Goal: Information Seeking & Learning: Learn about a topic

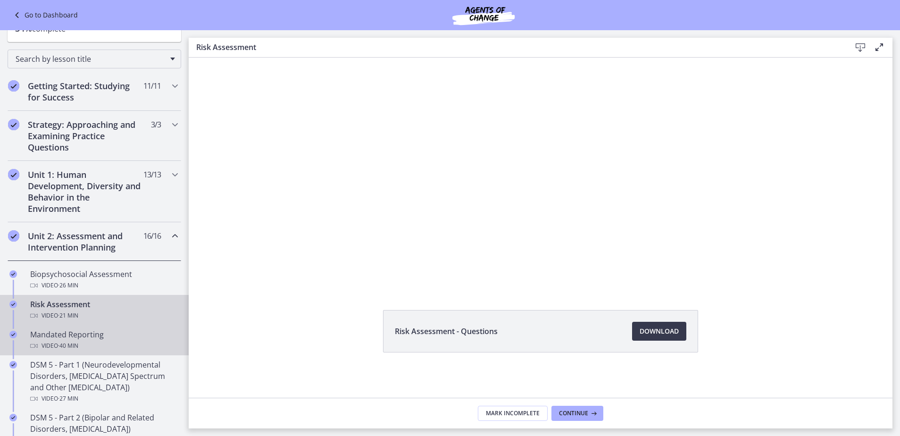
click at [145, 347] on div "Video · 40 min" at bounding box center [103, 345] width 147 height 11
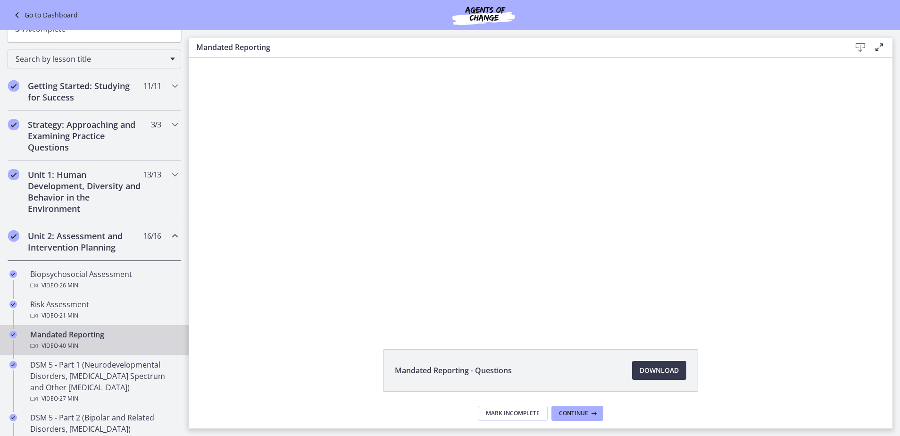
scroll to position [39, 0]
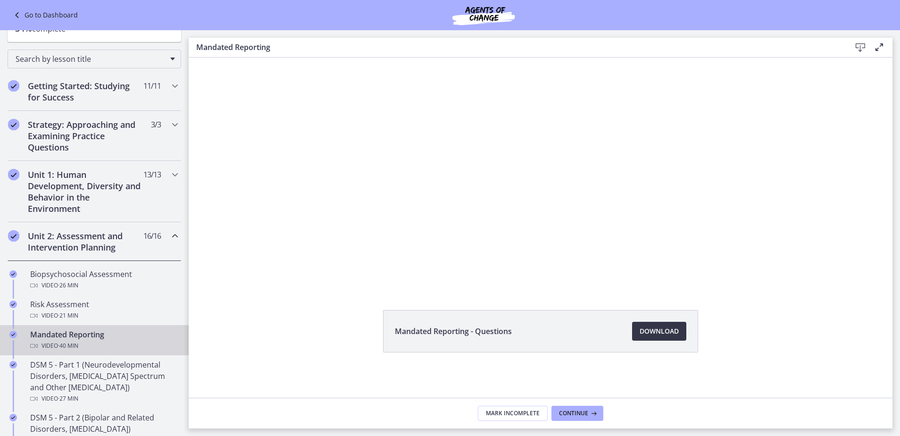
click at [657, 332] on span "Download Opens in a new window" at bounding box center [659, 331] width 39 height 11
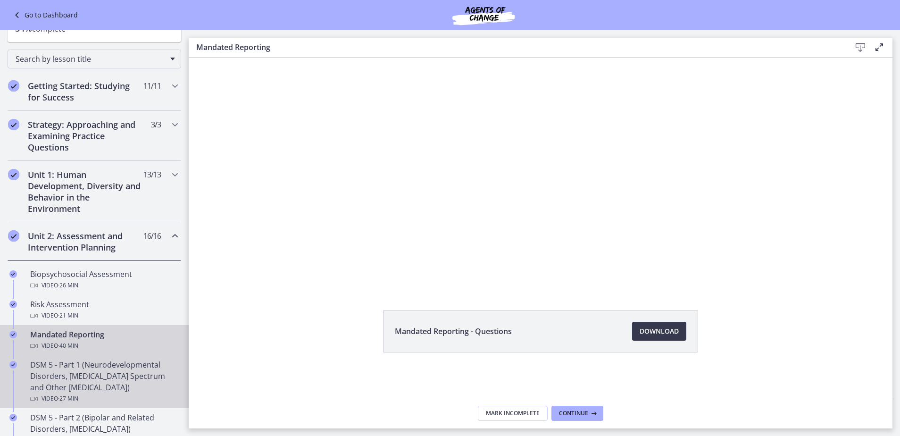
click at [125, 376] on div "DSM 5 - Part 1 (Neurodevelopmental Disorders, Schizophrenia Spectrum and Other …" at bounding box center [103, 381] width 147 height 45
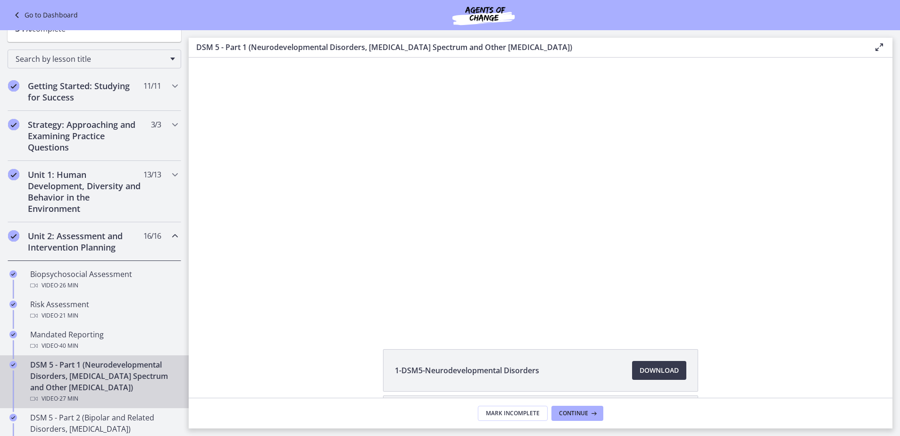
scroll to position [89, 0]
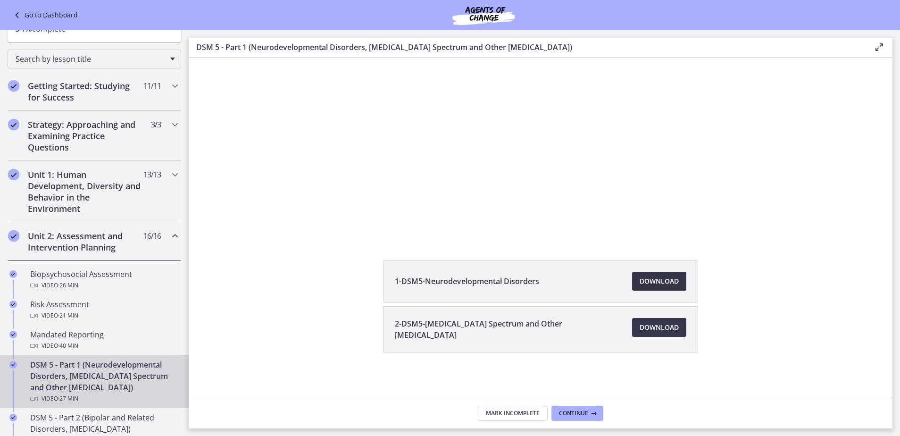
click at [655, 279] on span "Download Opens in a new window" at bounding box center [659, 281] width 39 height 11
click at [664, 333] on span "Download Opens in a new window" at bounding box center [659, 327] width 39 height 11
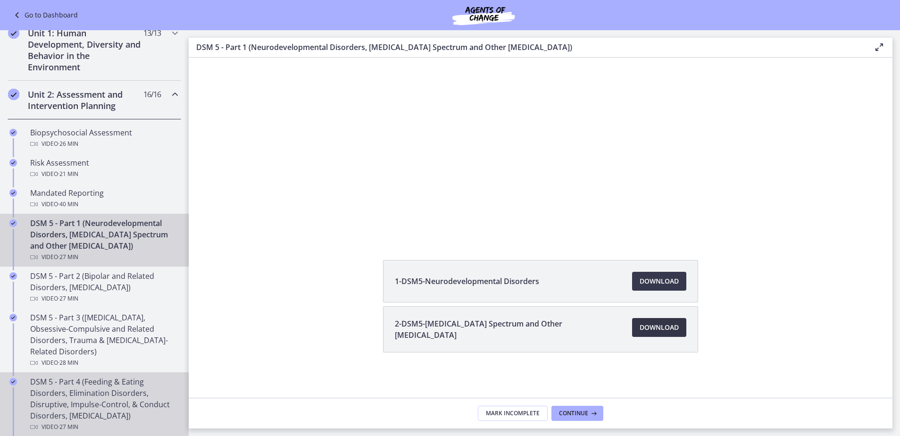
scroll to position [283, 0]
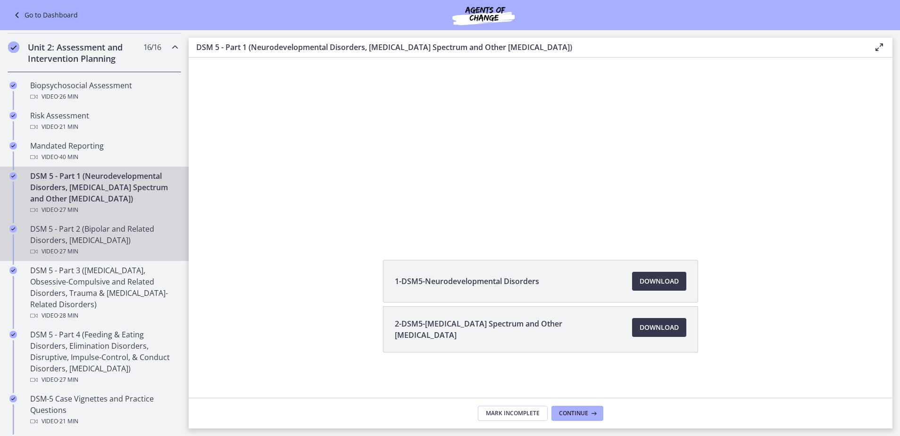
click at [125, 244] on div "DSM 5 - Part 2 (Bipolar and Related Disorders, Depressive Disorders) Video · 27…" at bounding box center [103, 240] width 147 height 34
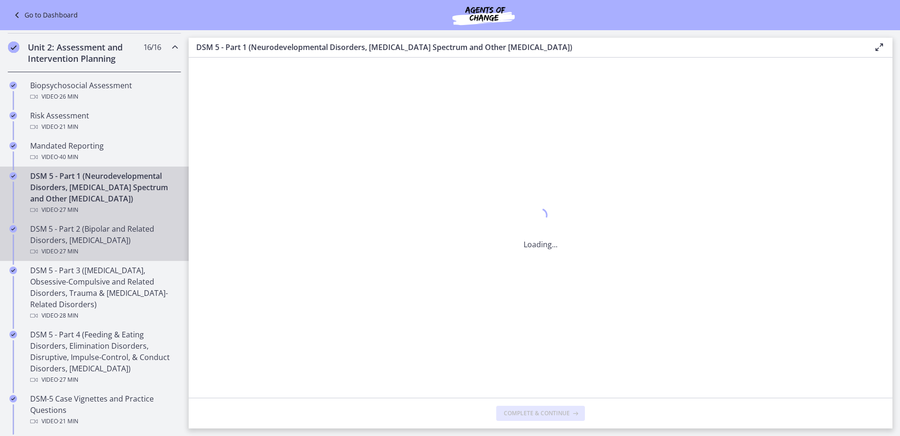
scroll to position [0, 0]
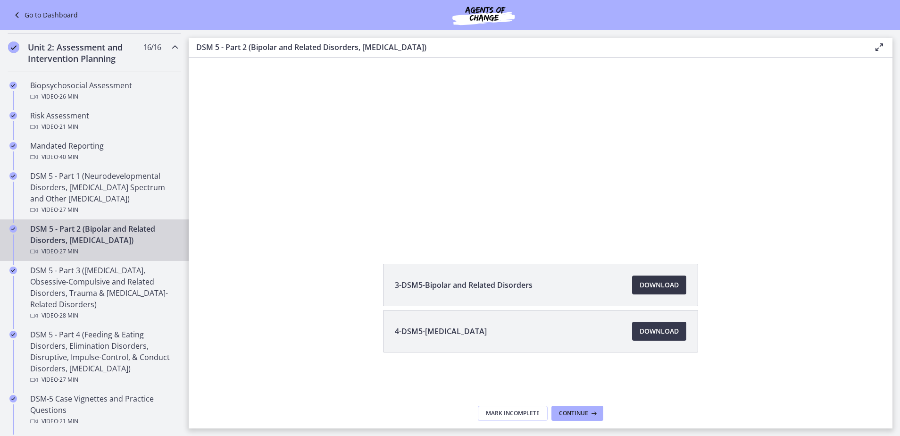
click at [658, 293] on link "Download Opens in a new window" at bounding box center [659, 285] width 54 height 19
click at [664, 327] on span "Download Opens in a new window" at bounding box center [659, 331] width 39 height 11
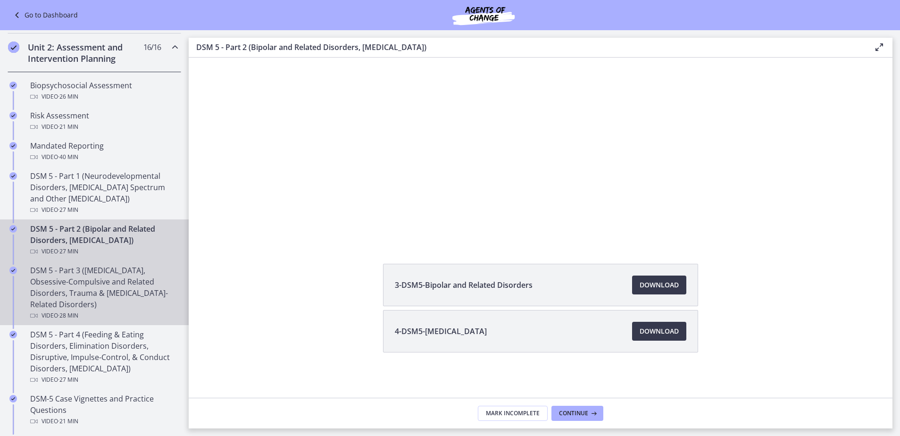
click at [87, 296] on div "DSM 5 - Part 3 (Anxiety Disorders, Obsessive-Compulsive and Related Disorders, …" at bounding box center [103, 293] width 147 height 57
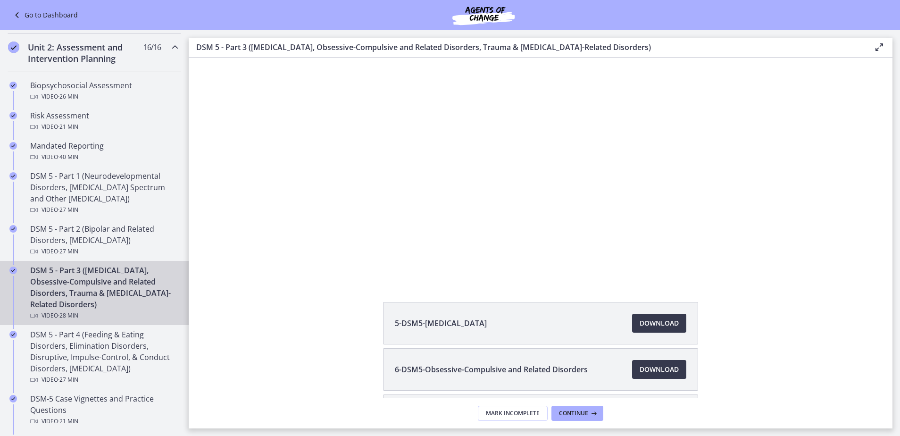
scroll to position [132, 0]
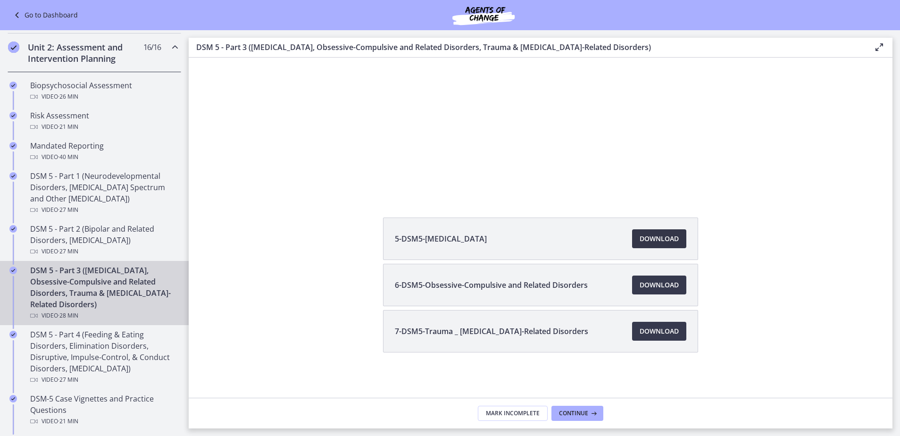
click at [648, 235] on span "Download Opens in a new window" at bounding box center [659, 238] width 39 height 11
click at [649, 286] on span "Download Opens in a new window" at bounding box center [659, 284] width 39 height 11
click at [644, 325] on link "Download Opens in a new window" at bounding box center [659, 331] width 54 height 19
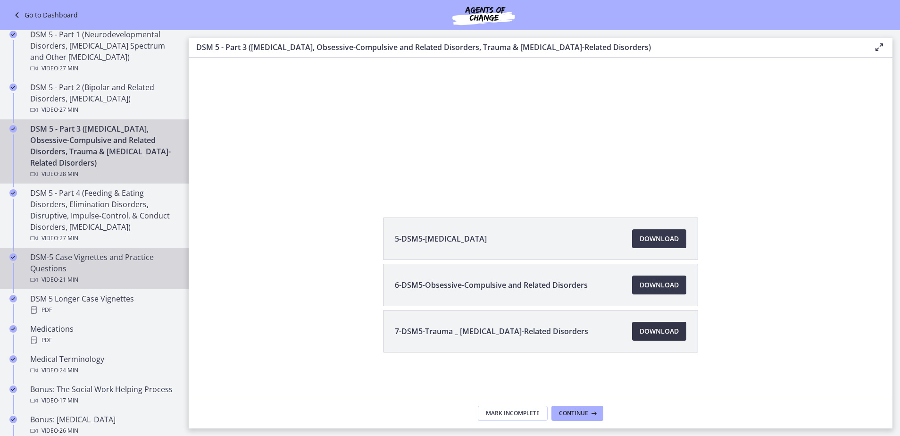
scroll to position [472, 0]
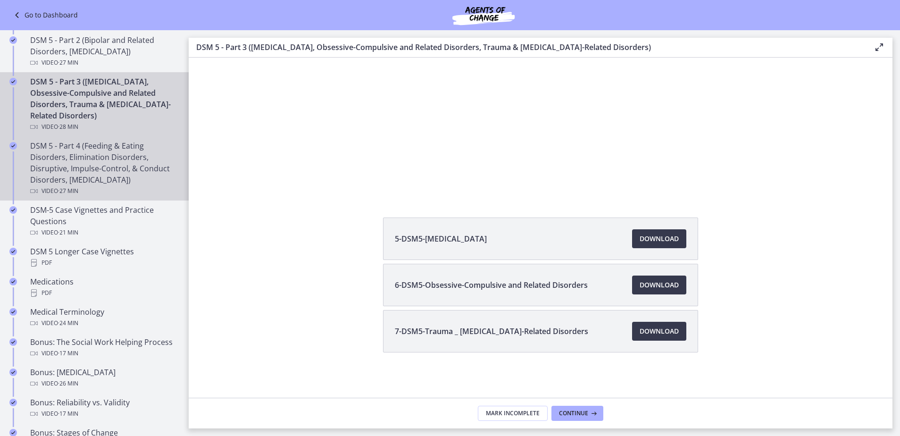
click at [128, 177] on div "DSM 5 - Part 4 (Feeding & Eating Disorders, Elimination Disorders, Disruptive, …" at bounding box center [103, 168] width 147 height 57
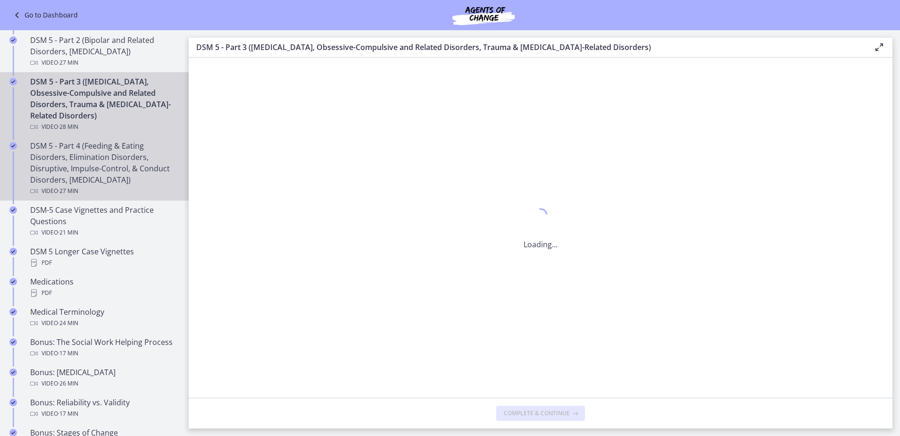
scroll to position [0, 0]
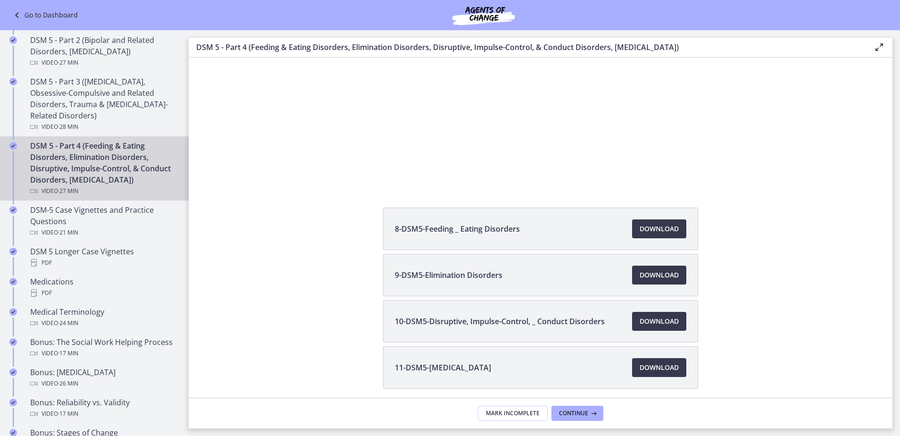
scroll to position [178, 0]
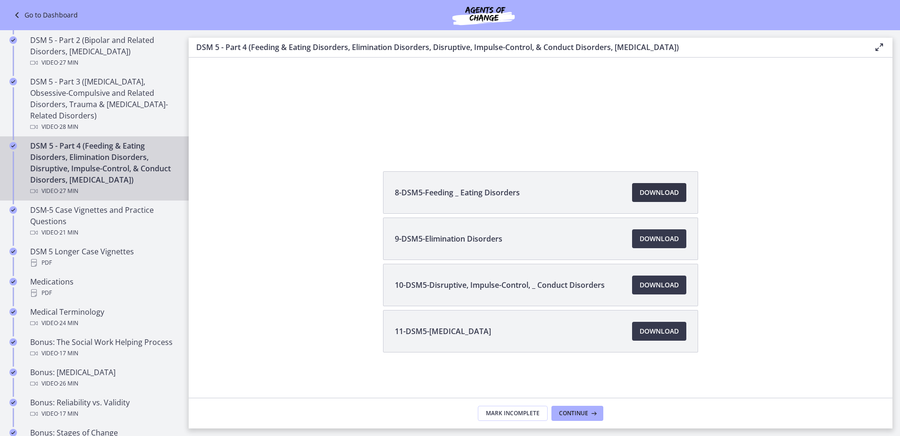
click at [661, 194] on span "Download Opens in a new window" at bounding box center [659, 192] width 39 height 11
click at [664, 241] on span "Download Opens in a new window" at bounding box center [659, 238] width 39 height 11
click at [646, 279] on link "Download Opens in a new window" at bounding box center [659, 285] width 54 height 19
click at [640, 285] on span "Download Opens in a new window" at bounding box center [659, 284] width 39 height 11
click at [665, 323] on link "Download Opens in a new window" at bounding box center [659, 331] width 54 height 19
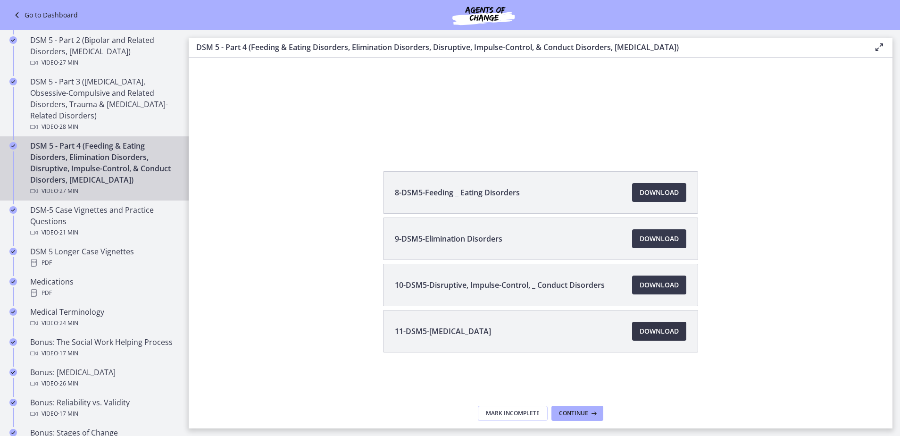
scroll to position [0, 0]
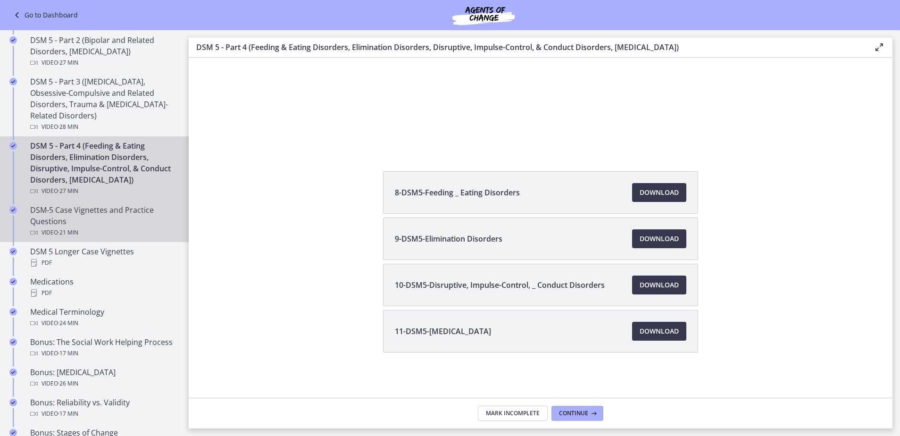
click at [126, 238] on div "Video · 21 min" at bounding box center [103, 232] width 147 height 11
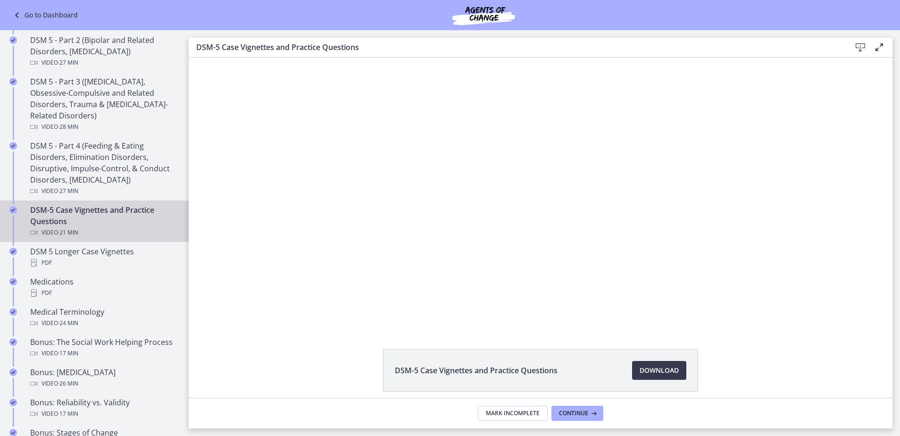
scroll to position [39, 0]
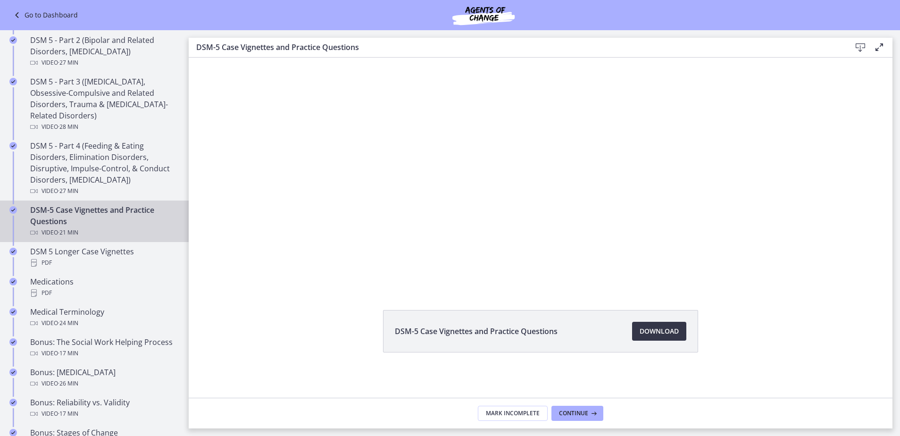
click at [675, 325] on link "Download Opens in a new window" at bounding box center [659, 331] width 54 height 19
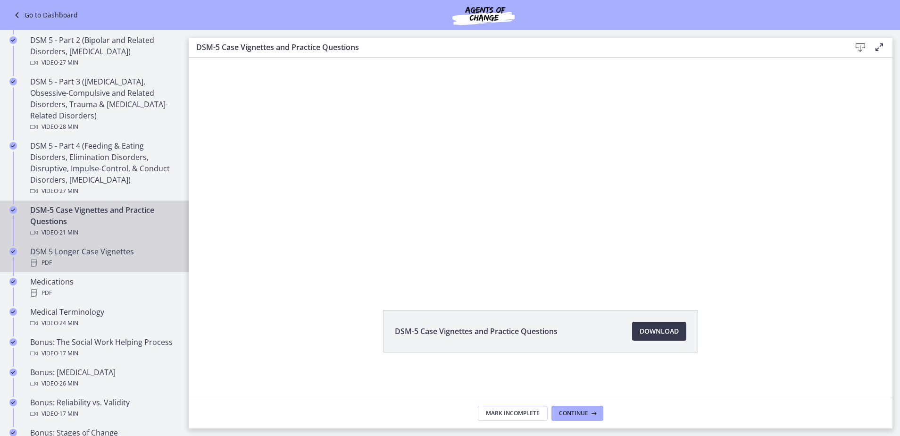
click at [46, 263] on div "PDF" at bounding box center [103, 262] width 147 height 11
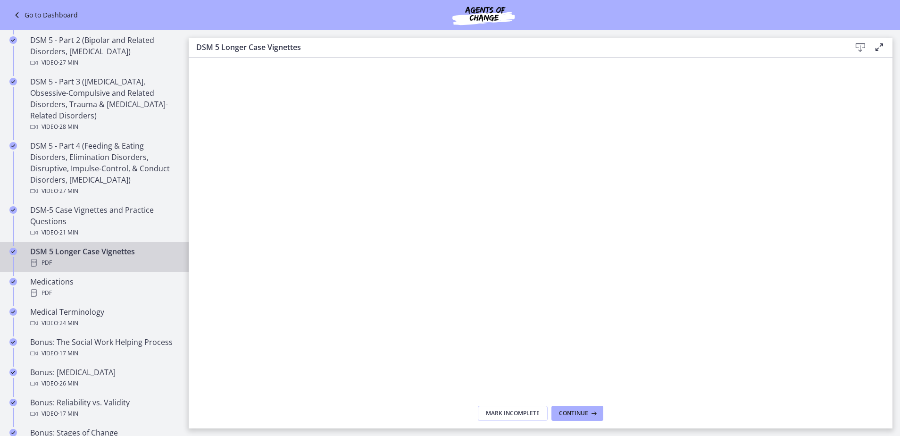
click at [858, 45] on icon at bounding box center [860, 47] width 11 height 11
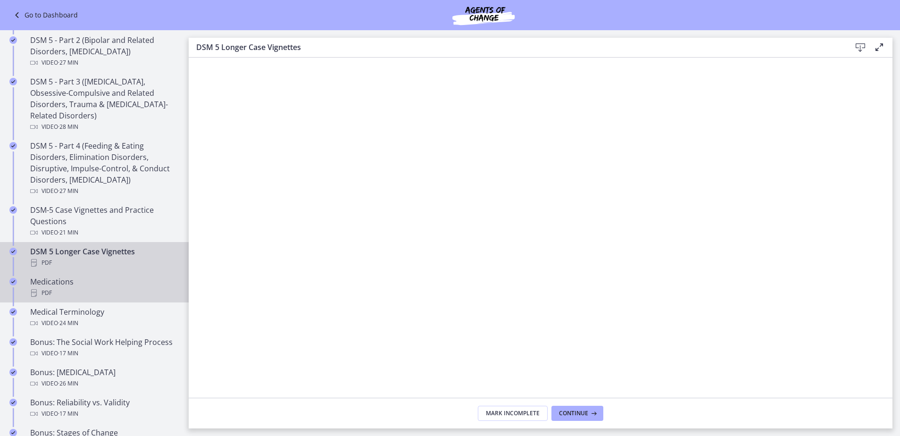
click at [90, 293] on div "PDF" at bounding box center [103, 292] width 147 height 11
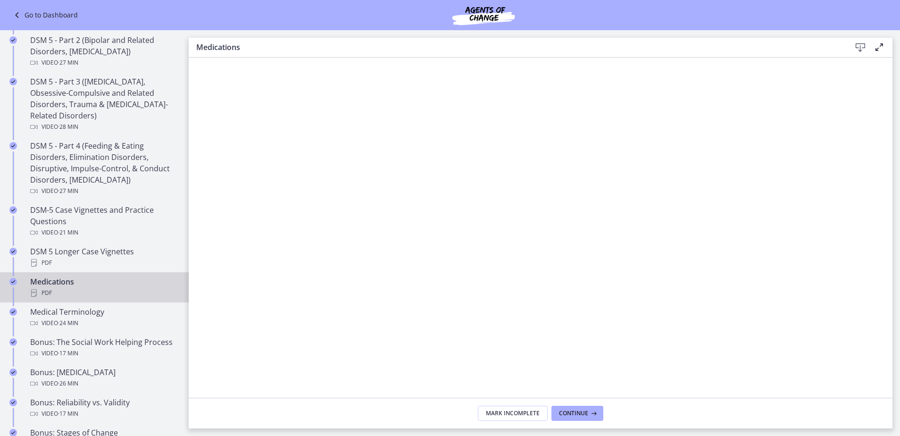
click at [857, 48] on icon at bounding box center [860, 47] width 11 height 11
click at [121, 324] on div "Video · 24 min" at bounding box center [103, 323] width 147 height 11
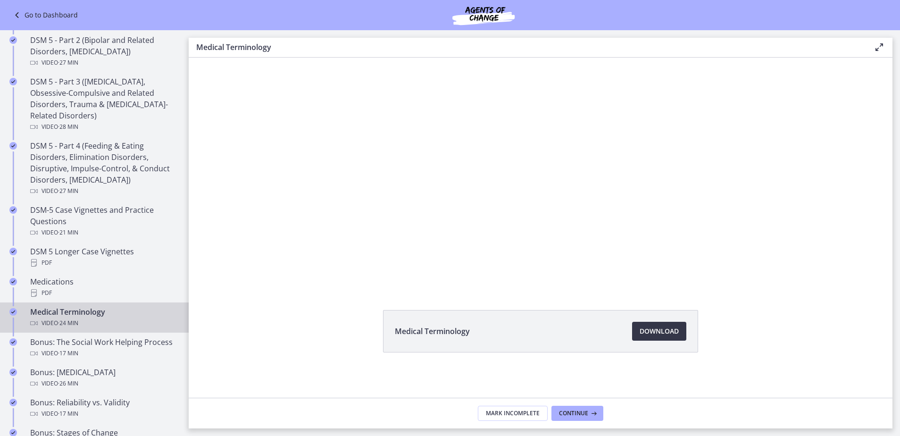
click at [656, 331] on span "Download Opens in a new window" at bounding box center [659, 331] width 39 height 11
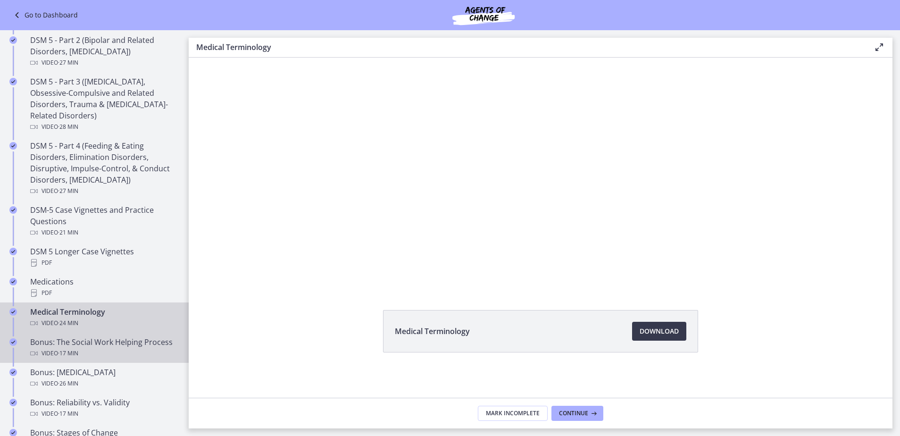
click at [102, 347] on div "Bonus: The Social Work Helping Process Video · 17 min" at bounding box center [103, 347] width 147 height 23
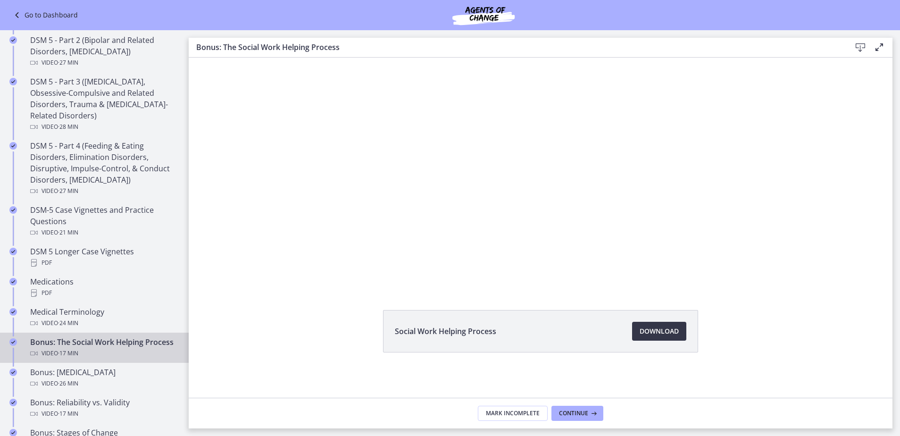
click at [647, 328] on span "Download Opens in a new window" at bounding box center [659, 331] width 39 height 11
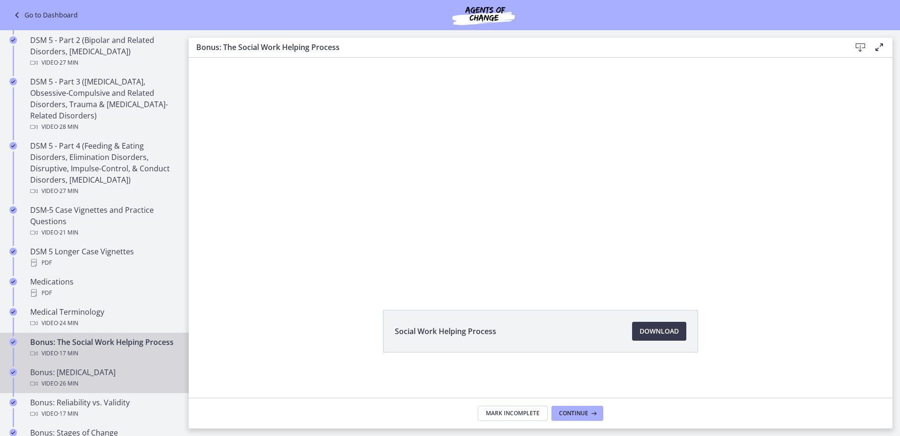
click at [78, 385] on div "Bonus: Personality Disorders Video · 26 min" at bounding box center [103, 378] width 147 height 23
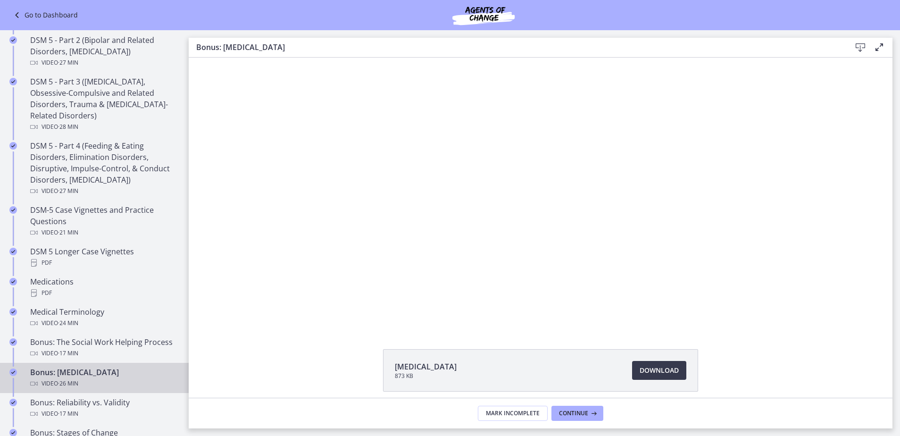
scroll to position [39, 0]
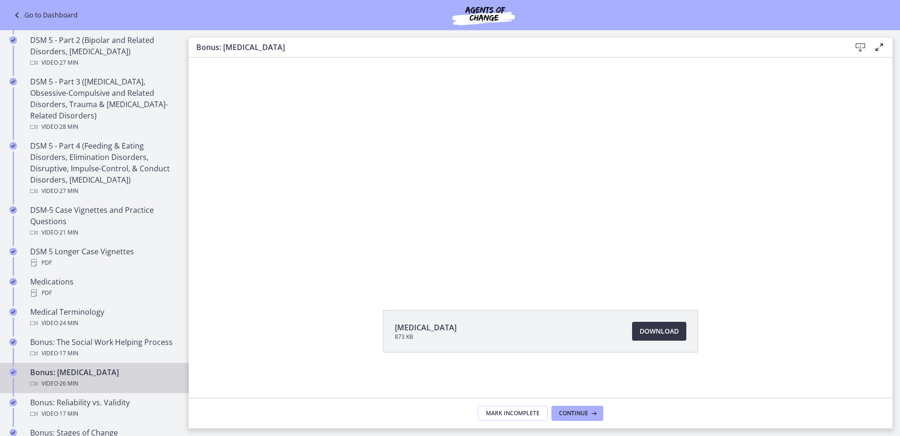
click at [652, 332] on span "Download Opens in a new window" at bounding box center [659, 331] width 39 height 11
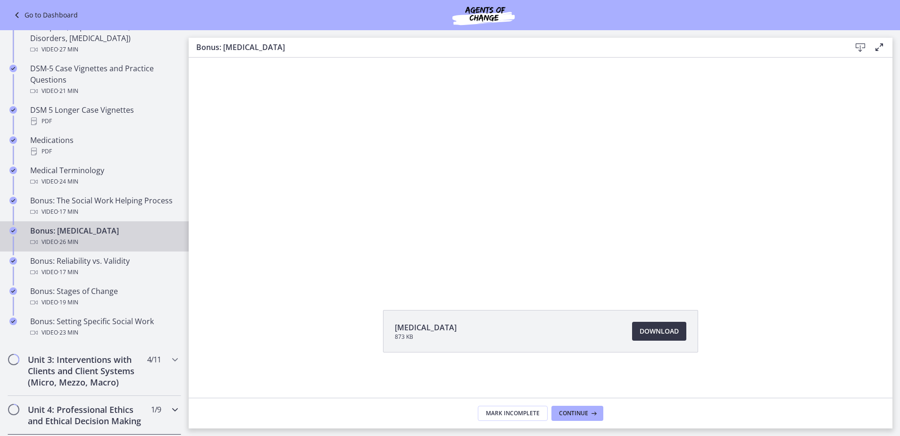
scroll to position [708, 0]
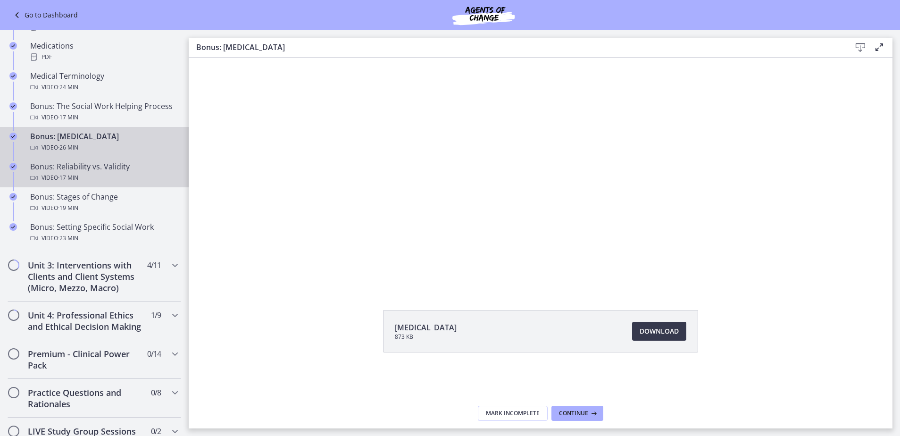
click at [104, 168] on div "Bonus: Reliability vs. Validity Video · 17 min" at bounding box center [103, 172] width 147 height 23
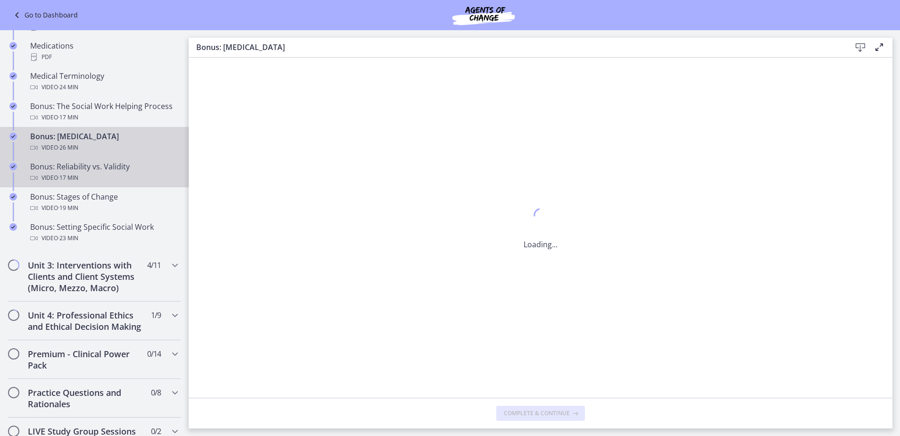
scroll to position [0, 0]
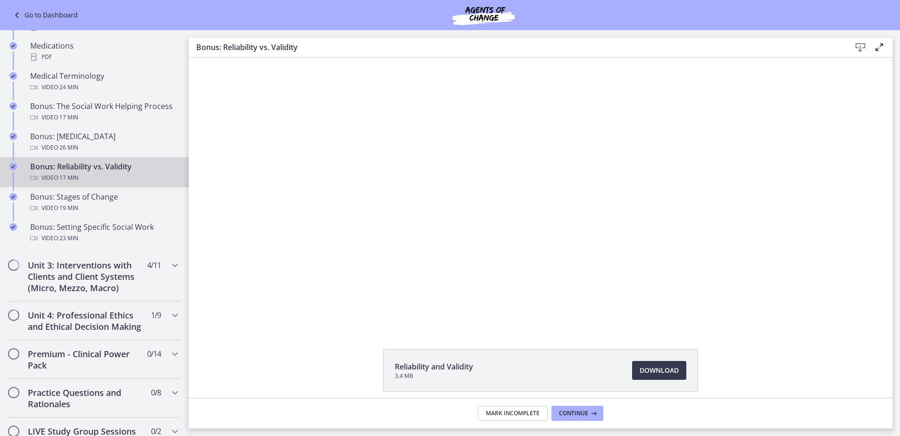
scroll to position [39, 0]
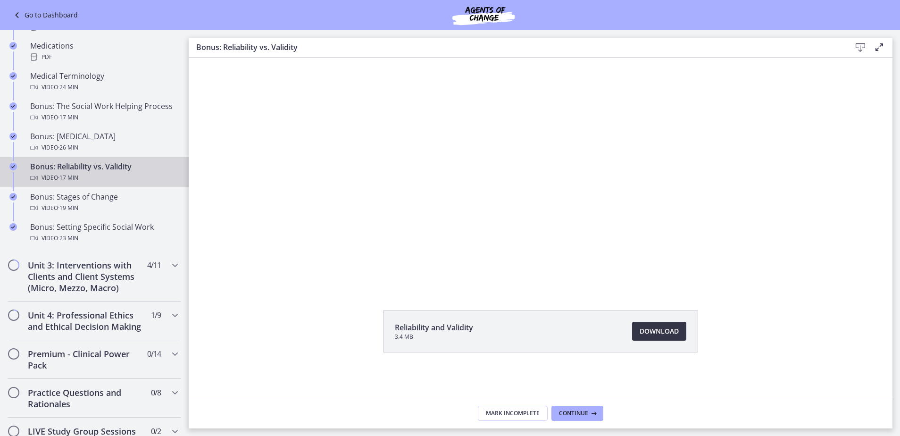
click at [664, 331] on span "Download Opens in a new window" at bounding box center [659, 331] width 39 height 11
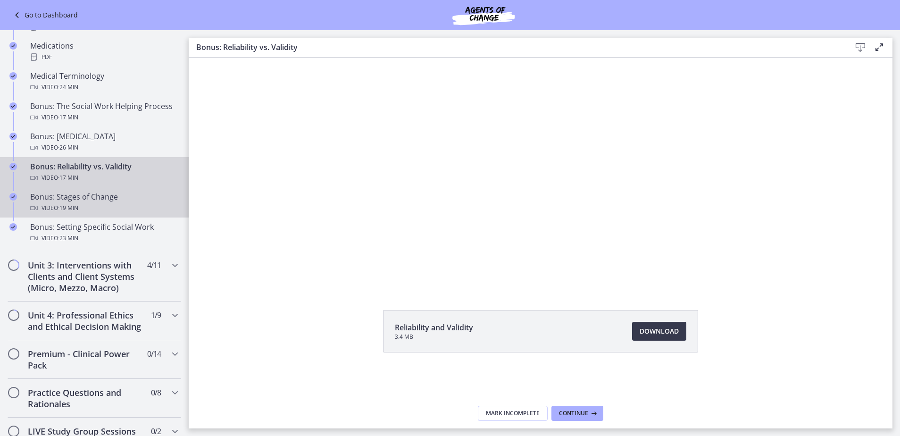
click at [109, 209] on div "Video · 19 min" at bounding box center [103, 207] width 147 height 11
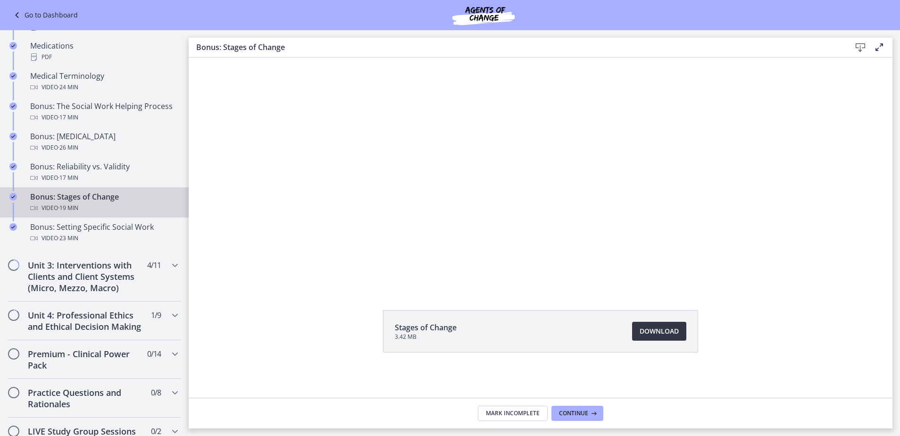
click at [666, 328] on span "Download Opens in a new window" at bounding box center [659, 331] width 39 height 11
click at [120, 233] on div "Video · 23 min" at bounding box center [103, 238] width 147 height 11
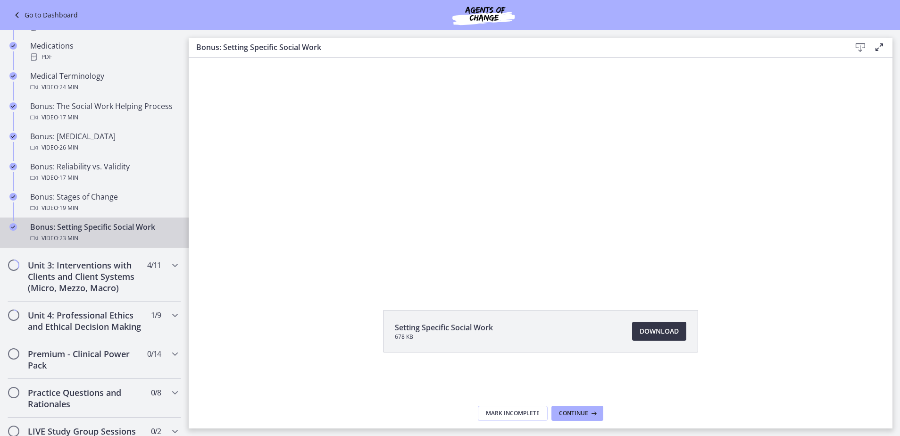
click at [656, 336] on span "Download Opens in a new window" at bounding box center [659, 331] width 39 height 11
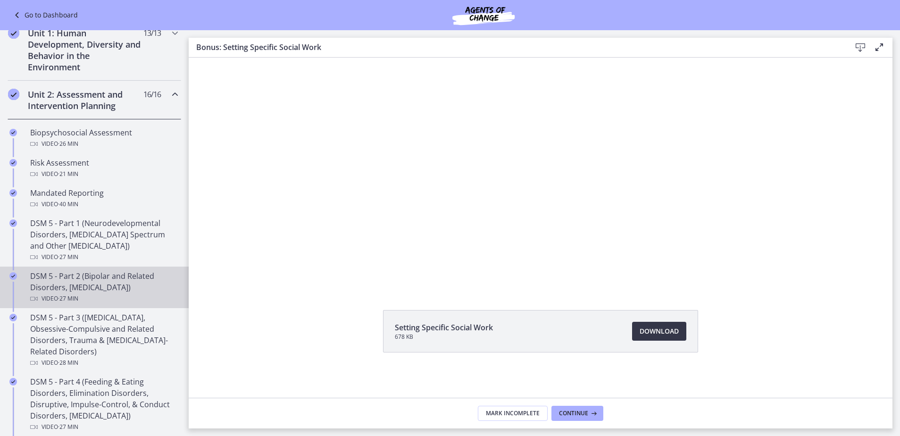
scroll to position [189, 0]
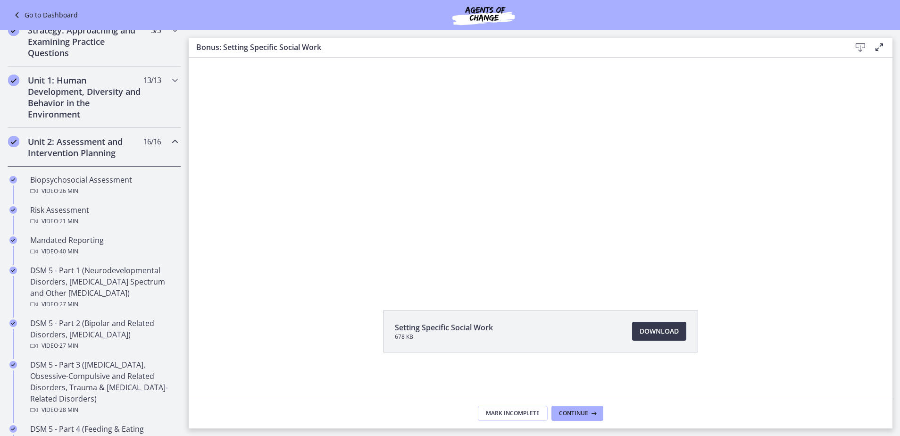
click at [149, 143] on span "16 / 16 Completed" at bounding box center [151, 141] width 17 height 11
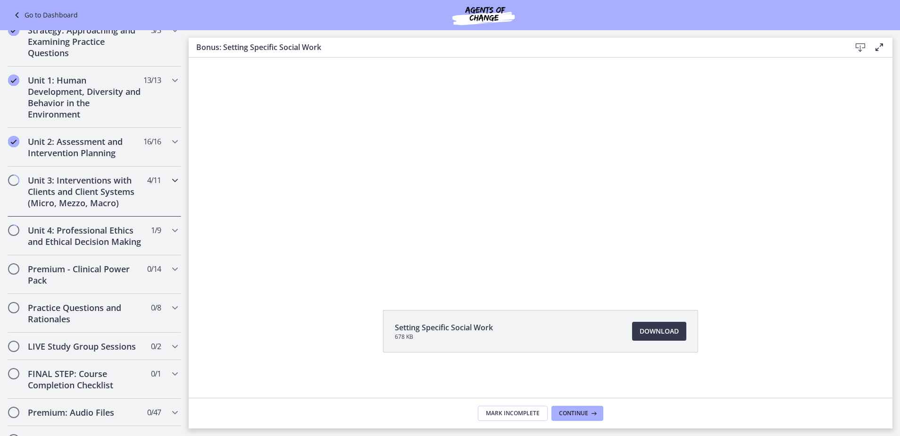
click at [134, 190] on h2 "Unit 3: Interventions with Clients and Client Systems (Micro, Mezzo, Macro)" at bounding box center [85, 192] width 115 height 34
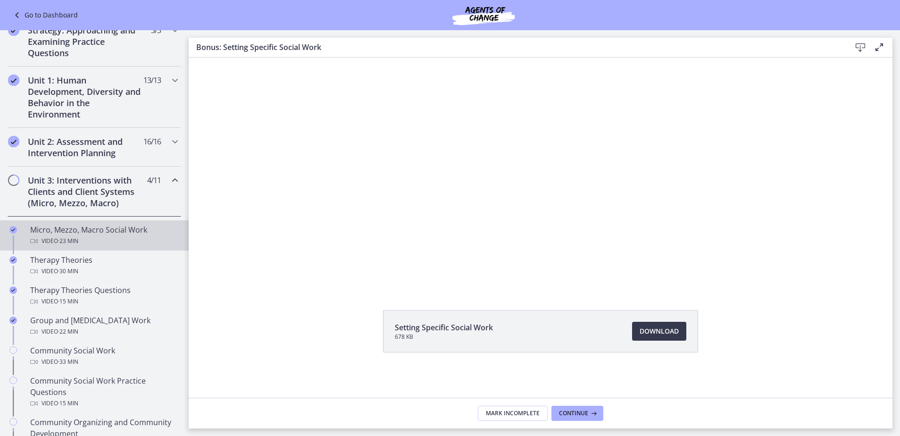
click at [101, 241] on div "Video · 23 min" at bounding box center [103, 240] width 147 height 11
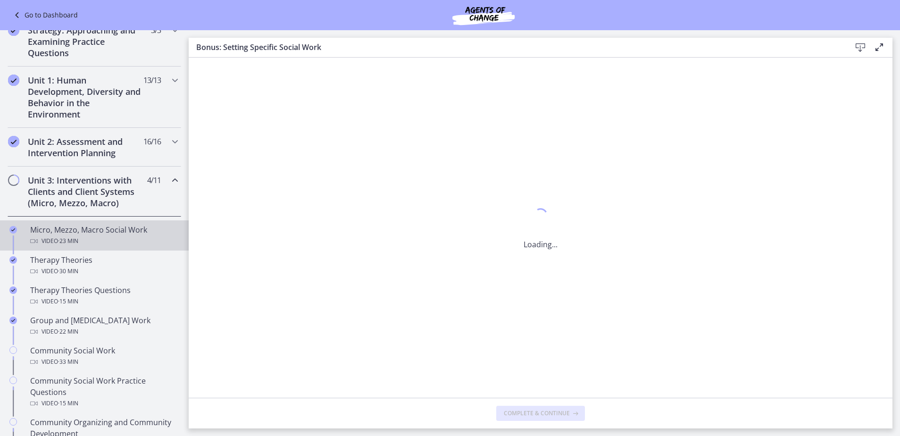
scroll to position [0, 0]
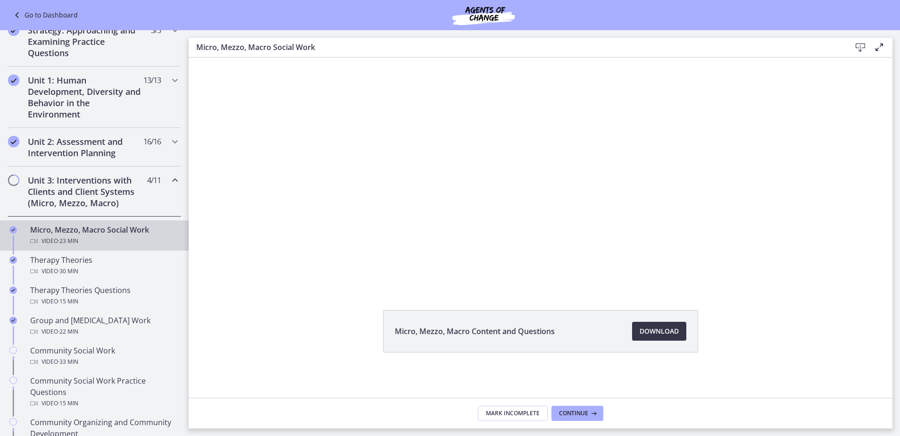
click at [666, 332] on span "Download Opens in a new window" at bounding box center [659, 331] width 39 height 11
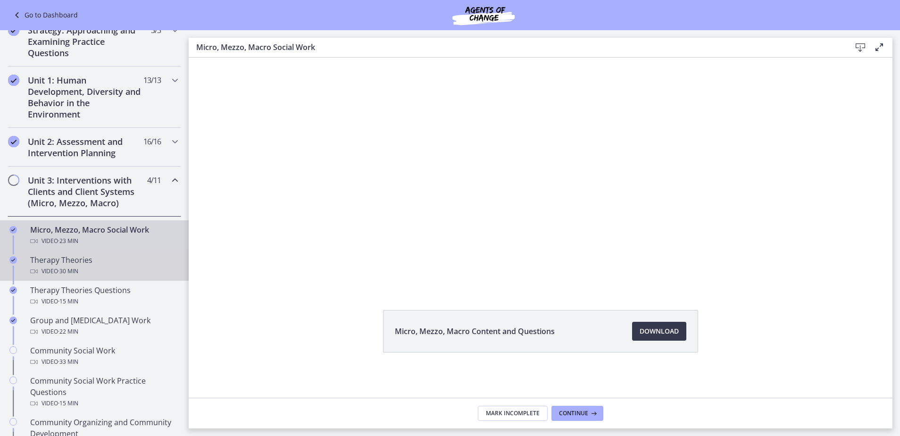
click at [111, 270] on div "Video · 30 min" at bounding box center [103, 271] width 147 height 11
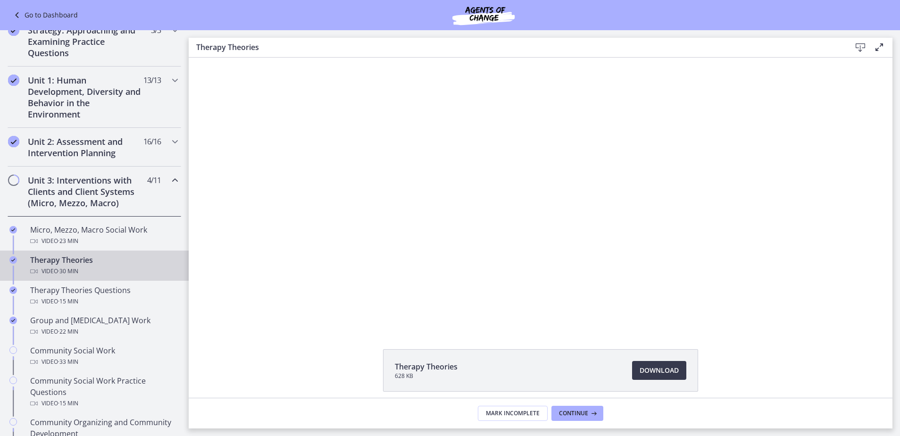
scroll to position [39, 0]
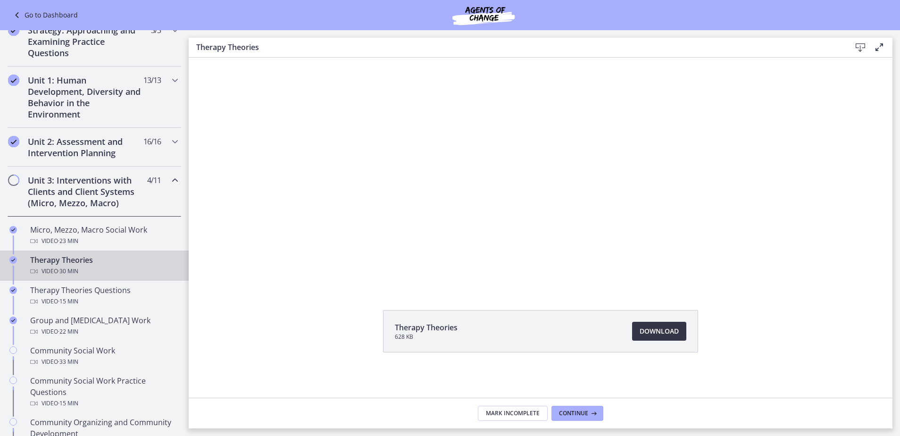
click at [646, 330] on span "Download Opens in a new window" at bounding box center [659, 331] width 39 height 11
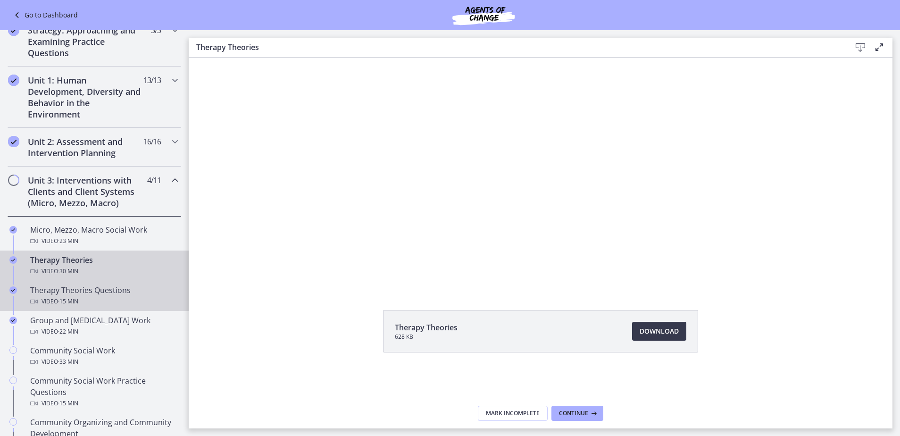
click at [137, 303] on div "Video · 15 min" at bounding box center [103, 301] width 147 height 11
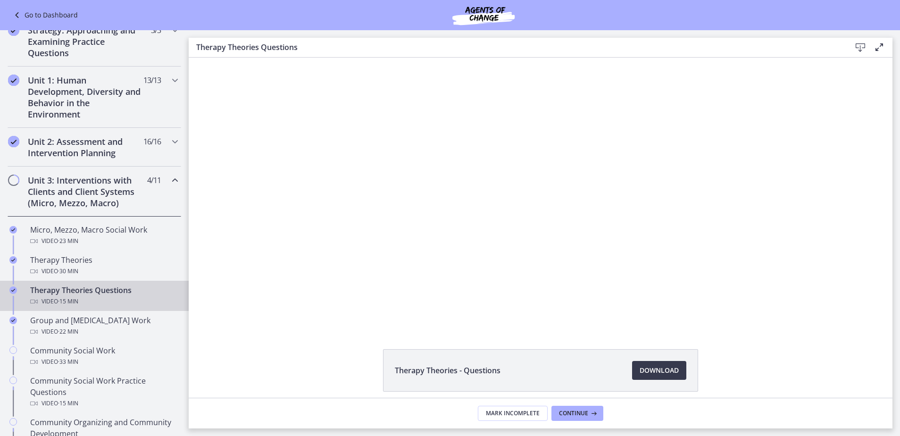
scroll to position [39, 0]
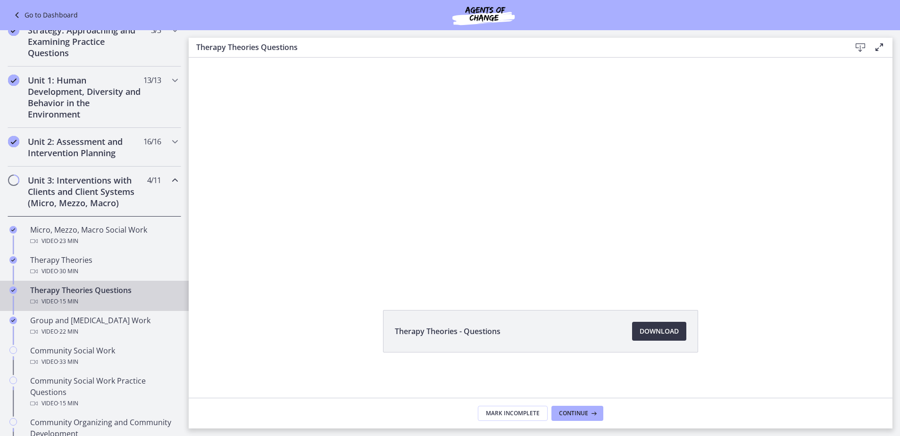
click at [677, 336] on link "Download Opens in a new window" at bounding box center [659, 331] width 54 height 19
click at [122, 331] on div "Video · 22 min" at bounding box center [103, 331] width 147 height 11
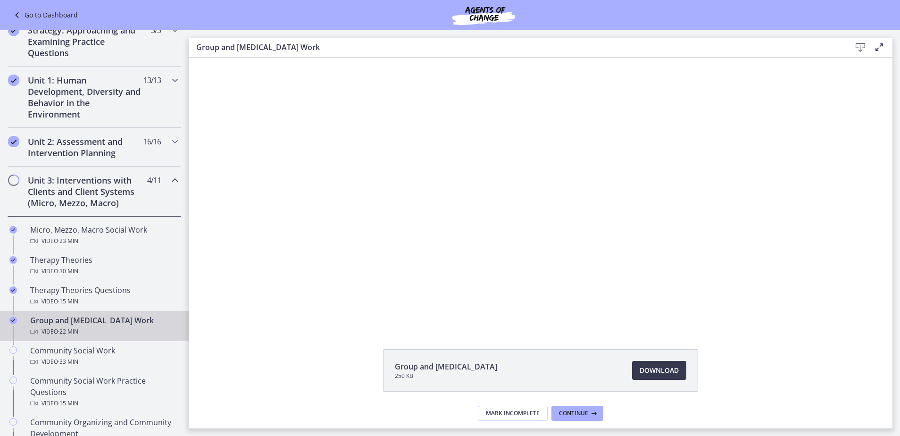
scroll to position [39, 0]
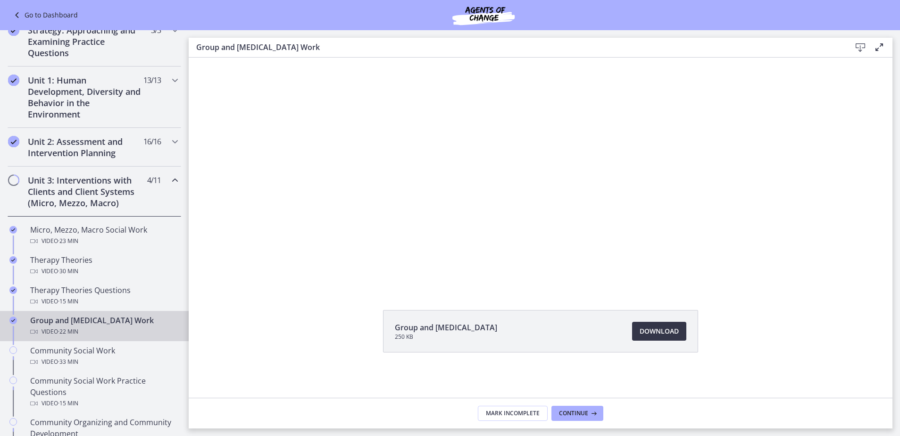
click at [664, 334] on span "Download Opens in a new window" at bounding box center [659, 331] width 39 height 11
click at [115, 351] on div "Community Social Work Video · 33 min" at bounding box center [103, 356] width 147 height 23
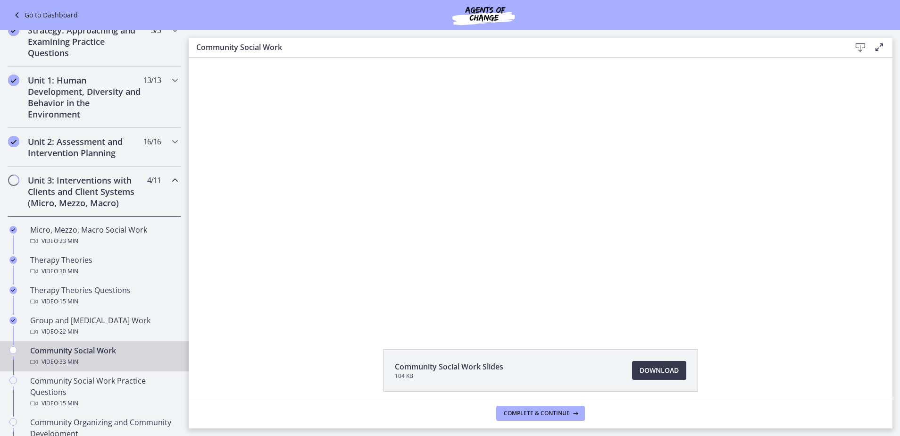
scroll to position [39, 0]
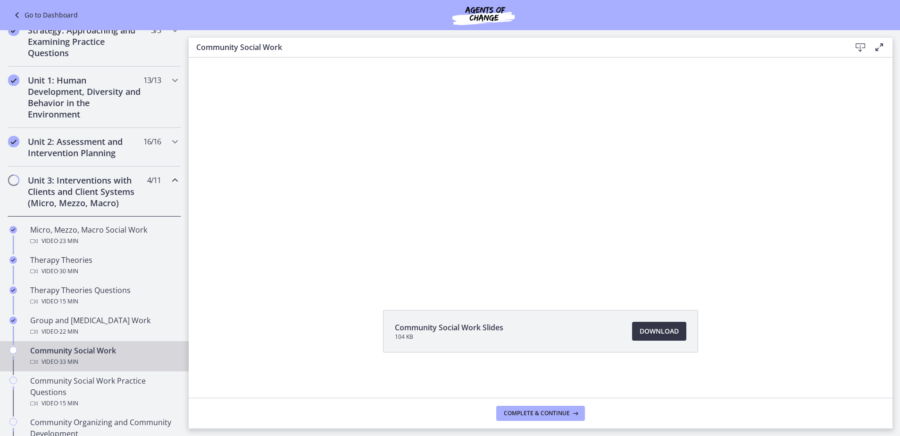
click at [664, 332] on span "Download Opens in a new window" at bounding box center [659, 331] width 39 height 11
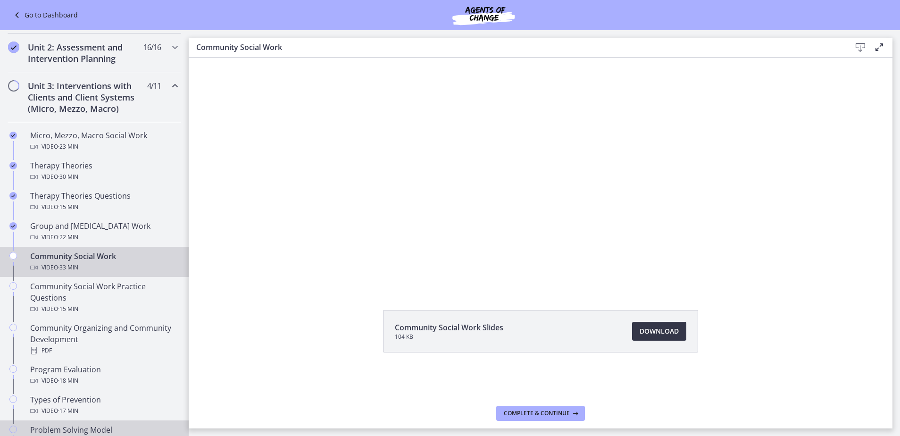
scroll to position [330, 0]
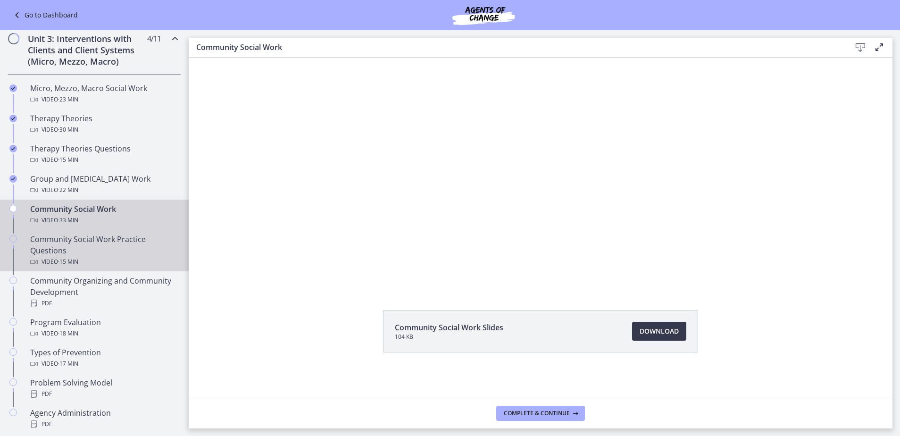
click at [115, 251] on div "Community Social Work Practice Questions Video · 15 min" at bounding box center [103, 251] width 147 height 34
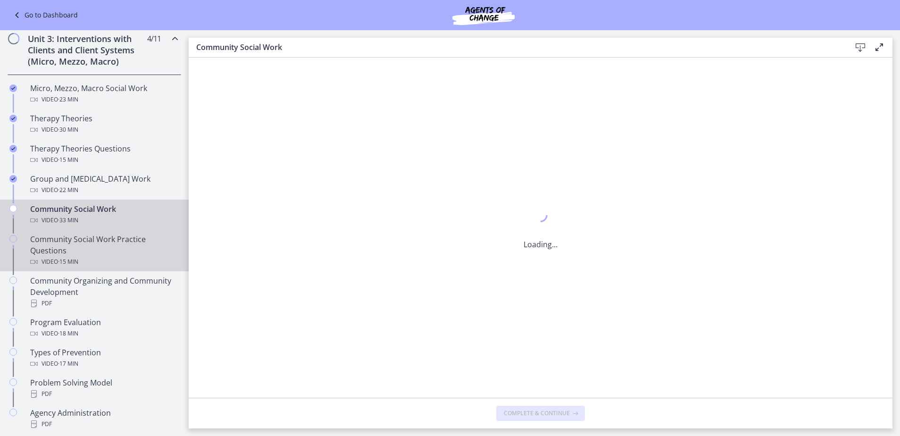
scroll to position [0, 0]
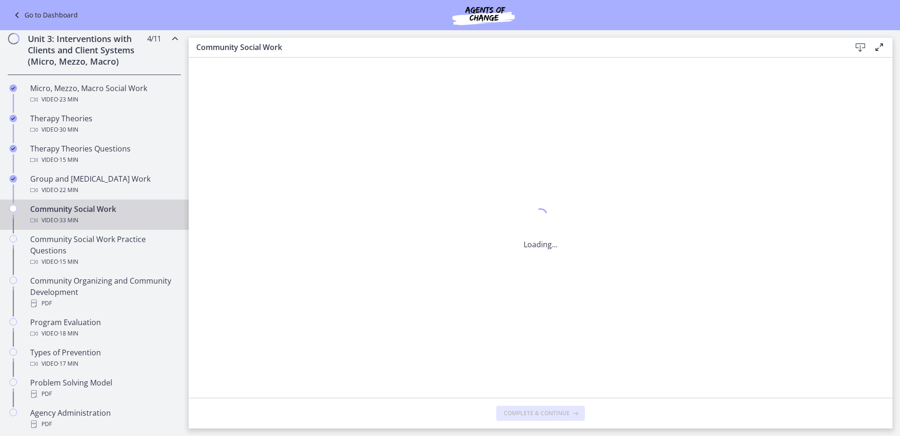
click at [107, 218] on div "Video · 33 min" at bounding box center [103, 220] width 147 height 11
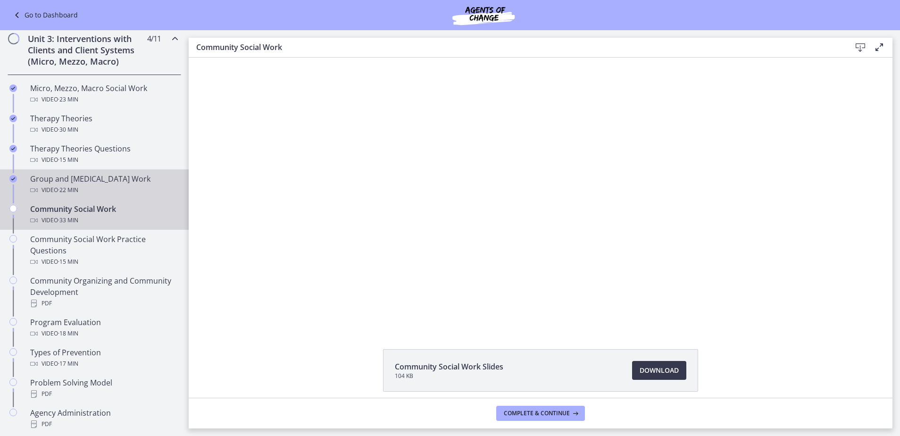
click at [121, 190] on div "Video · 22 min" at bounding box center [103, 190] width 147 height 11
click at [109, 217] on div "Video · 33 min" at bounding box center [103, 220] width 147 height 11
click at [122, 185] on div "Video · 22 min" at bounding box center [103, 190] width 147 height 11
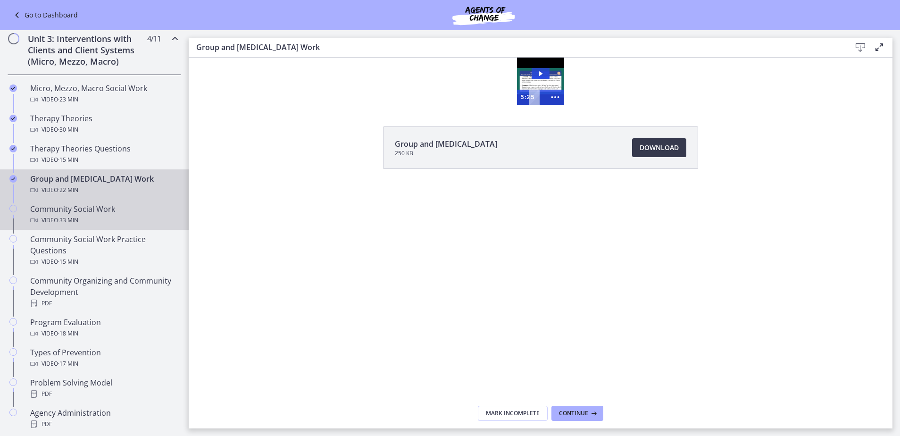
click at [106, 217] on div "Video · 33 min" at bounding box center [103, 220] width 147 height 11
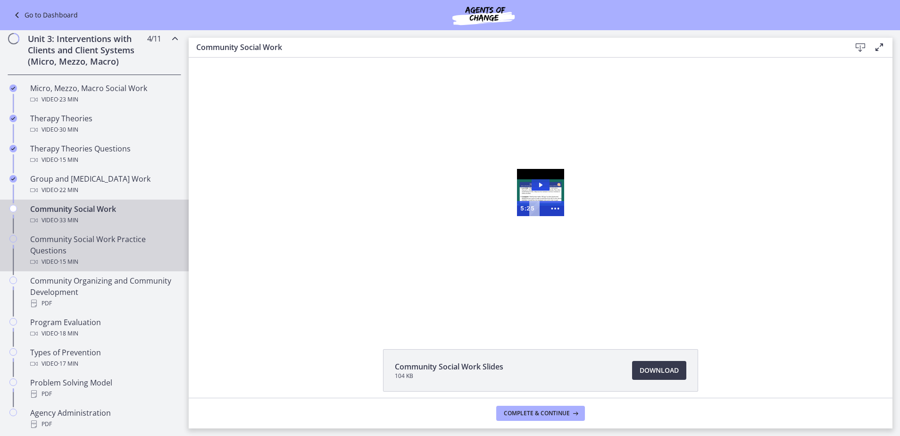
click at [100, 252] on div "Community Social Work Practice Questions Video · 15 min" at bounding box center [103, 251] width 147 height 34
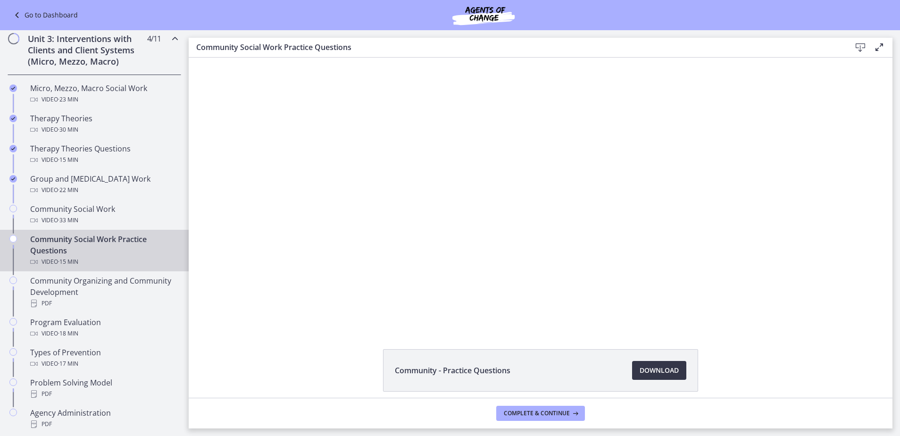
click at [670, 373] on span "Download Opens in a new window" at bounding box center [659, 370] width 39 height 11
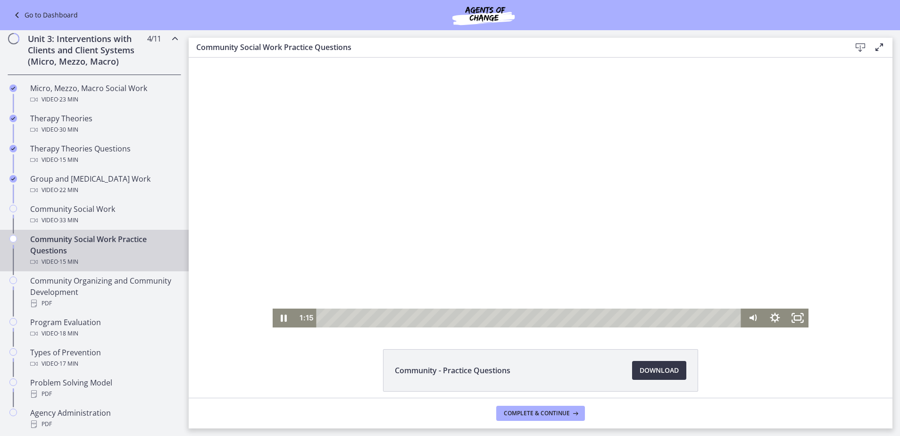
scroll to position [39, 0]
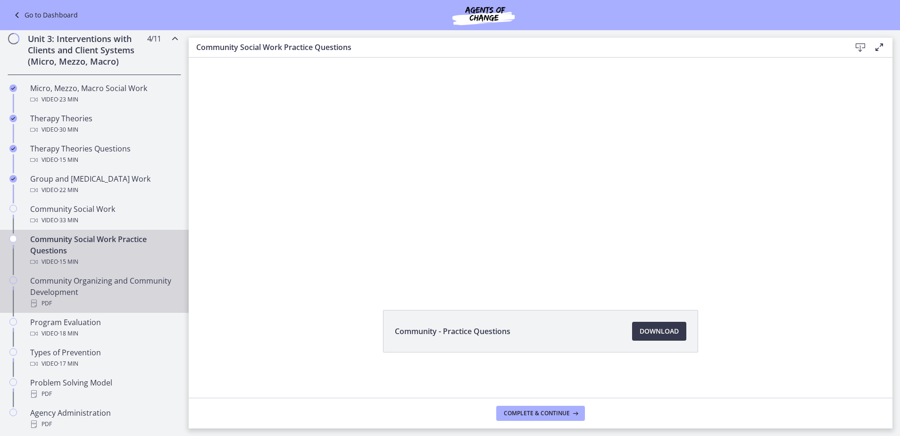
click at [122, 294] on div "Community Organizing and Community Development PDF" at bounding box center [103, 292] width 147 height 34
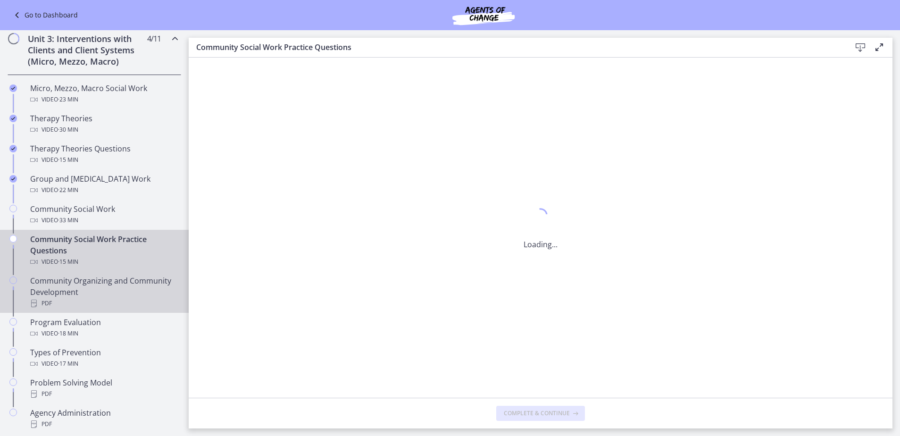
scroll to position [0, 0]
click at [115, 249] on div "Community Social Work Practice Questions Video · 15 min" at bounding box center [103, 251] width 147 height 34
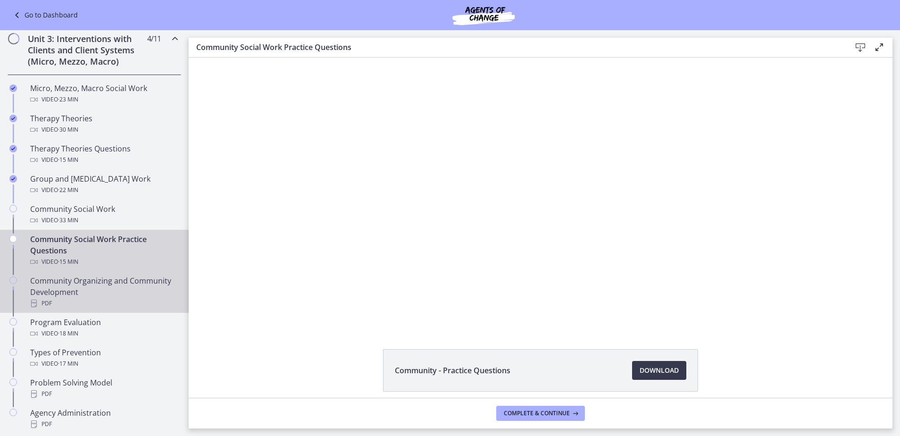
click at [97, 277] on div "Community Organizing and Community Development PDF" at bounding box center [103, 292] width 147 height 34
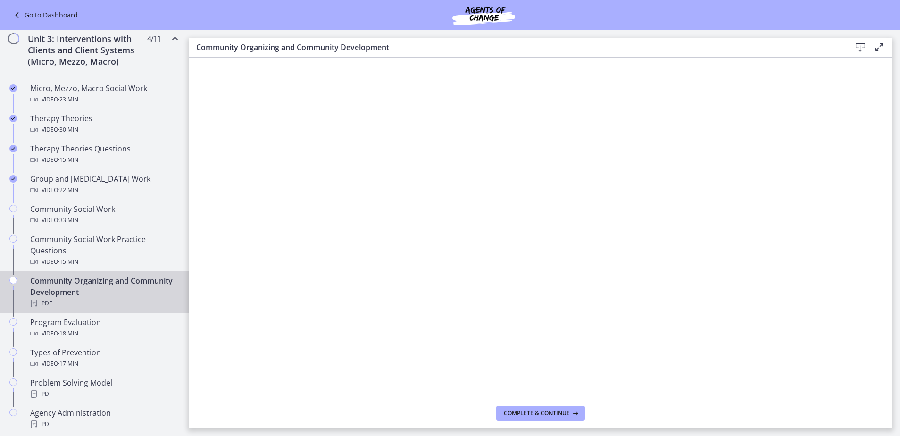
click at [859, 46] on icon at bounding box center [860, 47] width 11 height 11
click at [104, 334] on div "Video · 18 min" at bounding box center [103, 333] width 147 height 11
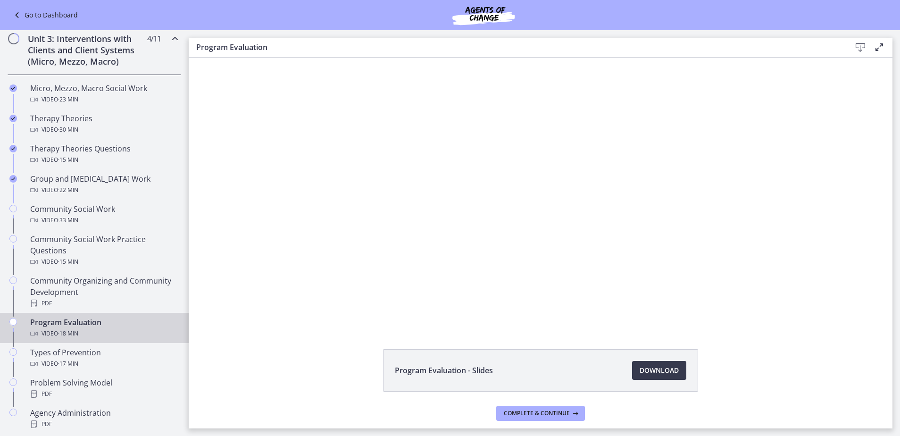
scroll to position [39, 0]
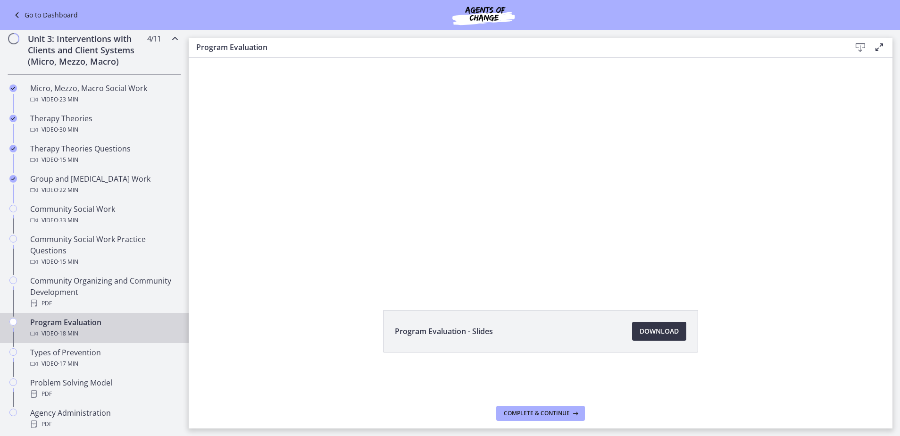
click at [672, 328] on span "Download Opens in a new window" at bounding box center [659, 331] width 39 height 11
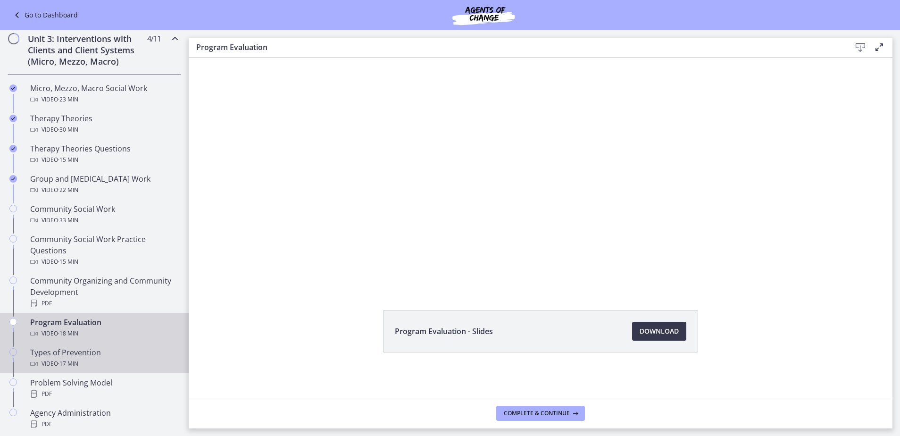
click at [127, 355] on div "Types of Prevention Video · 17 min" at bounding box center [103, 358] width 147 height 23
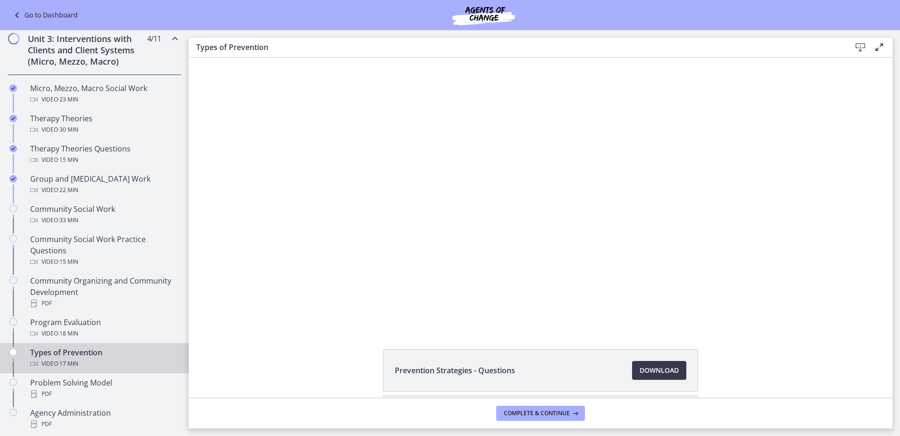
scroll to position [85, 0]
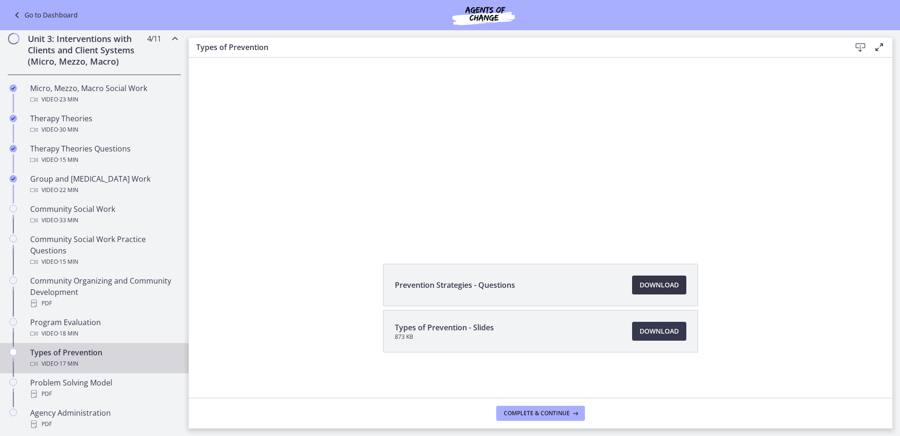
click at [666, 284] on span "Download Opens in a new window" at bounding box center [659, 284] width 39 height 11
click at [655, 325] on link "Download Opens in a new window" at bounding box center [659, 331] width 54 height 19
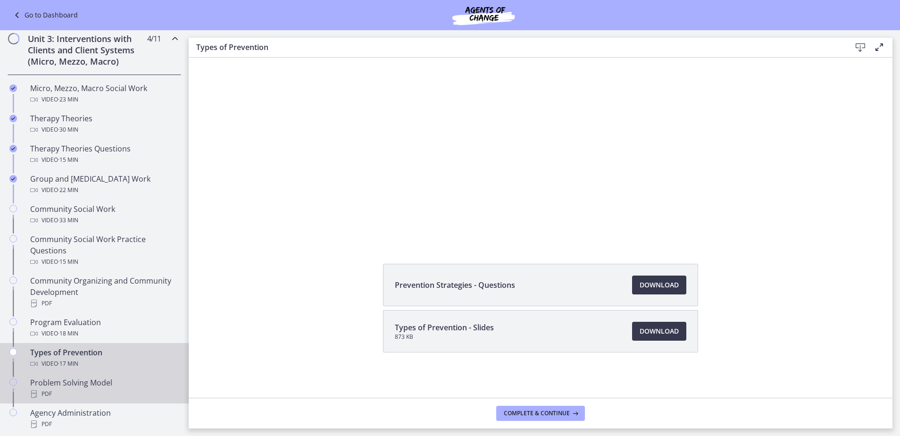
click at [73, 380] on div "Problem Solving Model PDF" at bounding box center [103, 388] width 147 height 23
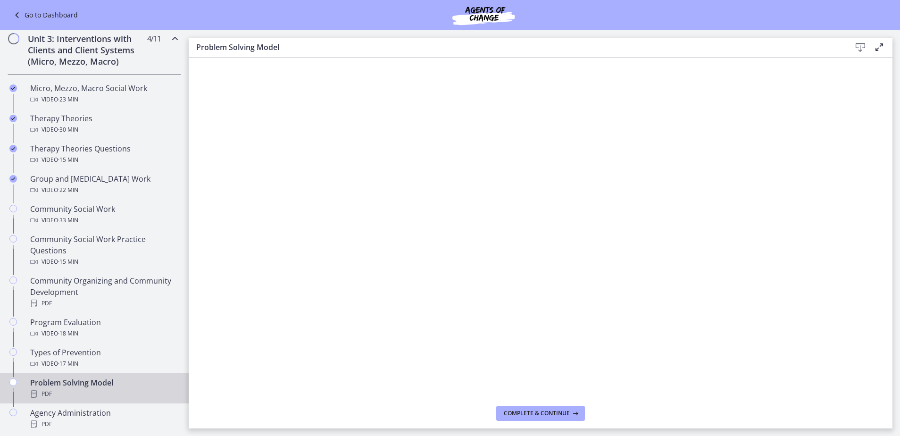
click at [863, 42] on icon at bounding box center [860, 47] width 11 height 11
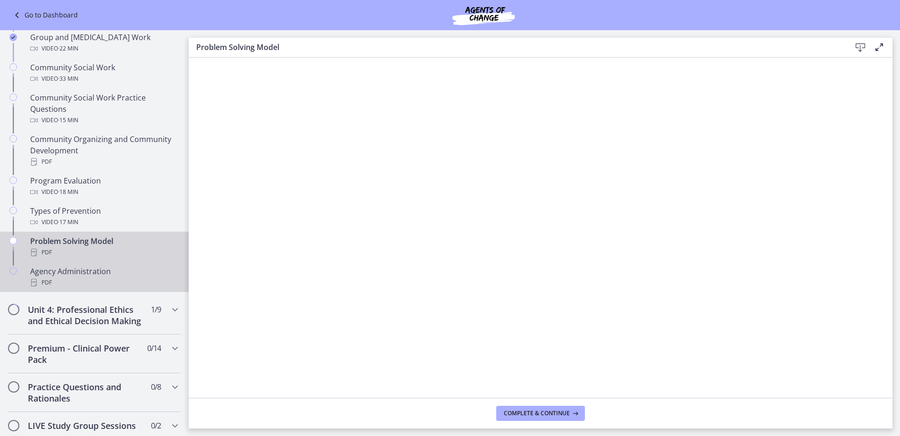
scroll to position [519, 0]
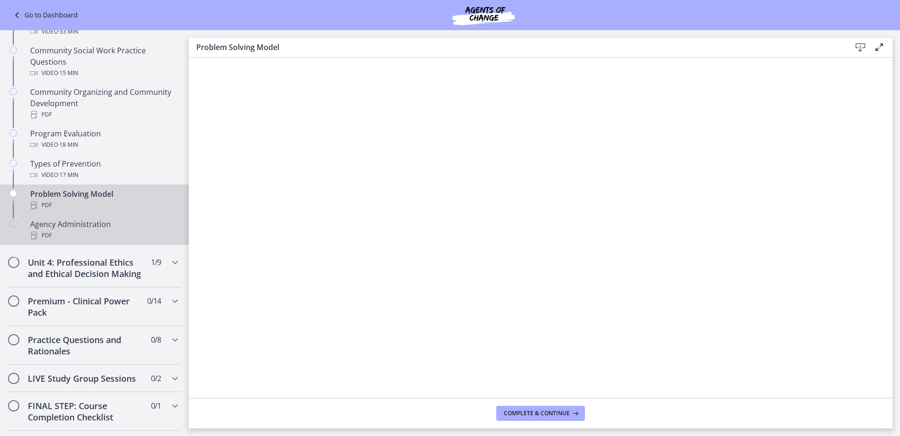
click at [84, 226] on div "Agency Administration PDF" at bounding box center [103, 230] width 147 height 23
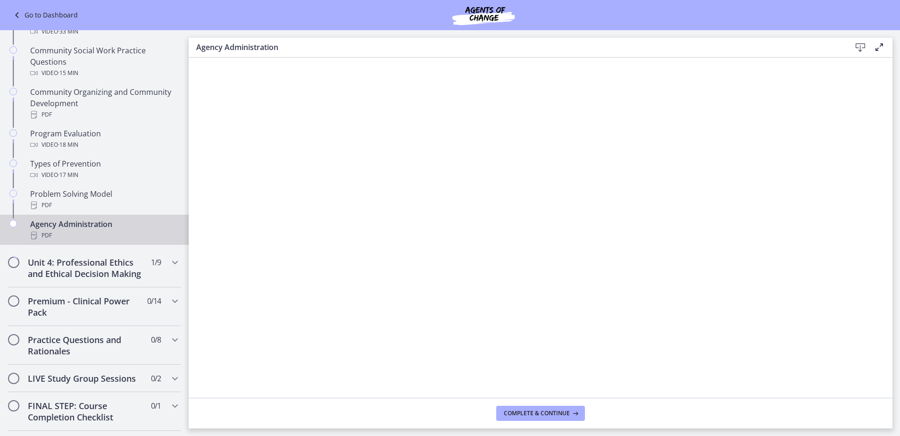
click at [857, 46] on icon at bounding box center [860, 47] width 11 height 11
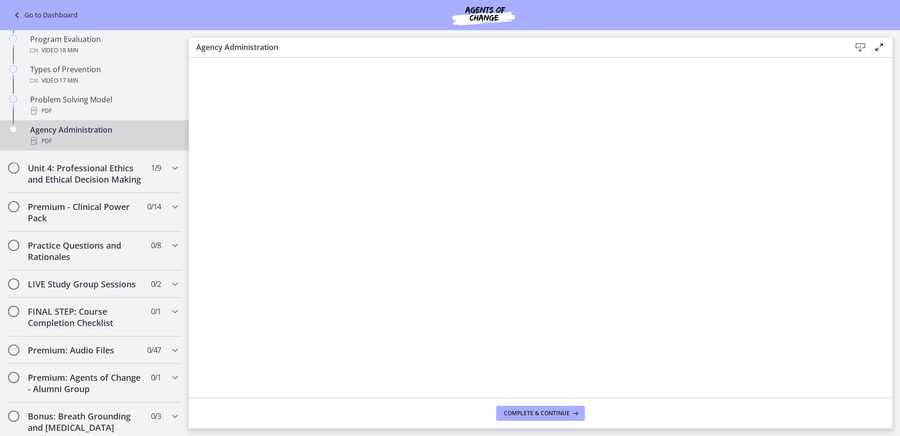
scroll to position [661, 0]
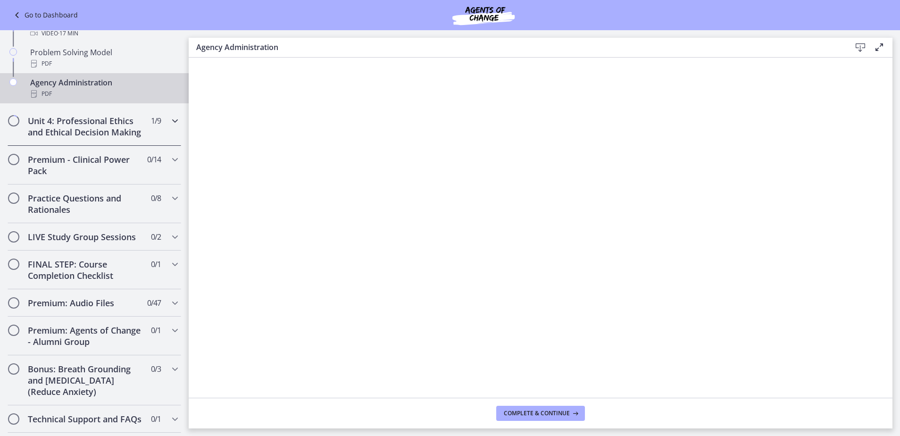
click at [169, 119] on icon "Chapters" at bounding box center [174, 120] width 11 height 11
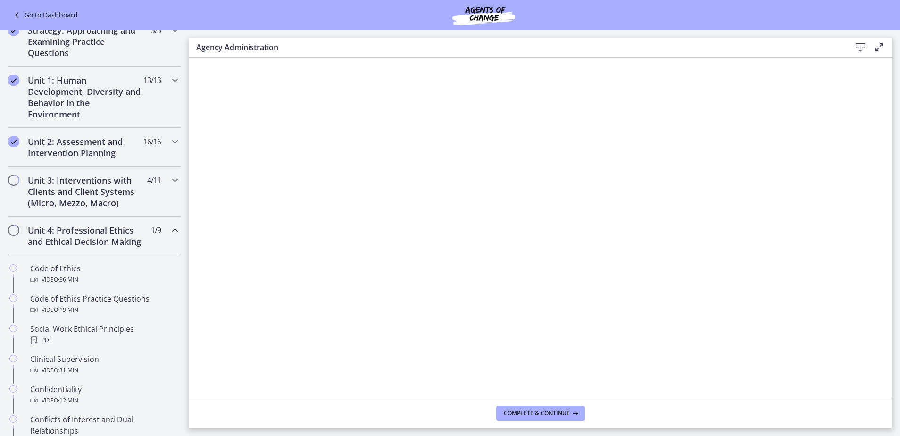
scroll to position [330, 0]
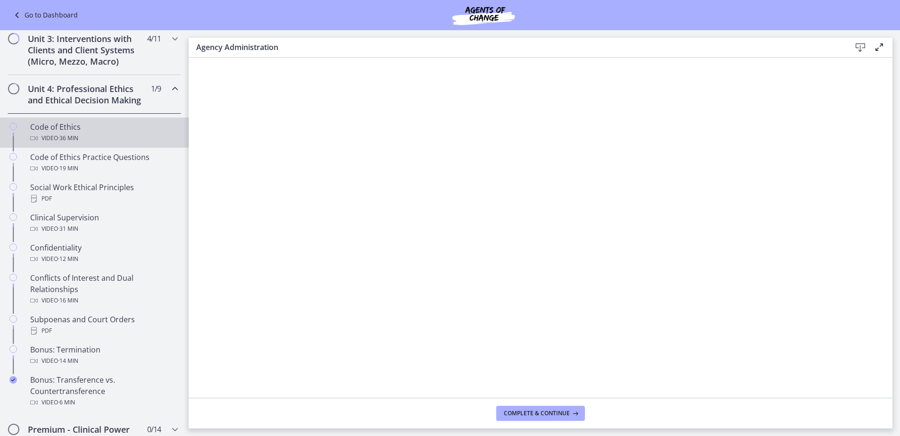
click at [95, 144] on div "Video · 36 min" at bounding box center [103, 138] width 147 height 11
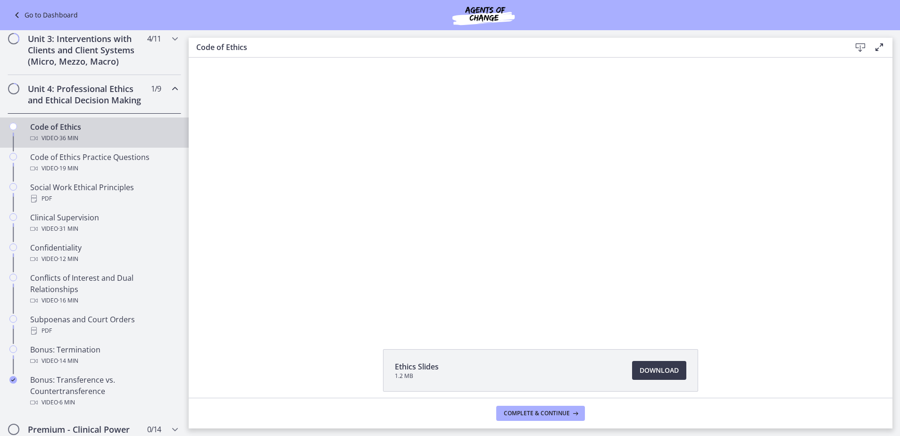
scroll to position [39, 0]
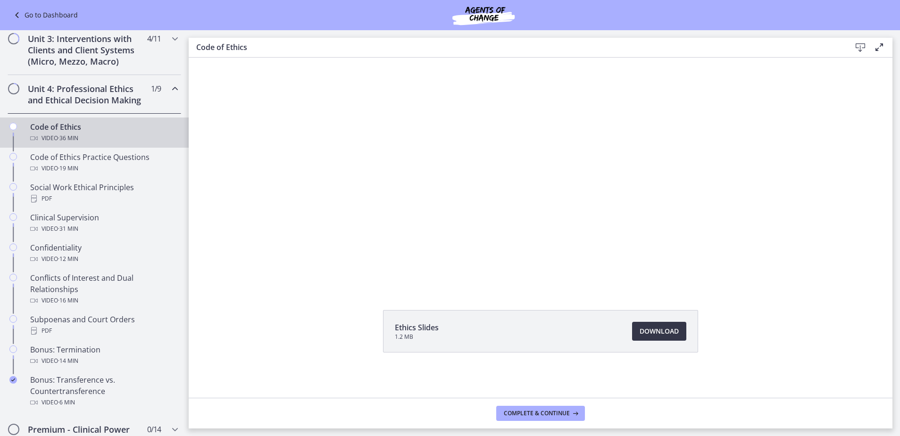
click at [660, 336] on span "Download Opens in a new window" at bounding box center [659, 331] width 39 height 11
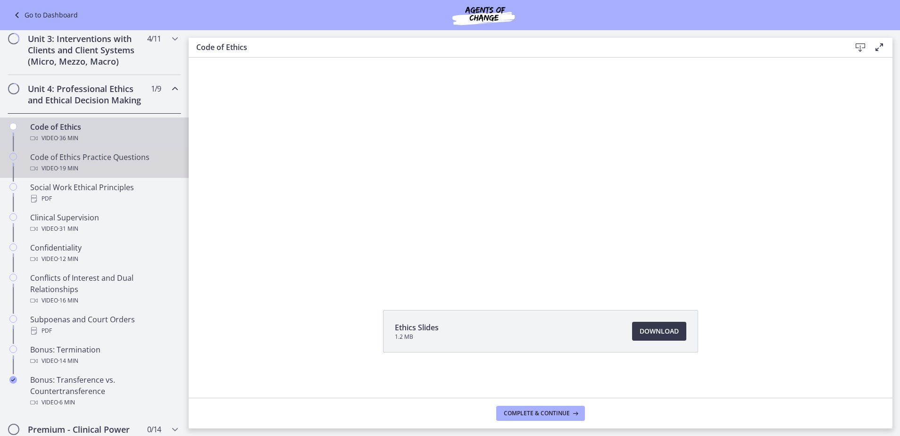
click at [75, 174] on span "· 19 min" at bounding box center [68, 168] width 20 height 11
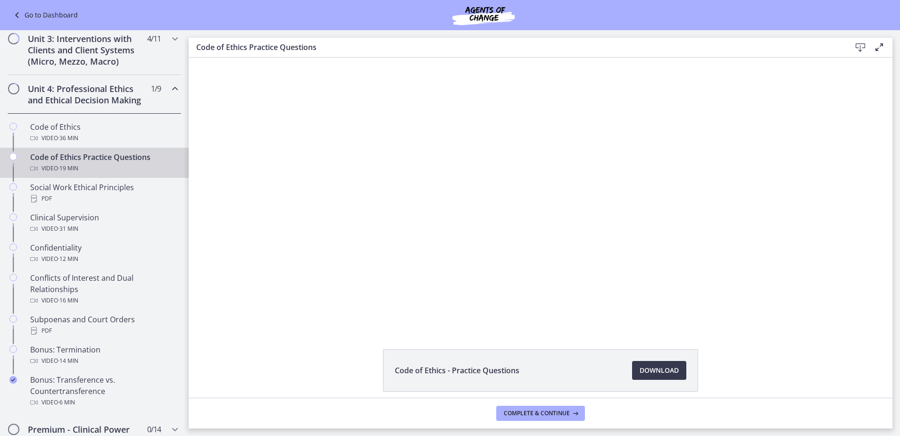
scroll to position [39, 0]
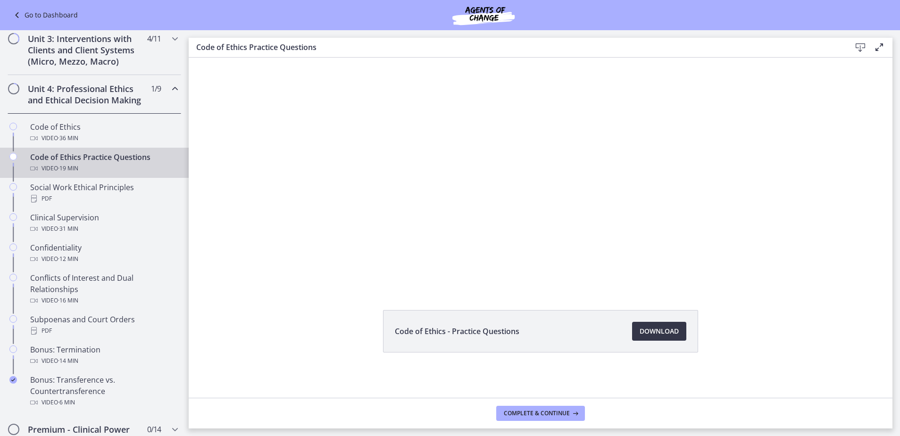
click at [679, 331] on link "Download Opens in a new window" at bounding box center [659, 331] width 54 height 19
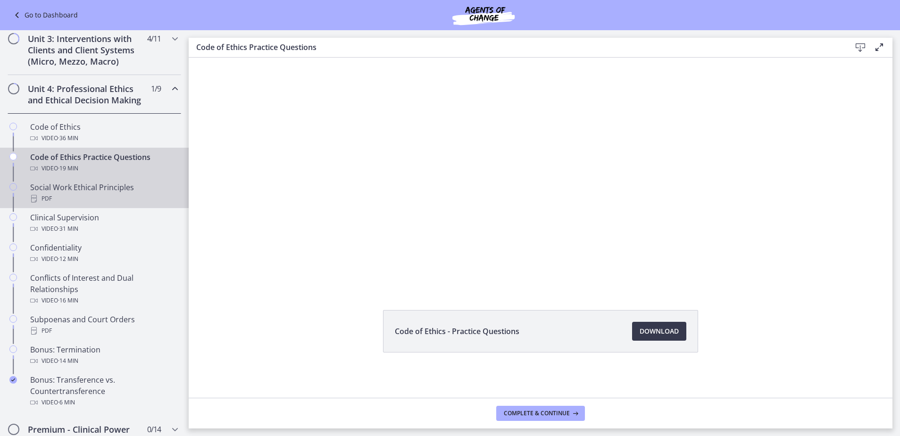
click at [123, 196] on div "Social Work Ethical Principles PDF" at bounding box center [103, 193] width 147 height 23
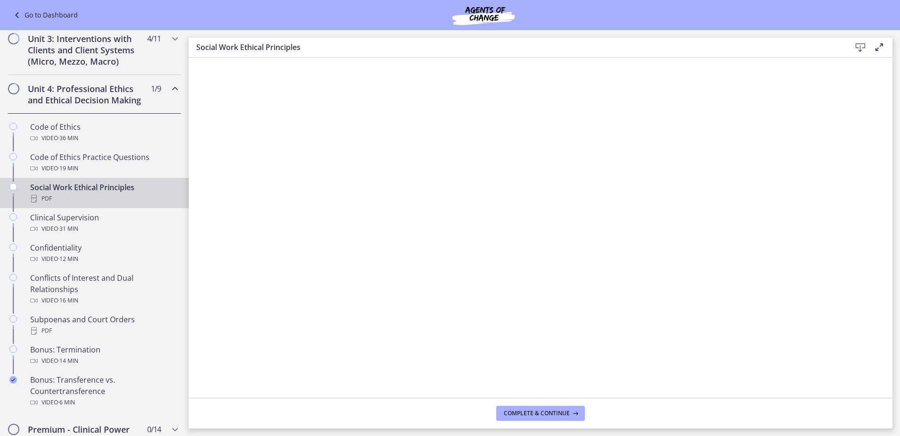
click at [861, 45] on icon at bounding box center [860, 47] width 11 height 11
click at [118, 235] on div "Video · 31 min" at bounding box center [103, 228] width 147 height 11
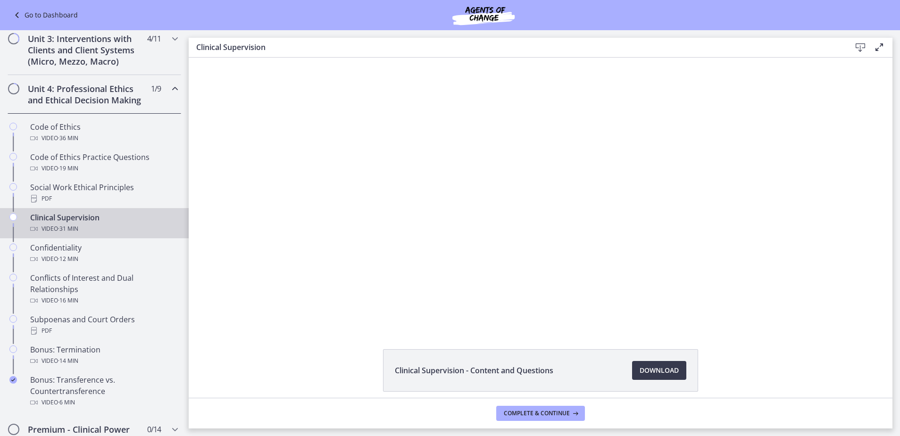
scroll to position [39, 0]
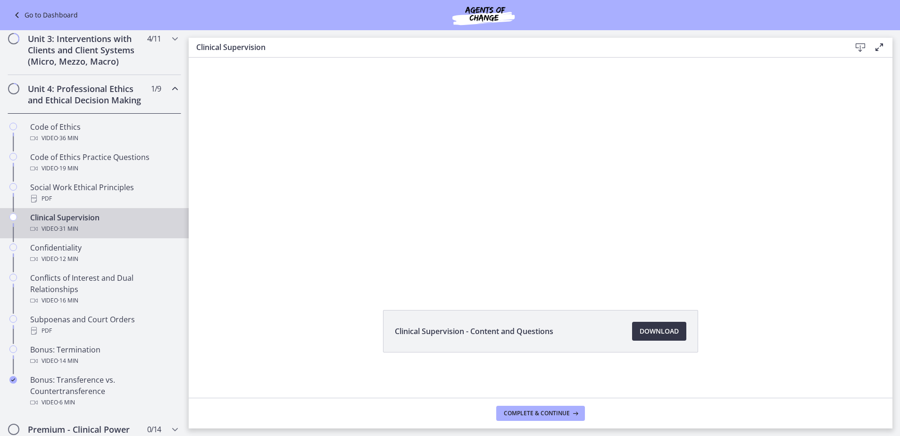
click at [663, 332] on span "Download Opens in a new window" at bounding box center [659, 331] width 39 height 11
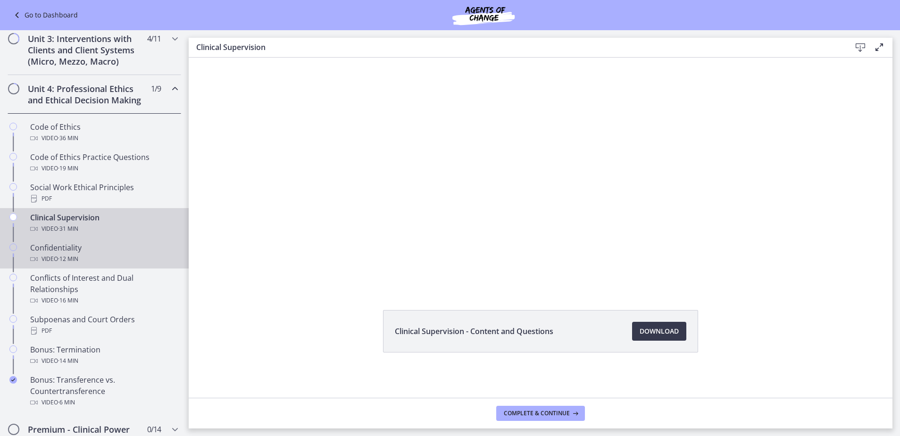
click at [120, 265] on div "Video · 12 min" at bounding box center [103, 258] width 147 height 11
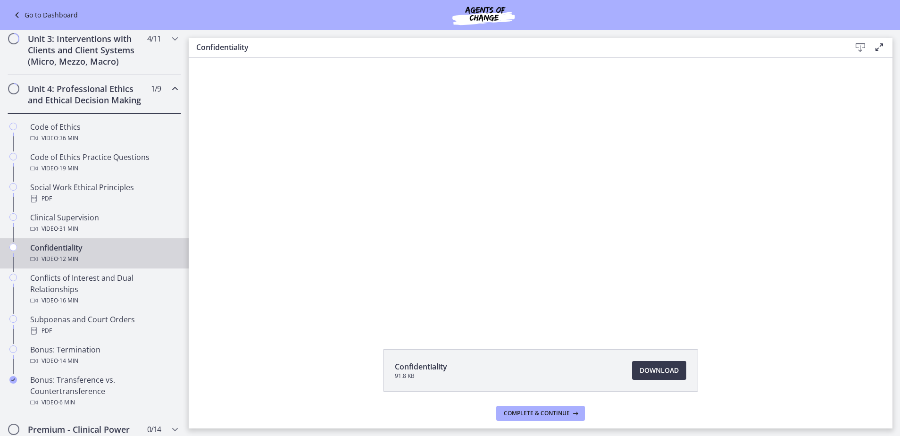
scroll to position [39, 0]
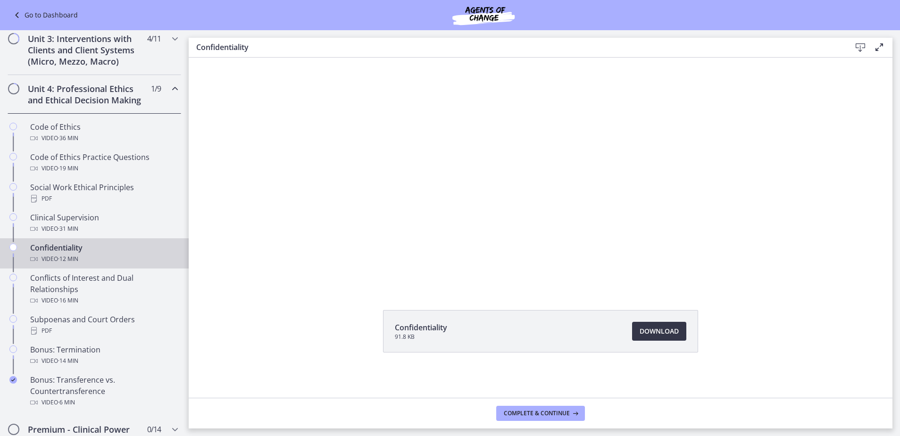
click at [656, 335] on span "Download Opens in a new window" at bounding box center [659, 331] width 39 height 11
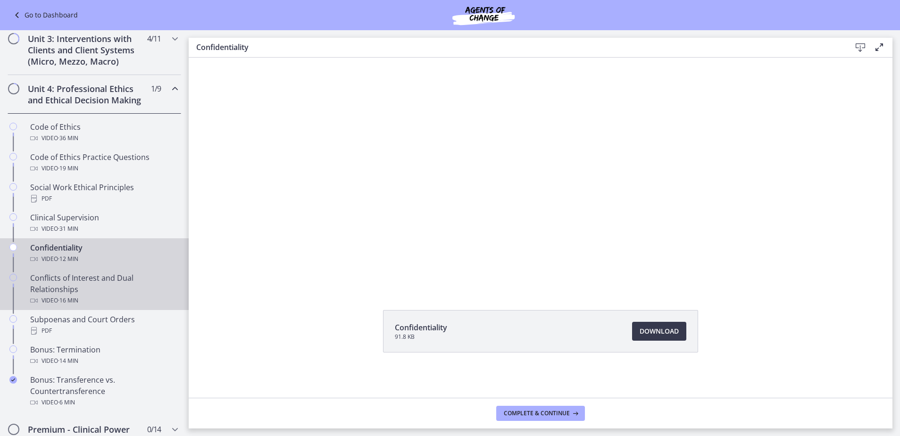
click at [47, 285] on div "Conflicts of Interest and Dual Relationships Video · 16 min" at bounding box center [103, 289] width 147 height 34
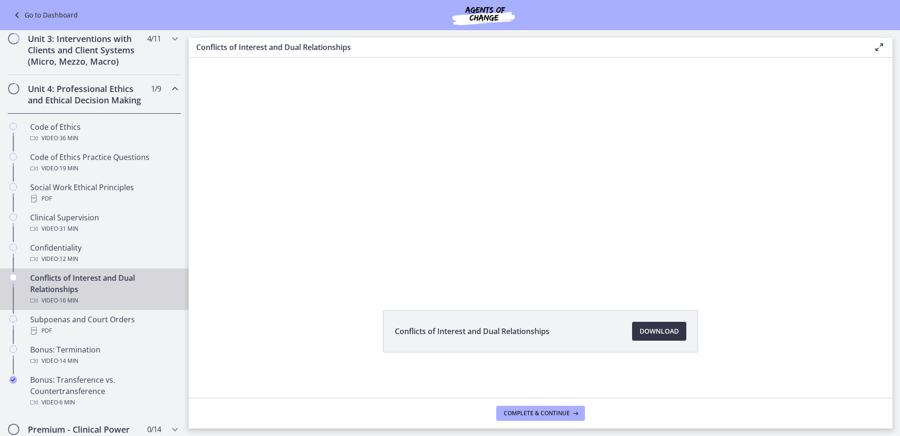
click at [677, 333] on link "Download Opens in a new window" at bounding box center [659, 331] width 54 height 19
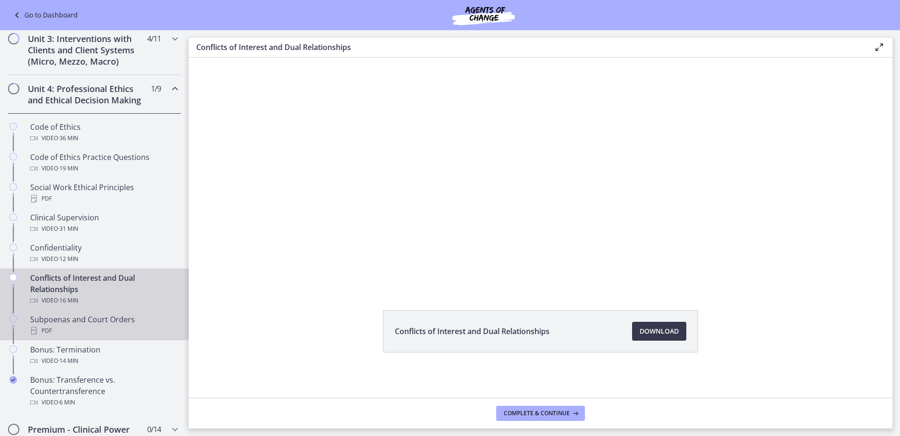
click at [110, 336] on div "PDF" at bounding box center [103, 330] width 147 height 11
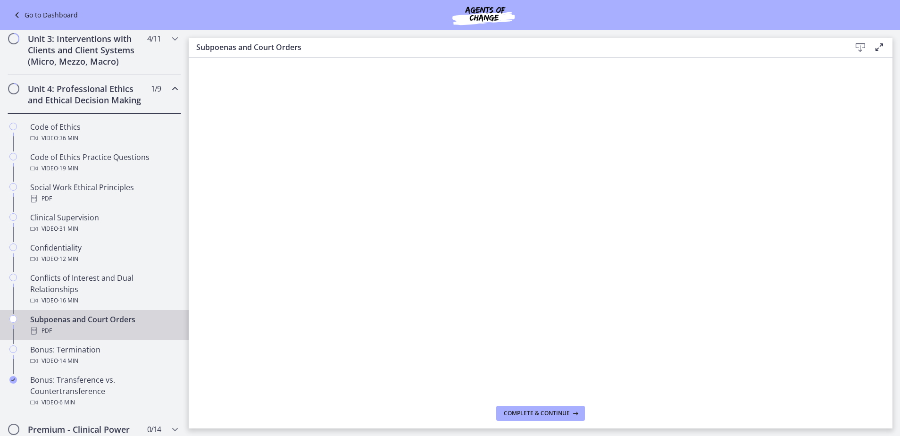
click at [862, 42] on icon at bounding box center [860, 47] width 11 height 11
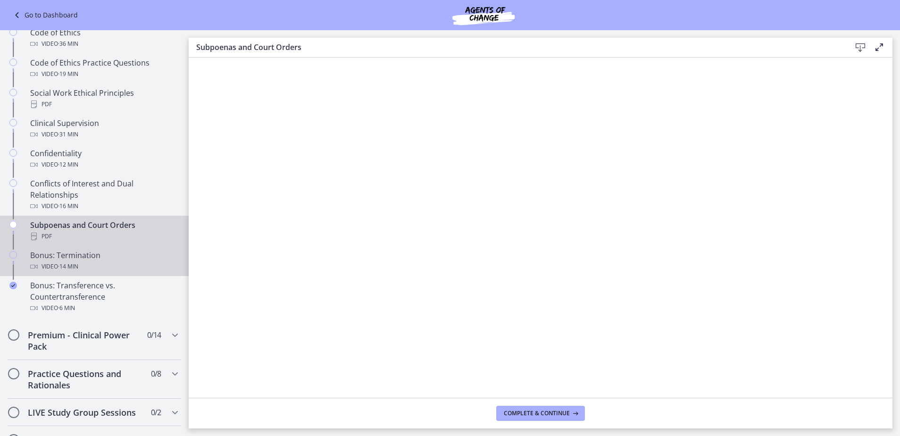
click at [85, 272] on div "Video · 14 min" at bounding box center [103, 266] width 147 height 11
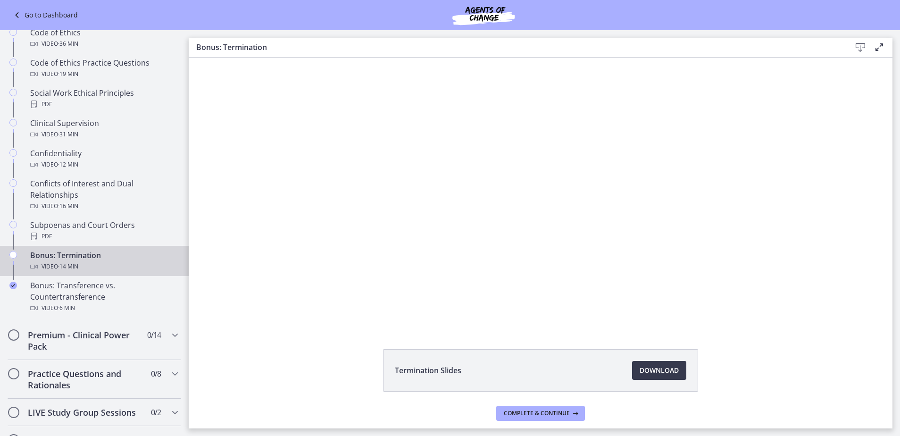
scroll to position [39, 0]
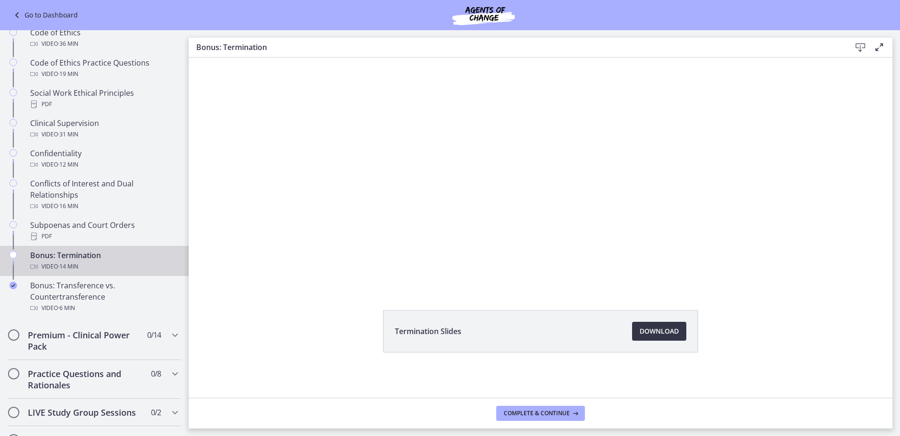
click at [660, 330] on span "Download Opens in a new window" at bounding box center [659, 331] width 39 height 11
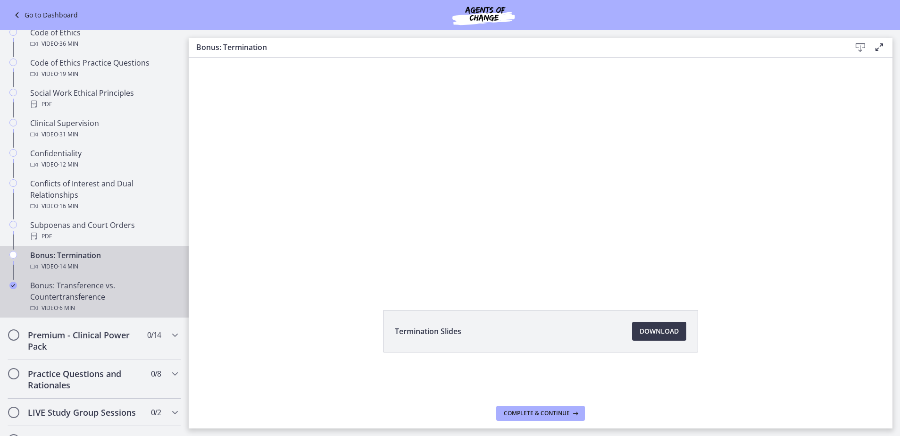
click at [132, 308] on div "Bonus: Transference vs. Countertransference Video · 6 min" at bounding box center [103, 297] width 147 height 34
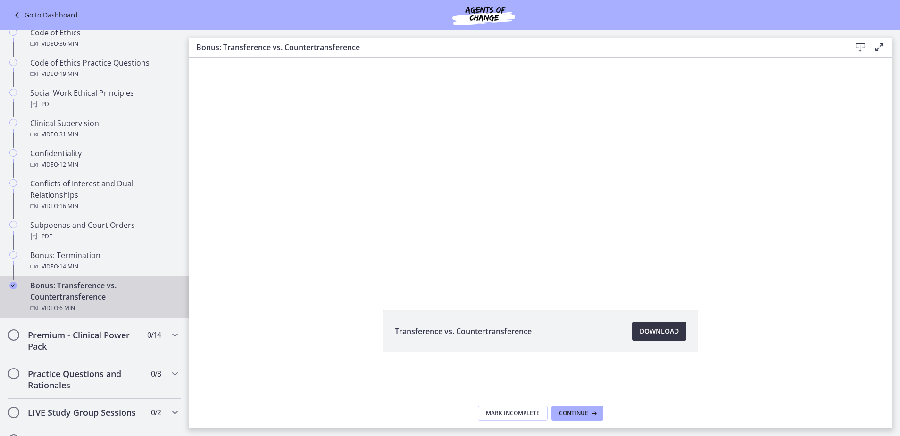
click at [676, 334] on link "Download Opens in a new window" at bounding box center [659, 331] width 54 height 19
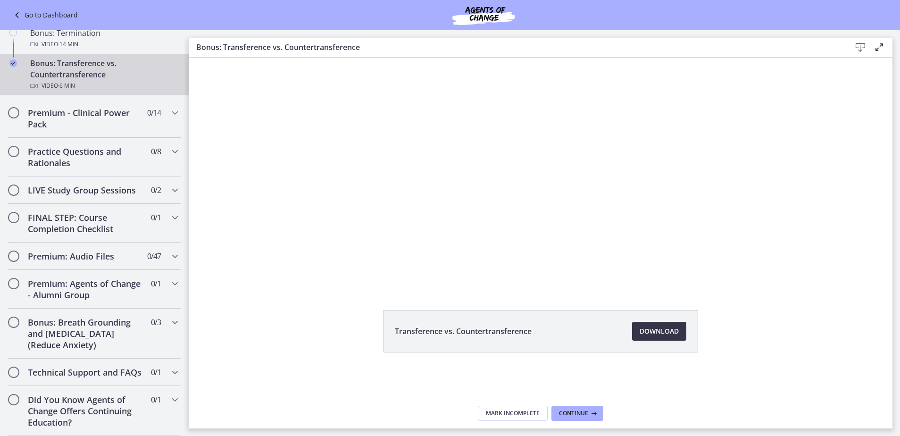
scroll to position [670, 0]
click at [122, 113] on h2 "Premium - Clinical Power Pack" at bounding box center [85, 118] width 115 height 23
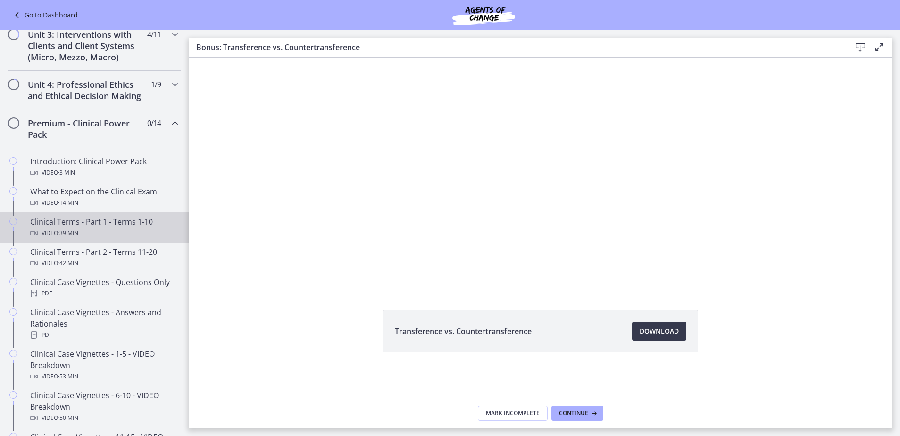
scroll to position [382, 0]
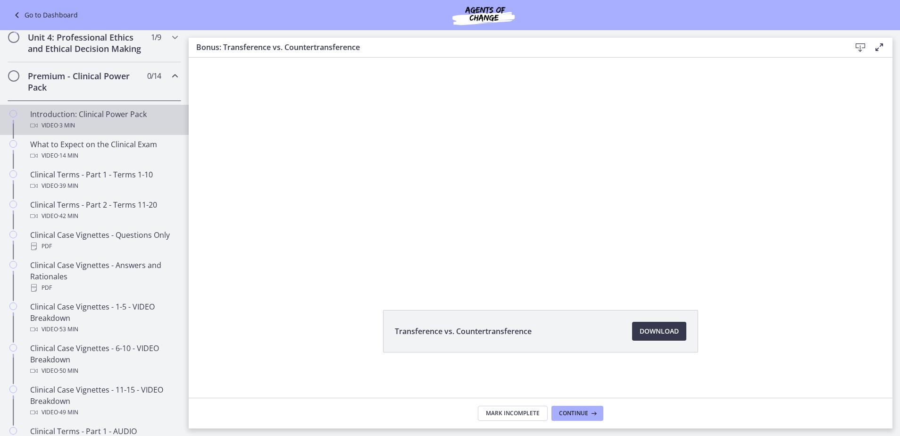
click at [123, 131] on div "Video · 3 min" at bounding box center [103, 125] width 147 height 11
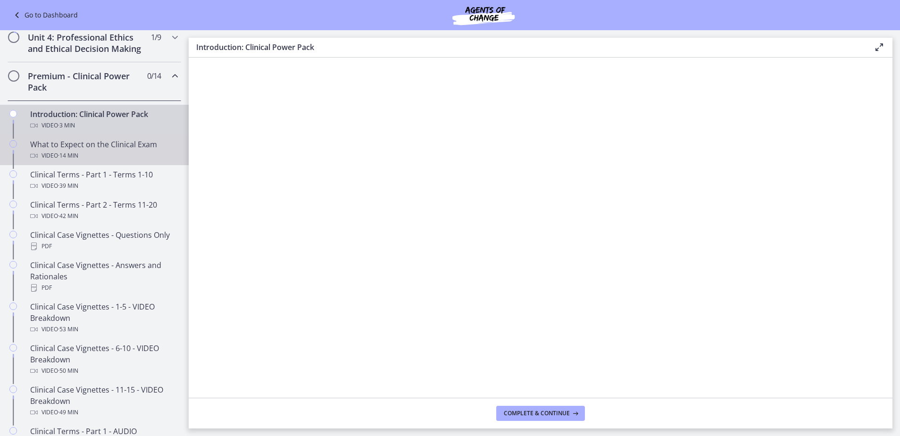
click at [116, 161] on div "Video · 14 min" at bounding box center [103, 155] width 147 height 11
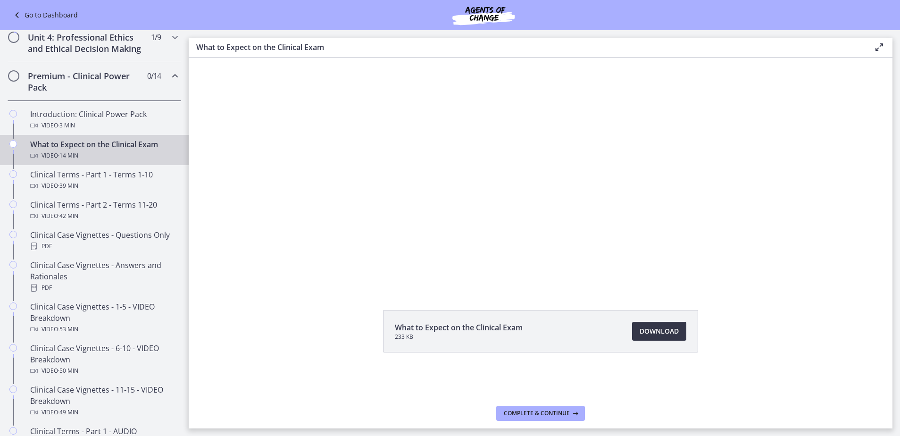
click at [664, 339] on link "Download Opens in a new window" at bounding box center [659, 331] width 54 height 19
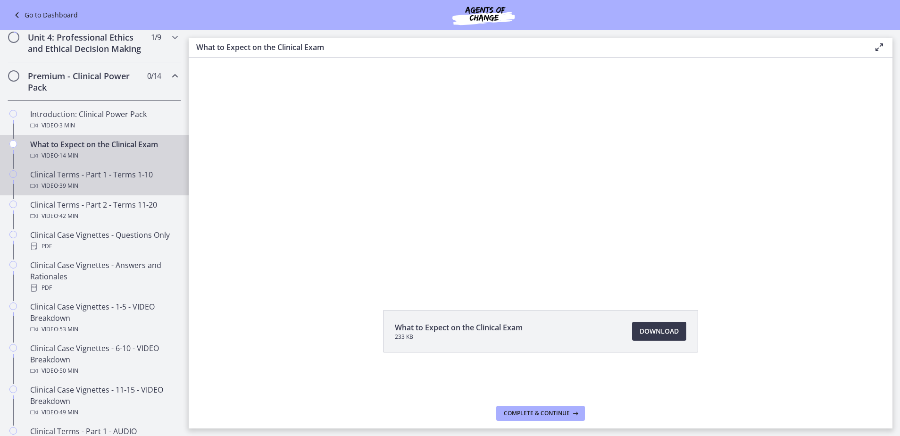
click at [77, 192] on span "· 39 min" at bounding box center [68, 185] width 20 height 11
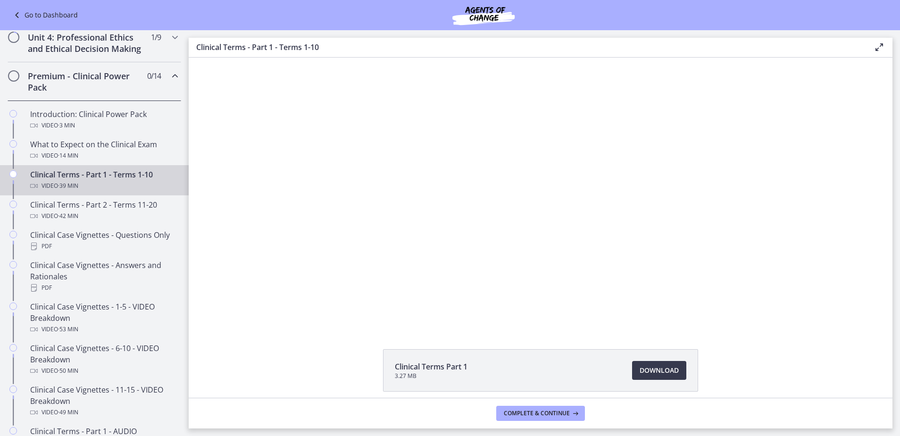
scroll to position [39, 0]
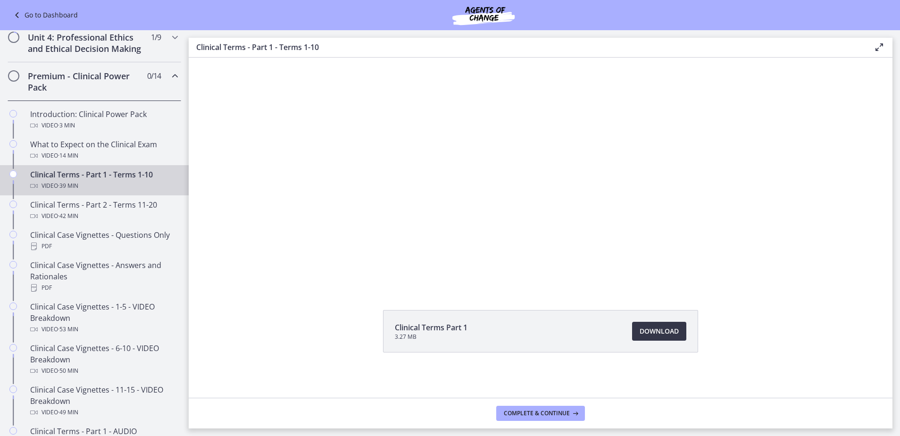
click at [678, 332] on link "Download Opens in a new window" at bounding box center [659, 331] width 54 height 19
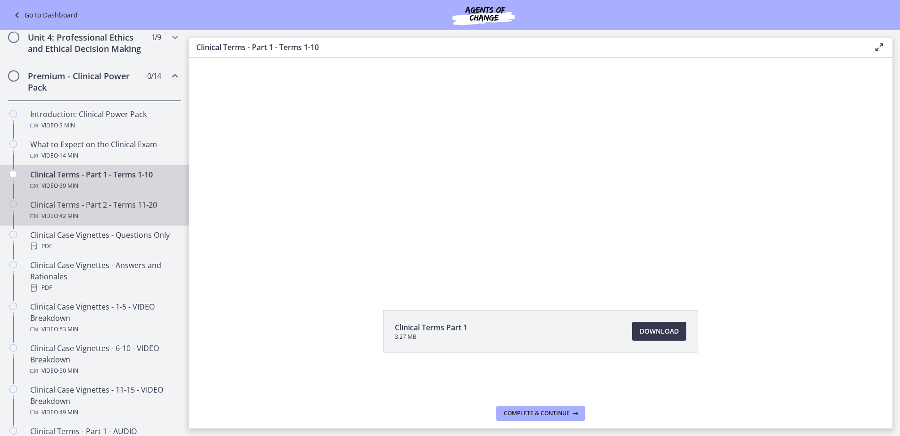
click at [108, 220] on div "Clinical Terms - Part 2 - Terms 11-20 Video · 42 min" at bounding box center [103, 210] width 147 height 23
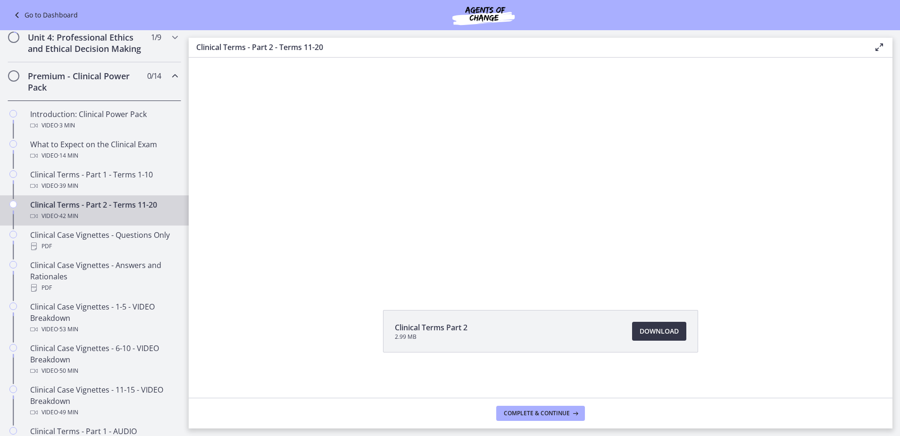
click at [652, 334] on span "Download Opens in a new window" at bounding box center [659, 331] width 39 height 11
click at [76, 244] on div "Clinical Case Vignettes - Questions Only PDF" at bounding box center [103, 240] width 147 height 23
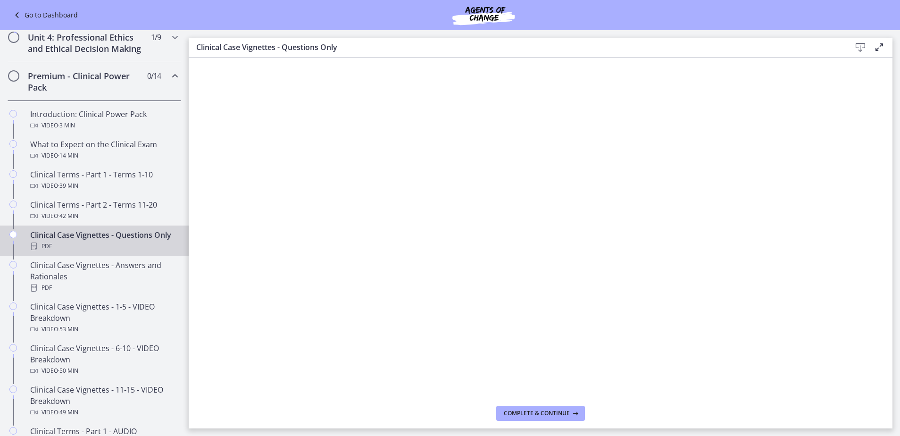
click at [860, 48] on icon at bounding box center [860, 47] width 11 height 11
click at [862, 51] on icon at bounding box center [860, 47] width 11 height 11
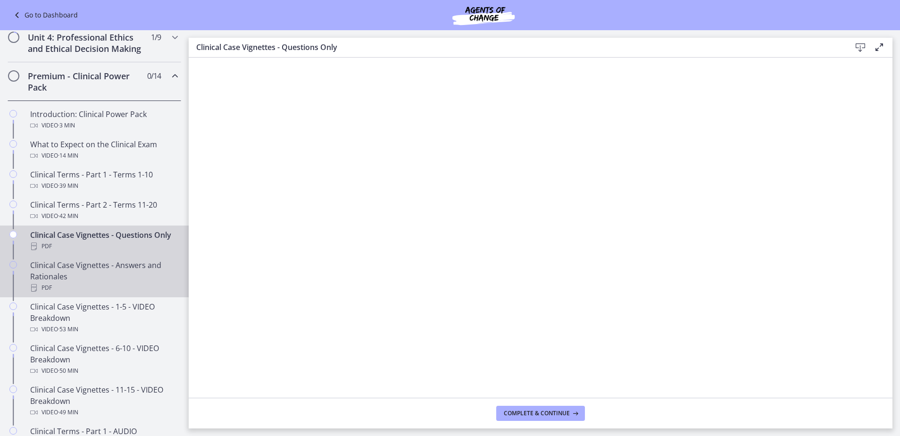
click at [118, 290] on div "Clinical Case Vignettes - Answers and Rationales PDF" at bounding box center [103, 277] width 147 height 34
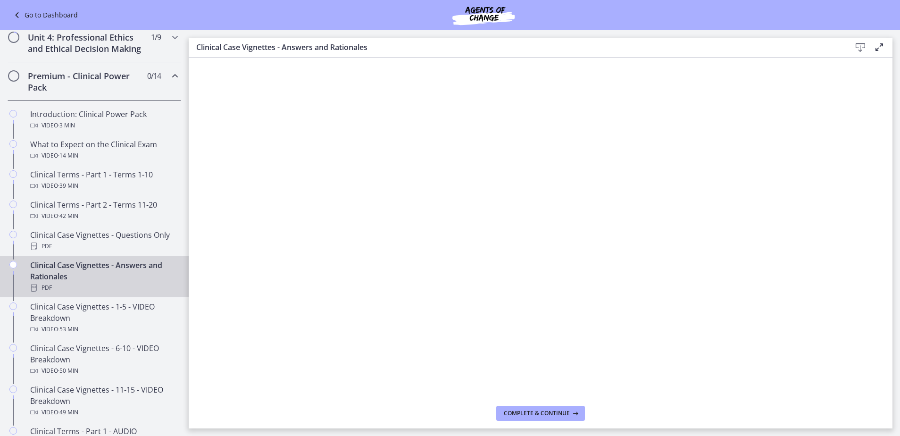
click at [863, 46] on icon at bounding box center [860, 47] width 11 height 11
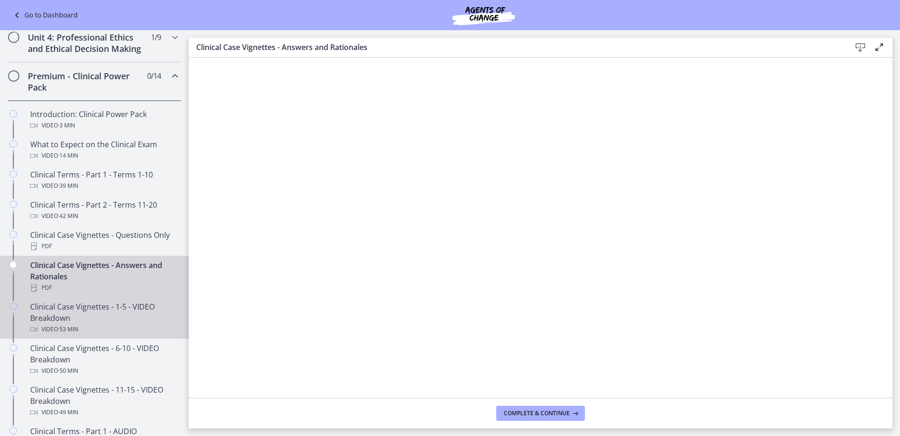
click at [92, 329] on div "Clinical Case Vignettes - 1-5 - VIDEO Breakdown Video · 53 min" at bounding box center [103, 318] width 147 height 34
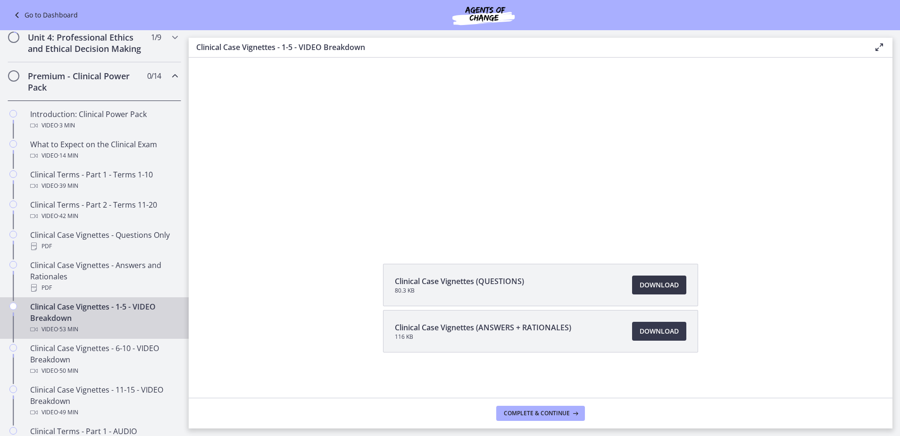
click at [651, 285] on span "Download Opens in a new window" at bounding box center [659, 284] width 39 height 11
click at [645, 326] on span "Download Opens in a new window" at bounding box center [659, 331] width 39 height 11
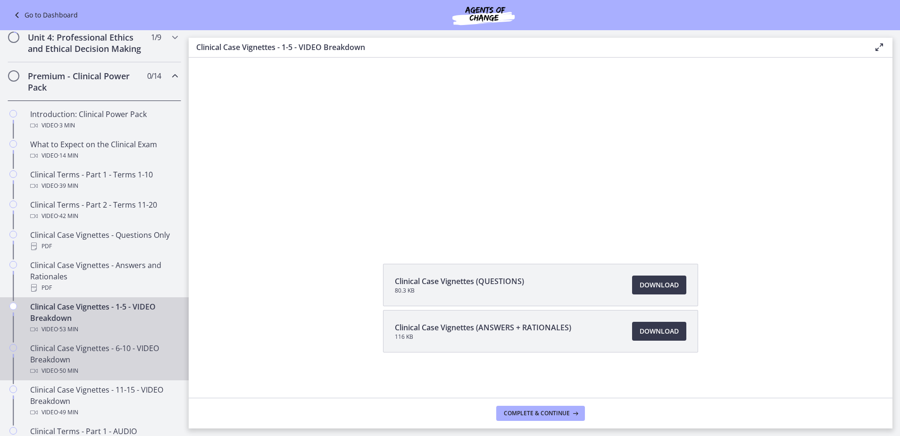
click at [125, 367] on div "Clinical Case Vignettes - 6-10 - VIDEO Breakdown Video · 50 min" at bounding box center [103, 360] width 147 height 34
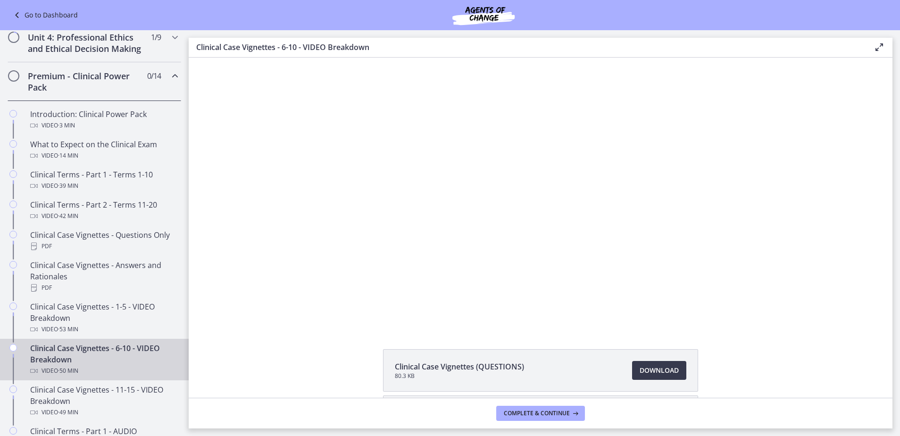
scroll to position [85, 0]
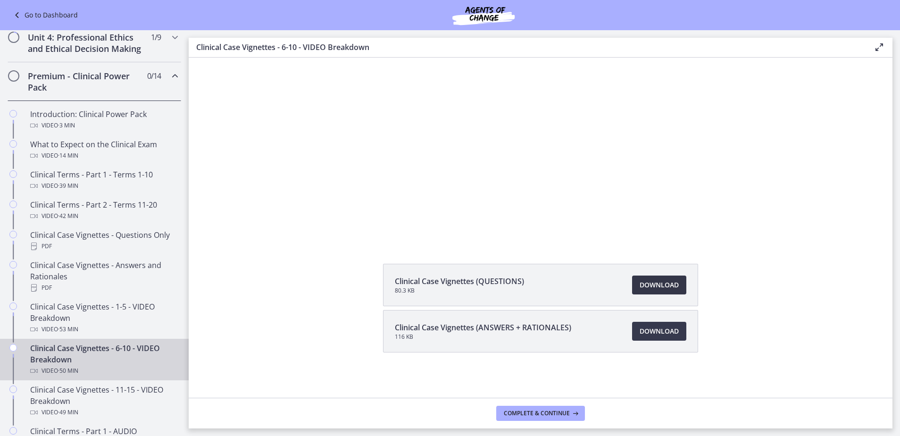
click at [659, 284] on span "Download Opens in a new window" at bounding box center [659, 284] width 39 height 11
click at [662, 336] on span "Download Opens in a new window" at bounding box center [659, 331] width 39 height 11
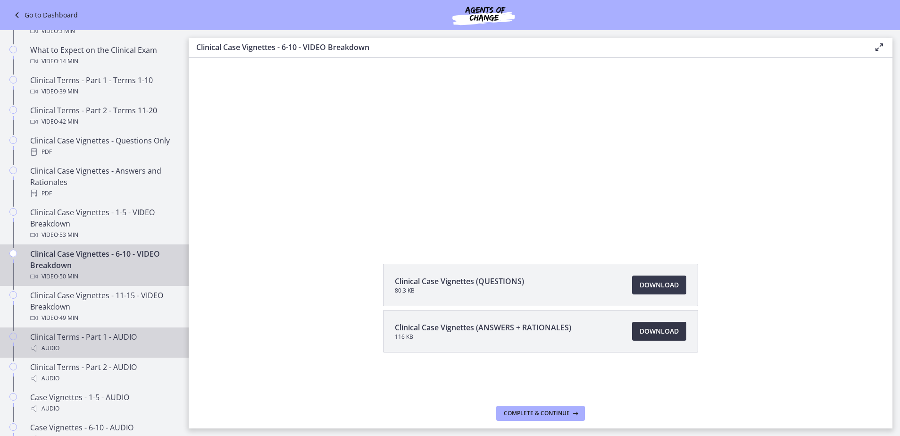
scroll to position [571, 0]
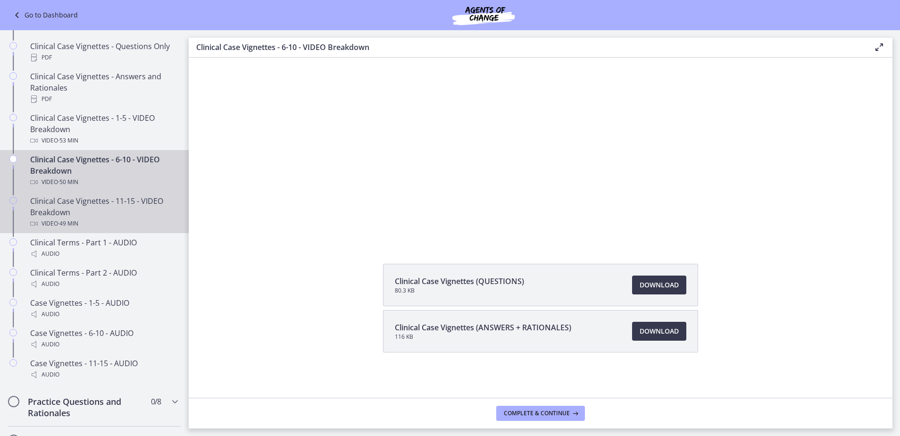
click at [125, 226] on div "Clinical Case Vignettes - 11-15 - VIDEO Breakdown Video · 49 min" at bounding box center [103, 212] width 147 height 34
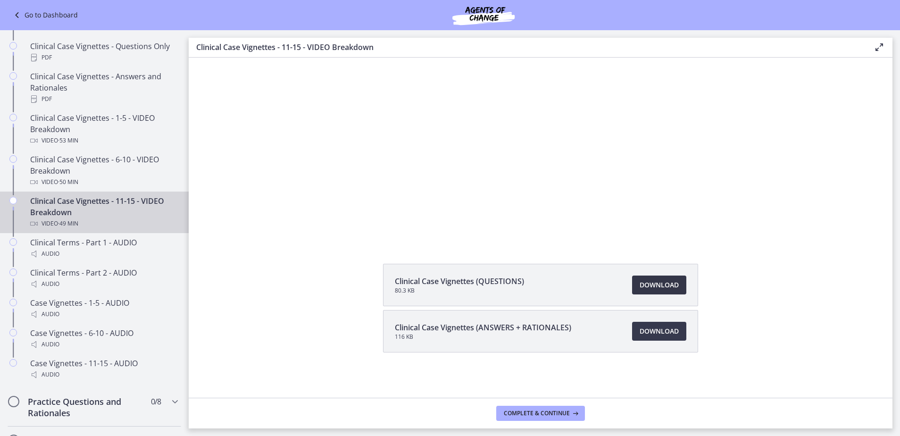
click at [648, 287] on span "Download Opens in a new window" at bounding box center [659, 284] width 39 height 11
click at [657, 328] on span "Download Opens in a new window" at bounding box center [659, 331] width 39 height 11
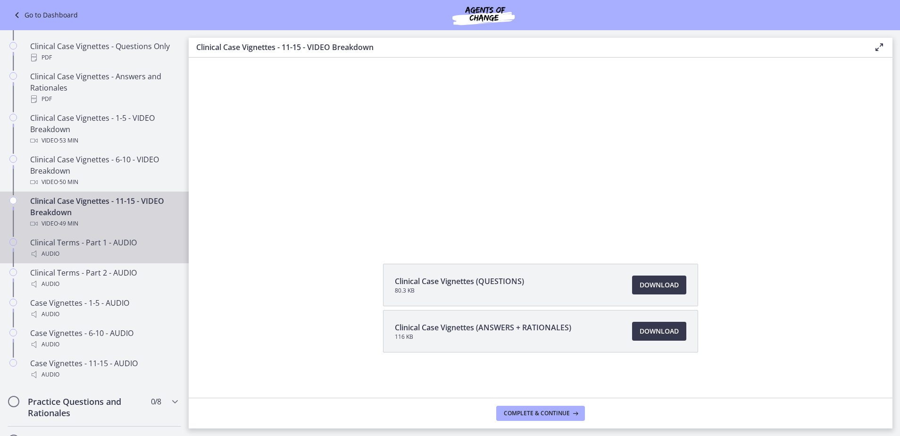
click at [78, 255] on div "Clinical Terms - Part 1 - AUDIO Audio" at bounding box center [103, 248] width 147 height 23
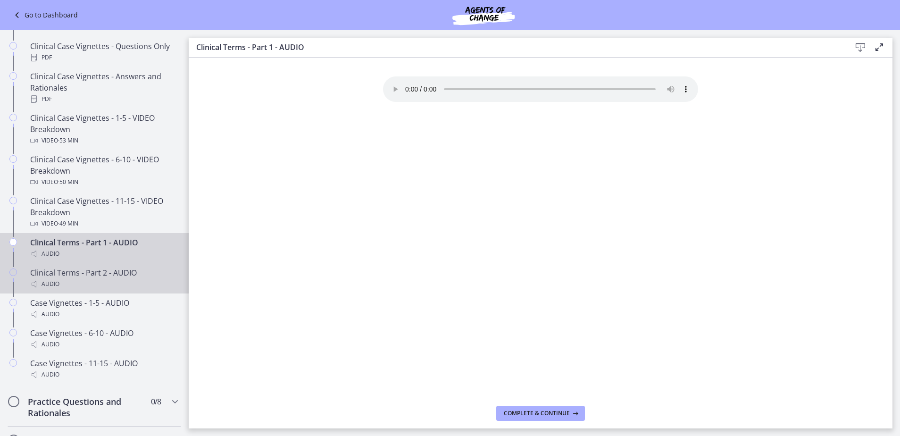
click at [80, 290] on div "Audio" at bounding box center [103, 283] width 147 height 11
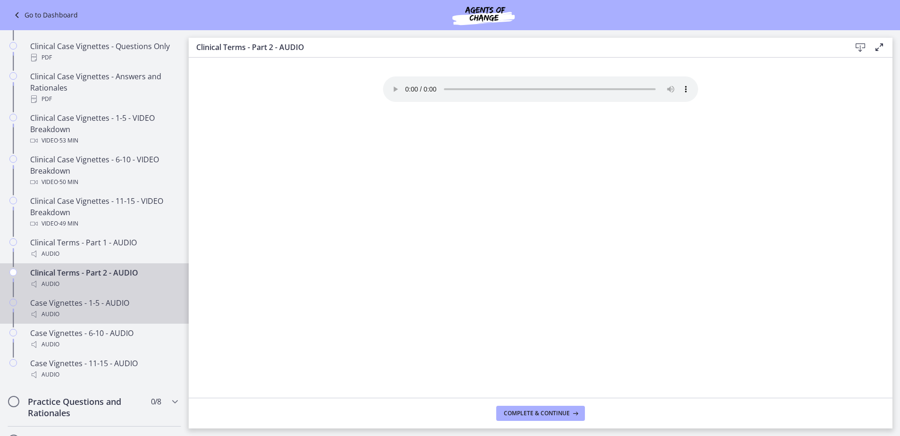
click at [81, 314] on div "Case Vignettes - 1-5 - AUDIO Audio" at bounding box center [103, 308] width 147 height 23
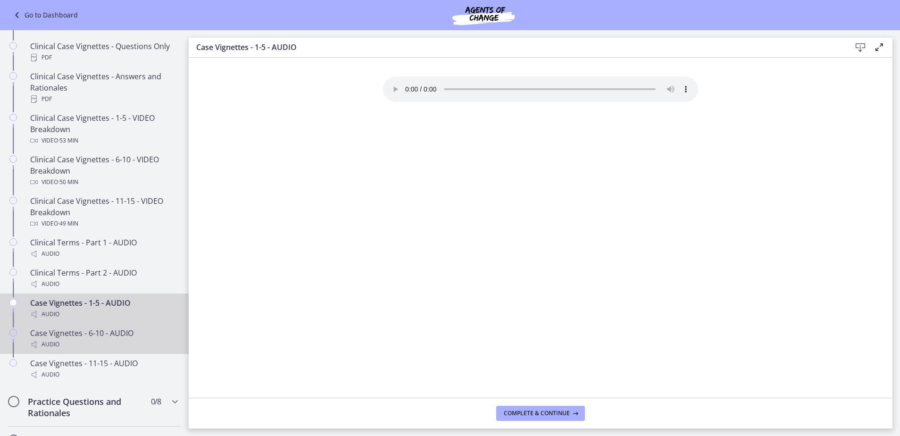
click at [44, 349] on div "Case Vignettes - 6-10 - AUDIO Audio" at bounding box center [103, 339] width 147 height 23
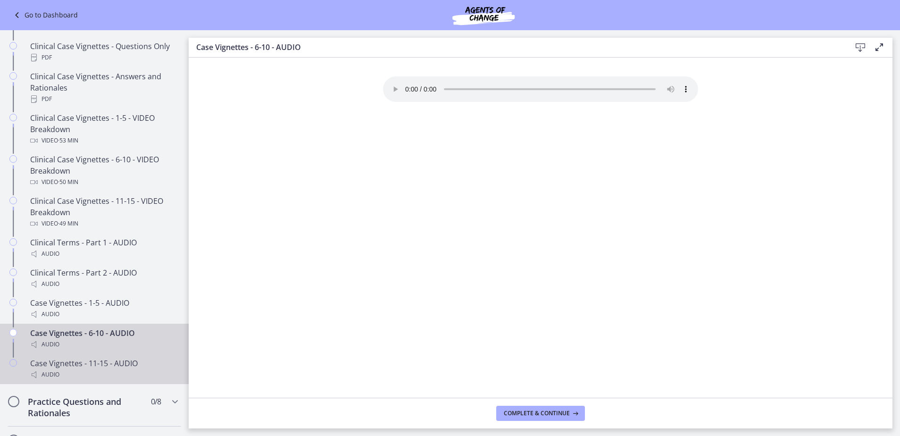
click at [112, 378] on div "Case Vignettes - 11-15 - AUDIO Audio" at bounding box center [103, 369] width 147 height 23
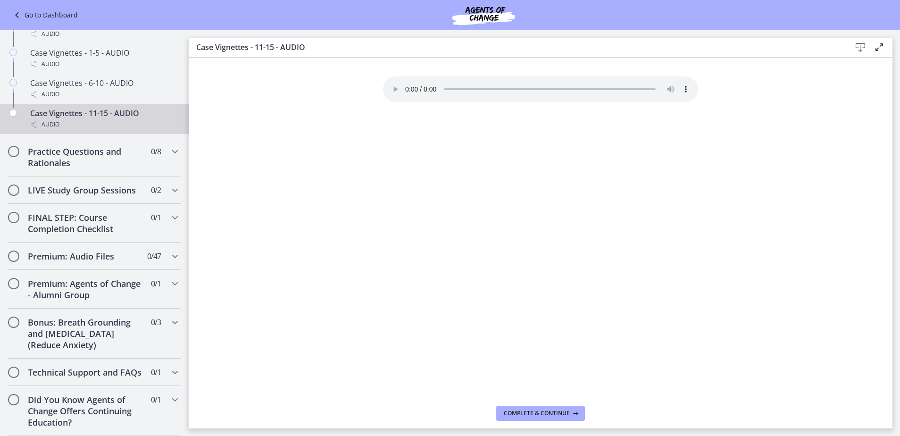
scroll to position [843, 0]
click at [108, 149] on h2 "Practice Questions and Rationales" at bounding box center [85, 157] width 115 height 23
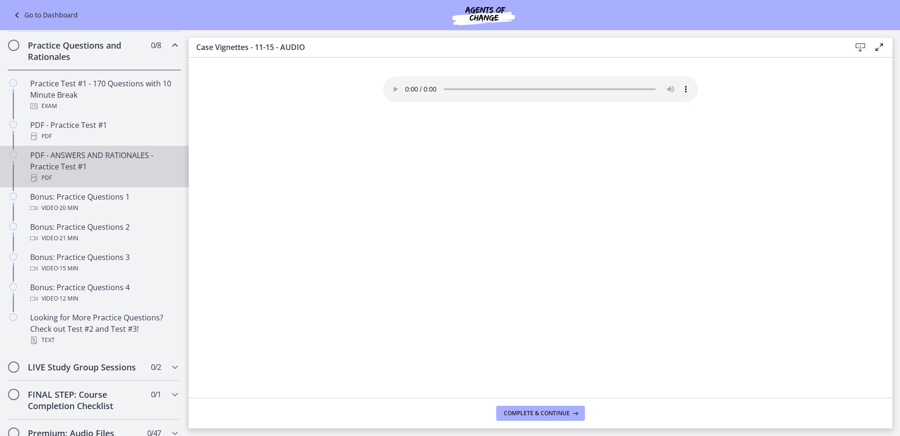
scroll to position [404, 0]
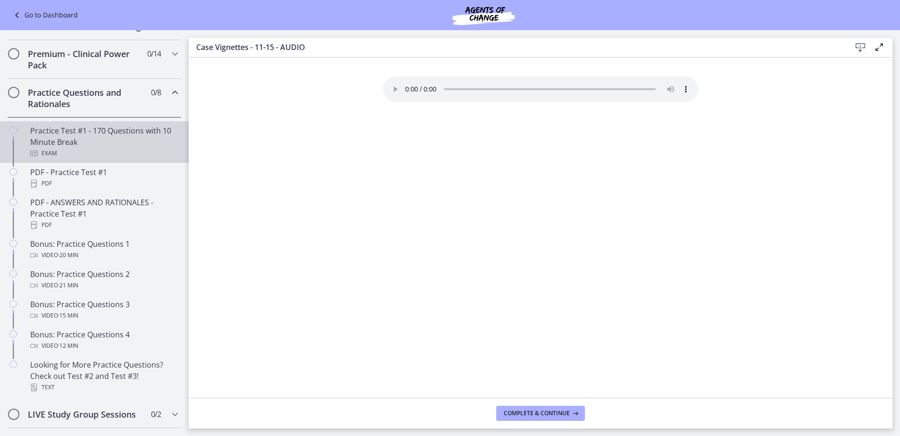
click at [84, 147] on div "Practice Test #1 - 170 Questions with 10 Minute Break Exam" at bounding box center [103, 142] width 147 height 34
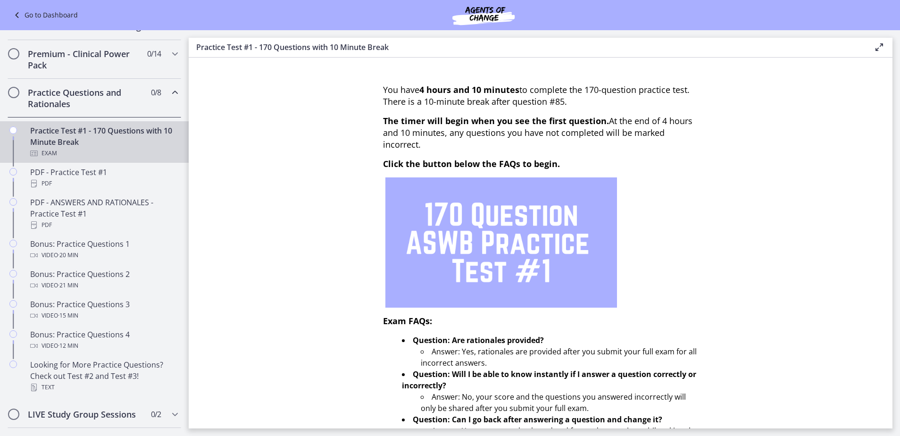
scroll to position [265, 0]
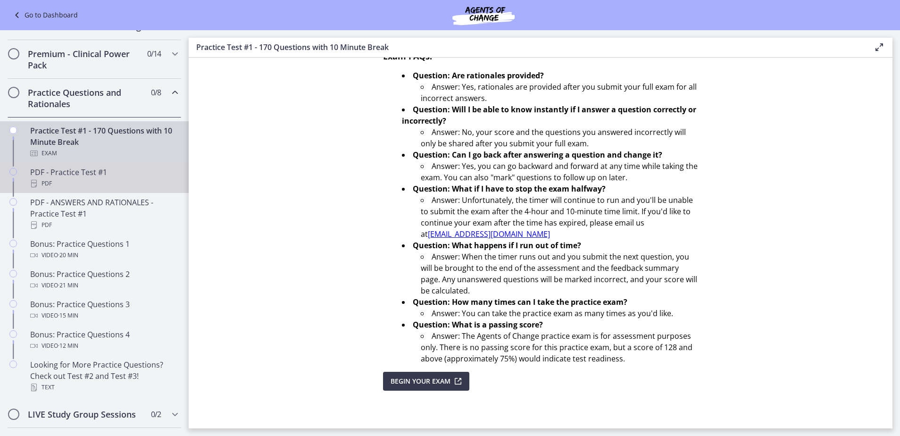
click at [83, 181] on div "PDF - Practice Test #1 PDF" at bounding box center [103, 178] width 147 height 23
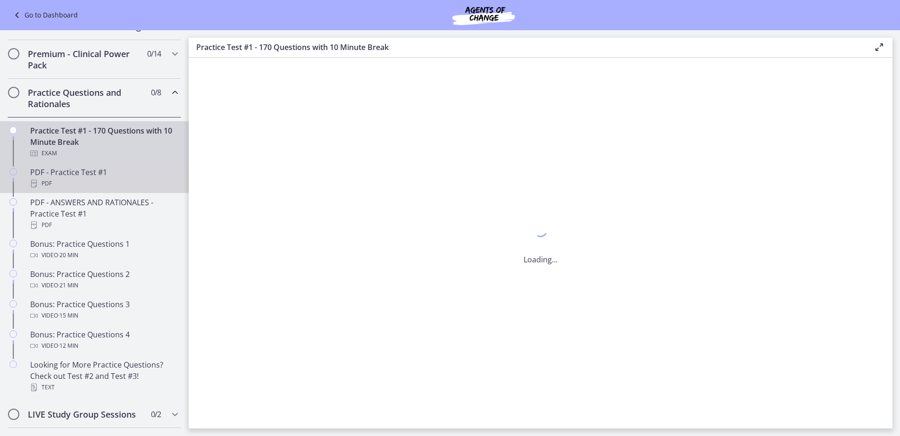
scroll to position [0, 0]
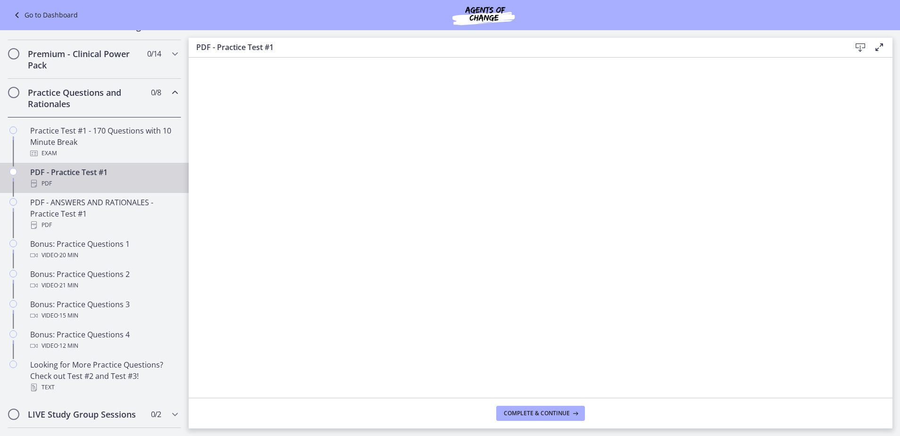
click at [860, 48] on icon at bounding box center [860, 47] width 11 height 11
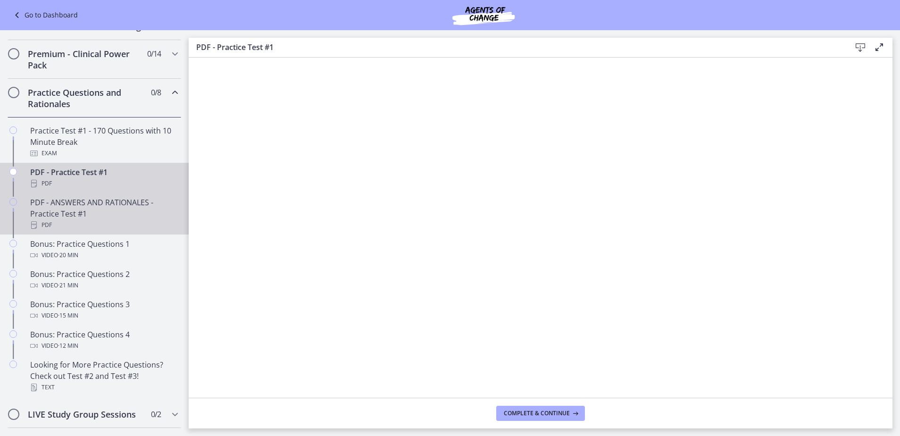
click at [135, 226] on div "PDF - ANSWERS AND RATIONALES - Practice Test #1 PDF" at bounding box center [103, 214] width 147 height 34
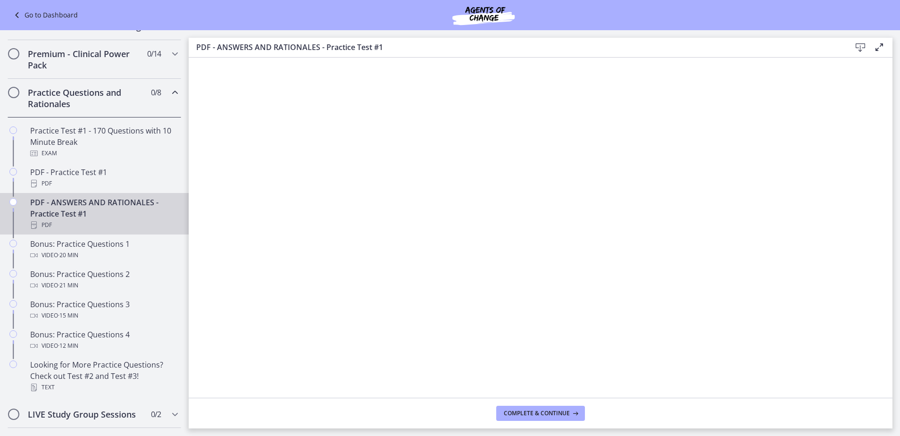
click at [862, 52] on icon at bounding box center [860, 47] width 11 height 11
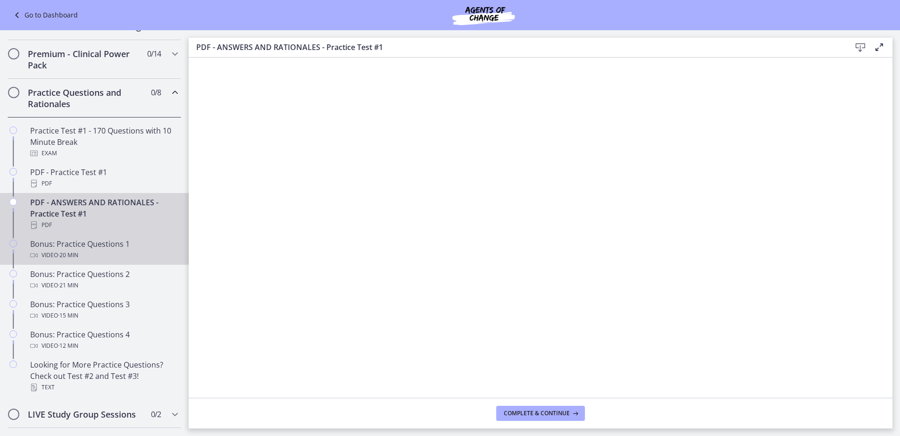
click at [135, 259] on div "Bonus: Practice Questions 1 Video · 20 min" at bounding box center [103, 249] width 147 height 23
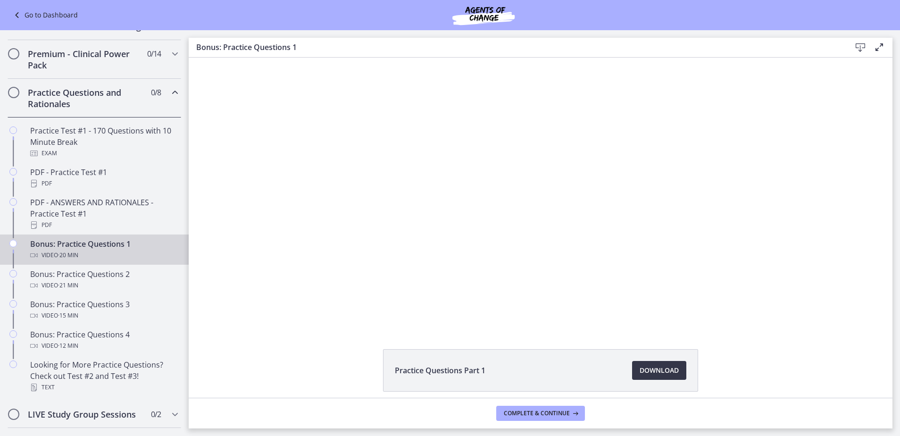
scroll to position [39, 0]
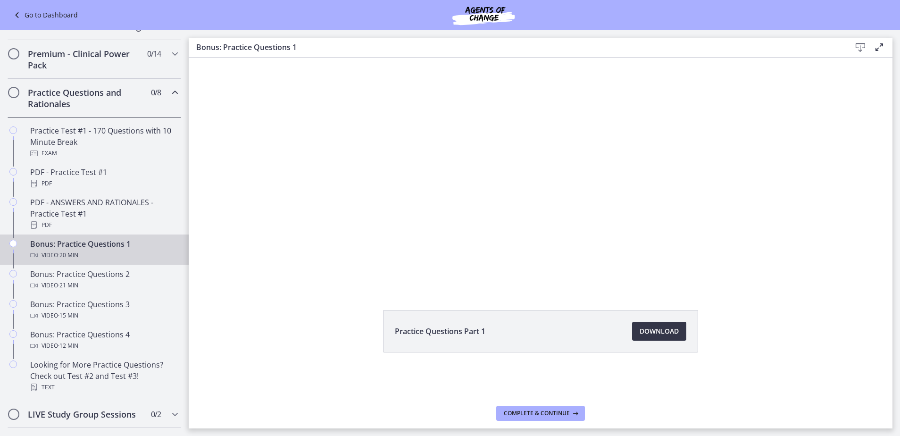
click at [671, 330] on span "Download Opens in a new window" at bounding box center [659, 331] width 39 height 11
click at [104, 288] on div "Bonus: Practice Questions 2 Video · 21 min" at bounding box center [103, 280] width 147 height 23
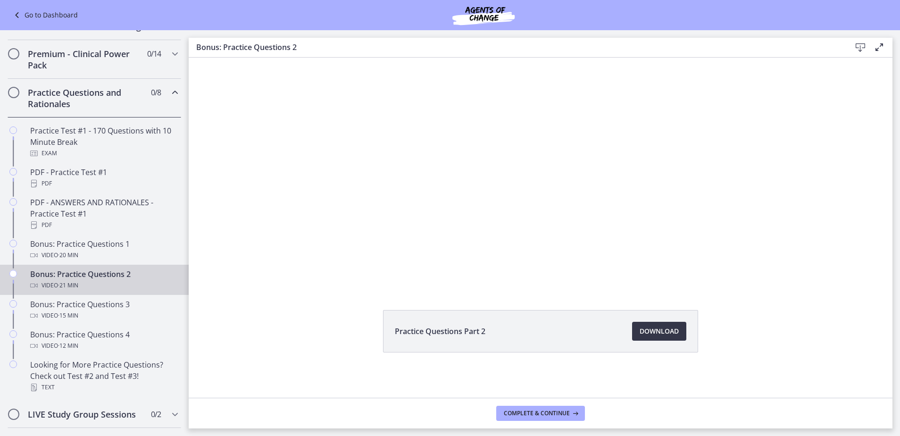
click at [655, 338] on link "Download Opens in a new window" at bounding box center [659, 331] width 54 height 19
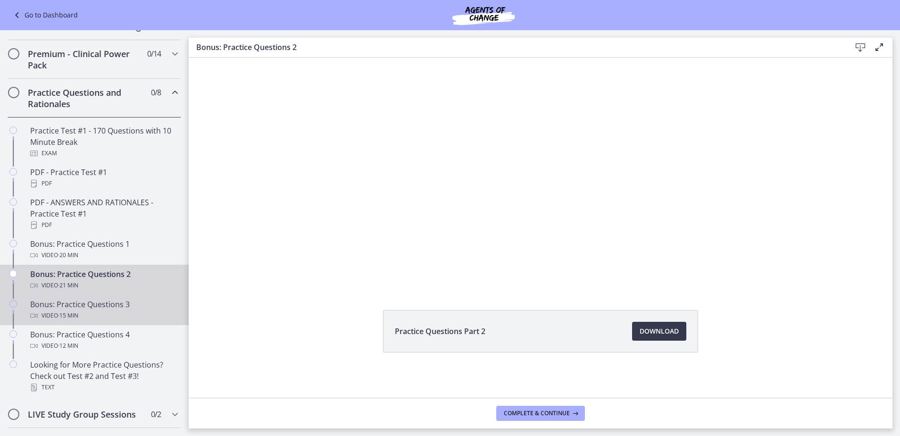
click at [106, 321] on div "Video · 15 min" at bounding box center [103, 315] width 147 height 11
click at [647, 330] on span "Download Opens in a new window" at bounding box center [659, 331] width 39 height 11
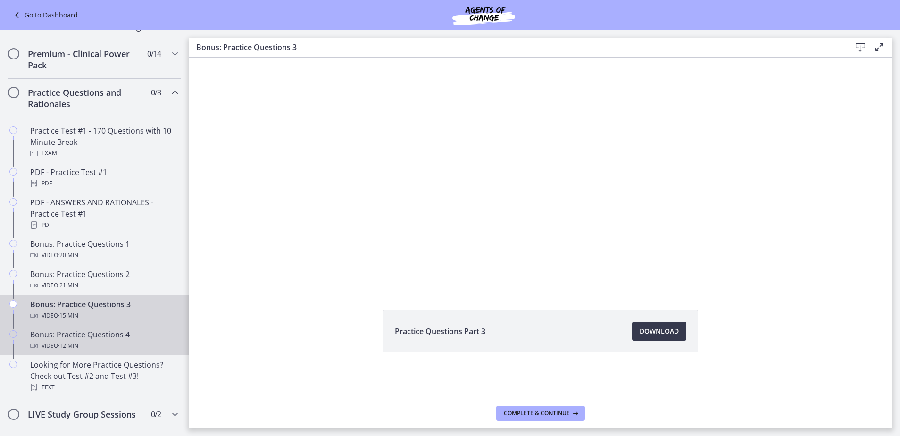
click at [100, 348] on div "Bonus: Practice Questions 4 Video · 12 min" at bounding box center [103, 340] width 147 height 23
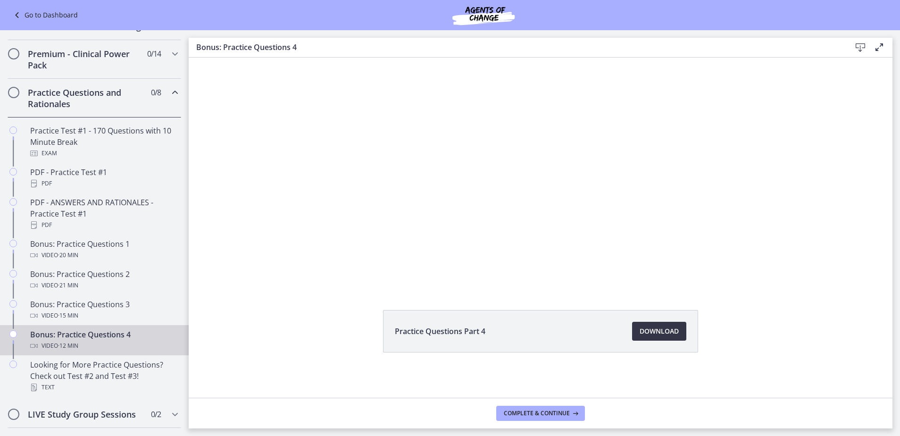
click at [665, 329] on span "Download Opens in a new window" at bounding box center [659, 331] width 39 height 11
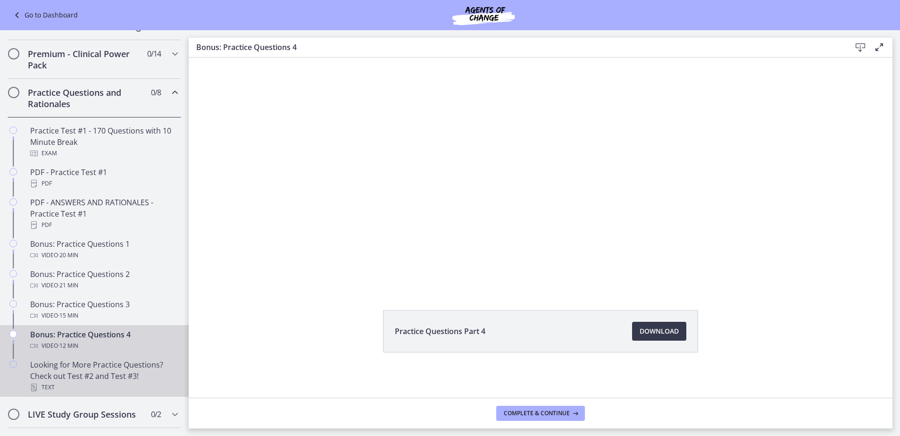
click at [89, 379] on div "Looking for More Practice Questions? Check out Test #2 and Test #3! Text" at bounding box center [103, 376] width 147 height 34
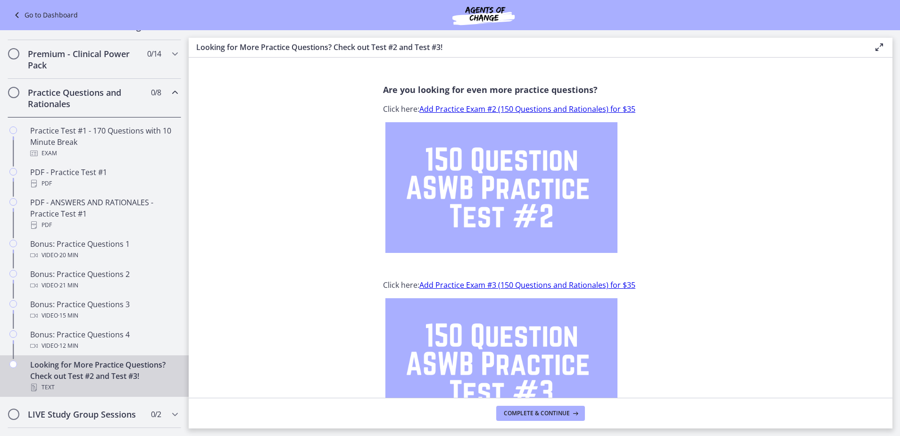
click at [616, 101] on div "Are you looking for even more practice questions? Click here: Add Practice Exam…" at bounding box center [540, 256] width 315 height 345
click at [530, 109] on link "Add Practice Exam #2 (150 Questions and Rationales) for $35" at bounding box center [528, 109] width 216 height 10
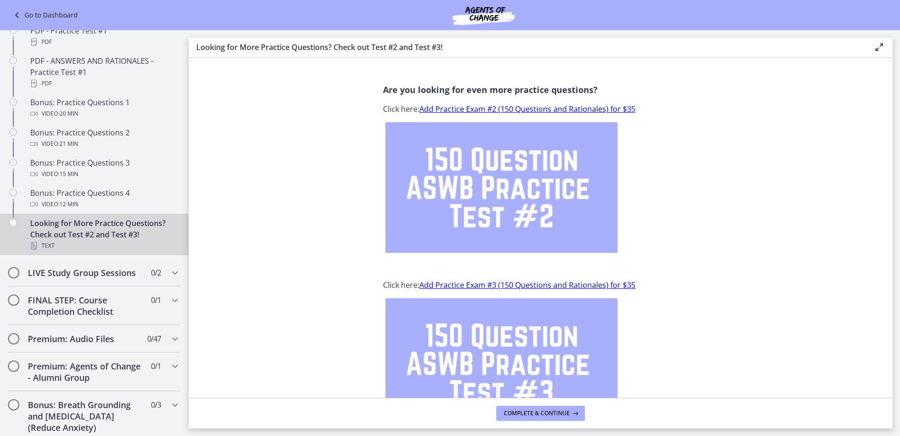
scroll to position [593, 0]
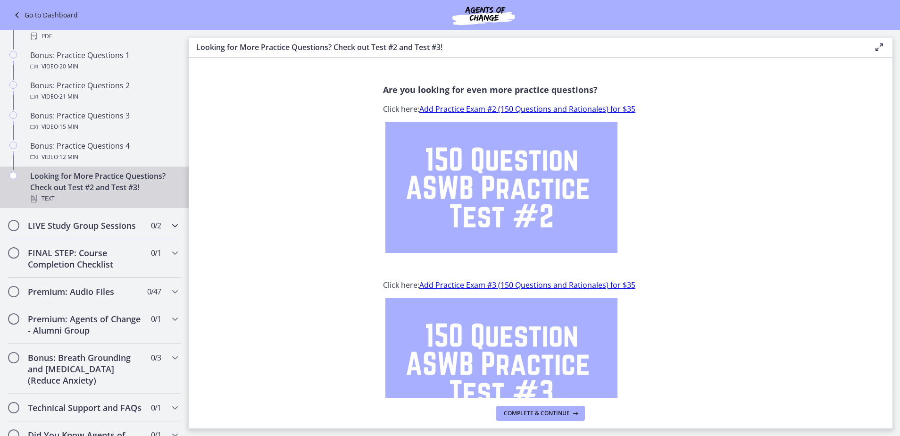
click at [122, 231] on h2 "LIVE Study Group Sessions" at bounding box center [85, 225] width 115 height 11
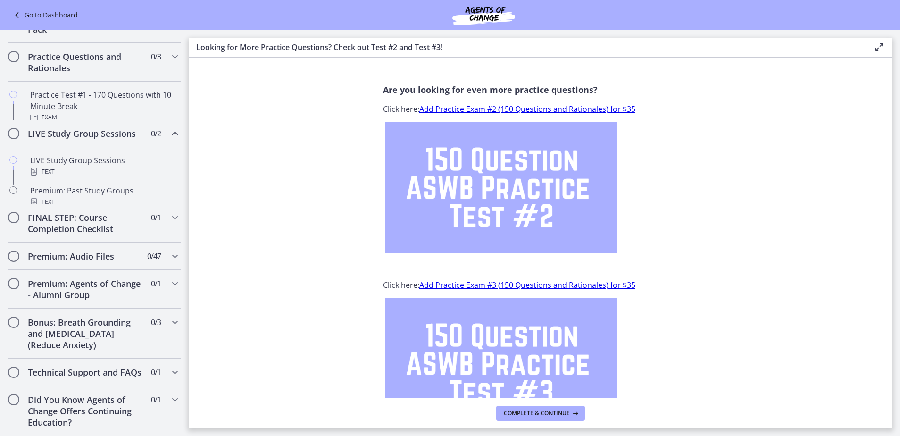
scroll to position [436, 0]
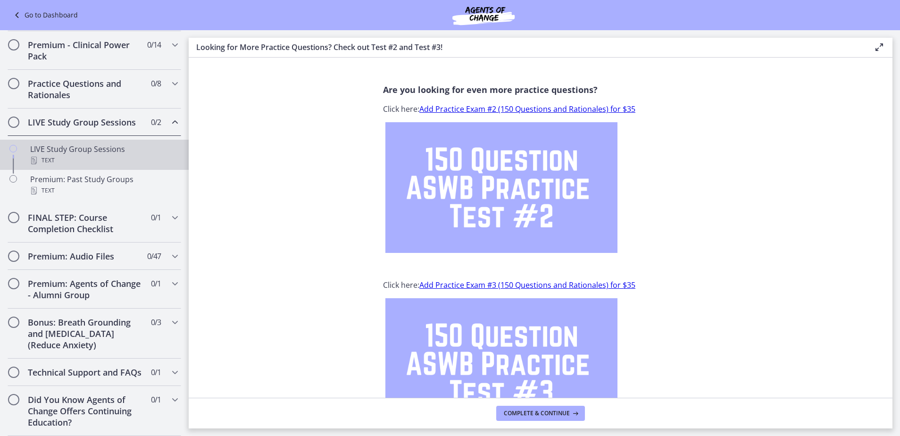
click at [115, 143] on div "LIVE Study Group Sessions Text" at bounding box center [103, 154] width 147 height 23
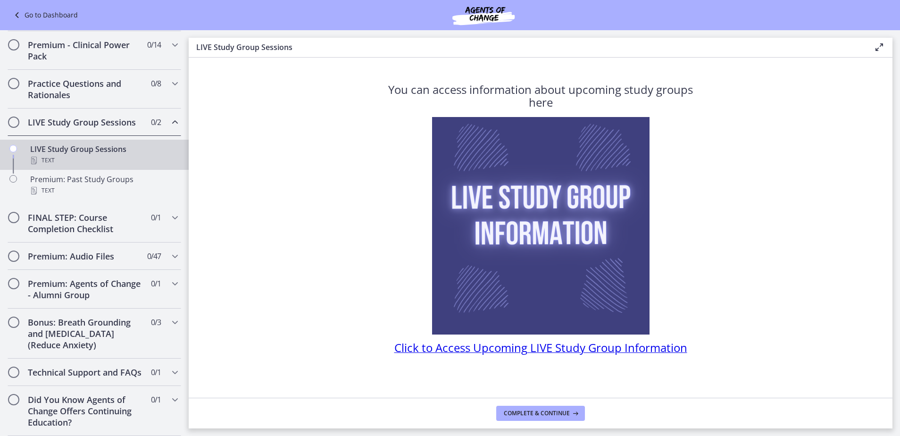
scroll to position [2, 0]
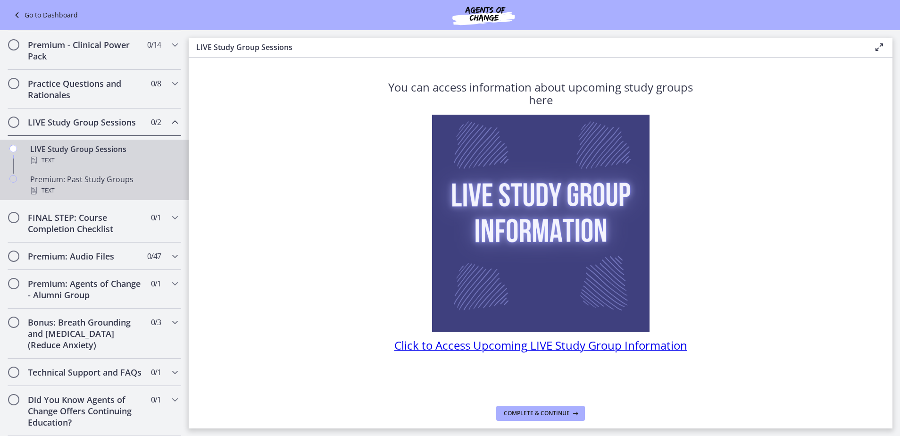
click at [117, 185] on div "Text" at bounding box center [103, 190] width 147 height 11
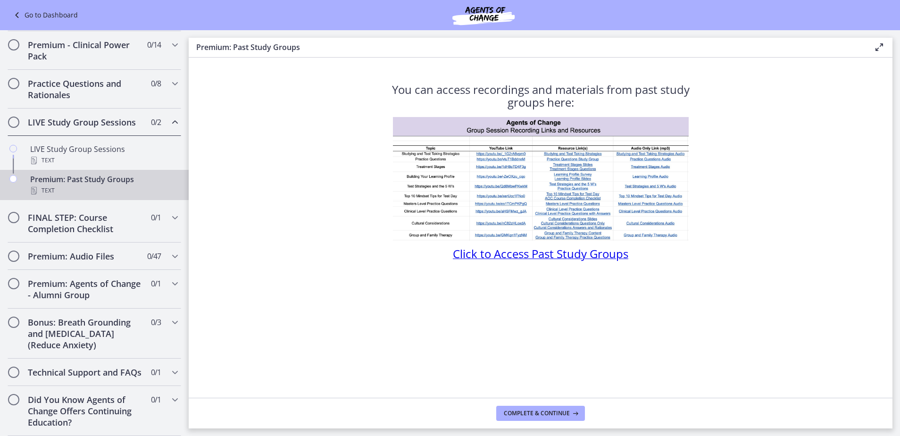
click at [471, 252] on span "Click to Access Past Study Groups" at bounding box center [541, 254] width 176 height 16
click at [105, 155] on div "Text" at bounding box center [103, 160] width 147 height 11
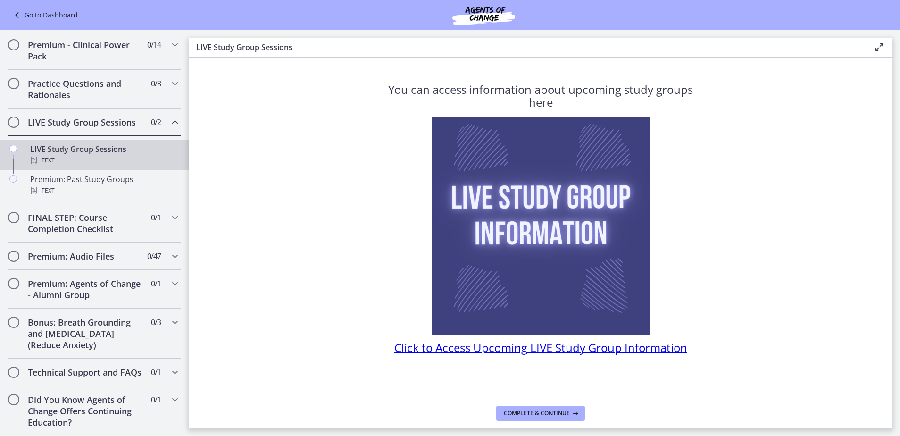
scroll to position [2, 0]
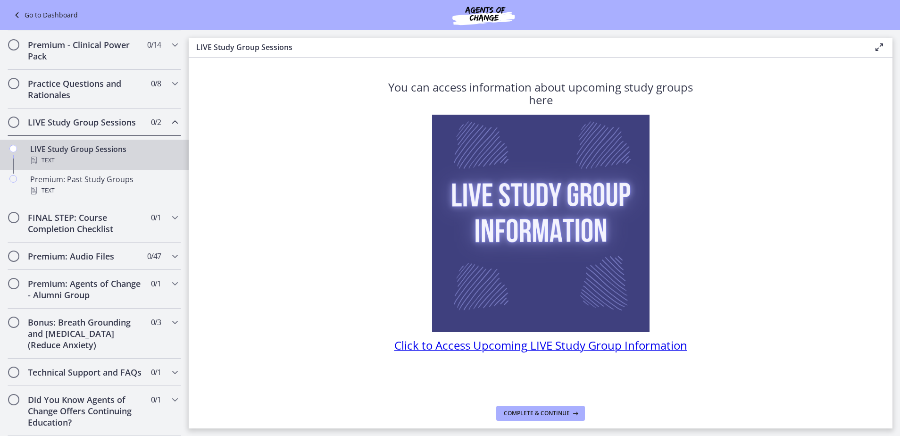
click at [563, 347] on span "Click to Access Upcoming LIVE Study Group Information" at bounding box center [541, 345] width 293 height 16
click at [101, 212] on h2 "FINAL STEP: Course Completion Checklist" at bounding box center [85, 223] width 115 height 23
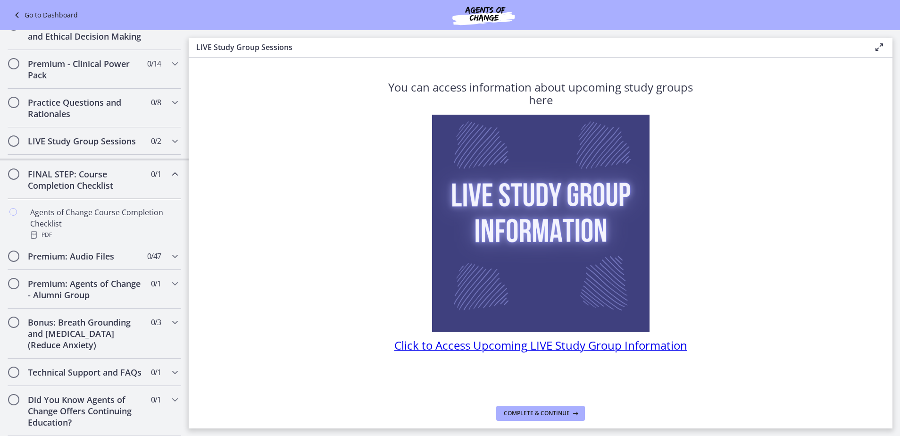
scroll to position [417, 0]
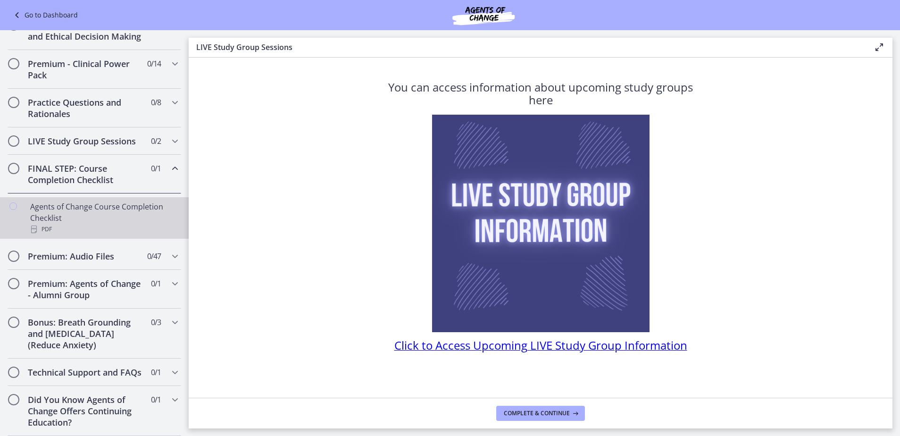
click at [120, 201] on div "Agents of Change Course Completion Checklist PDF" at bounding box center [103, 218] width 147 height 34
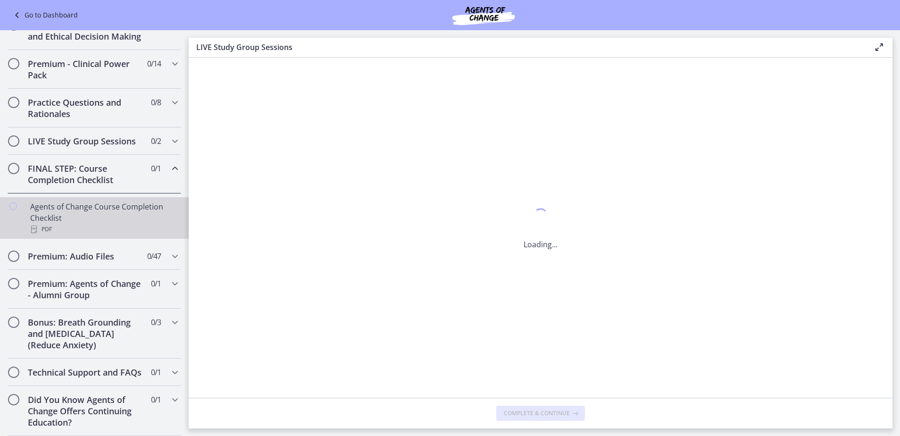
scroll to position [0, 0]
click at [863, 47] on icon at bounding box center [860, 47] width 11 height 11
click at [126, 251] on h2 "Premium: Audio Files" at bounding box center [85, 256] width 115 height 11
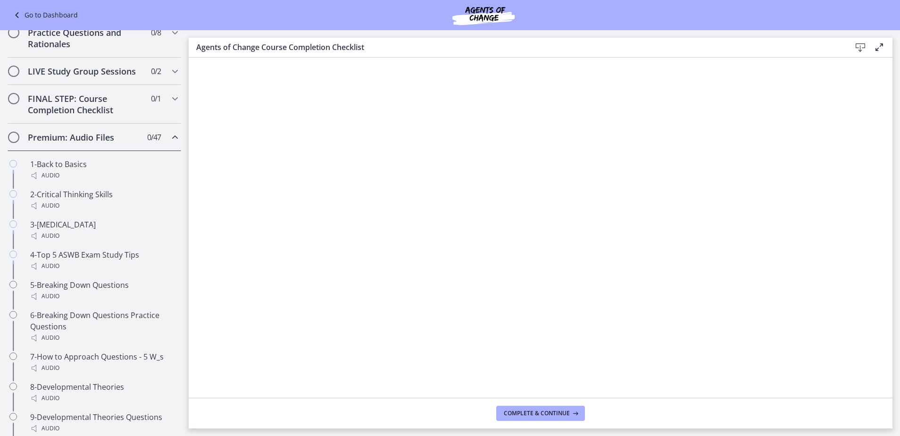
scroll to position [511, 0]
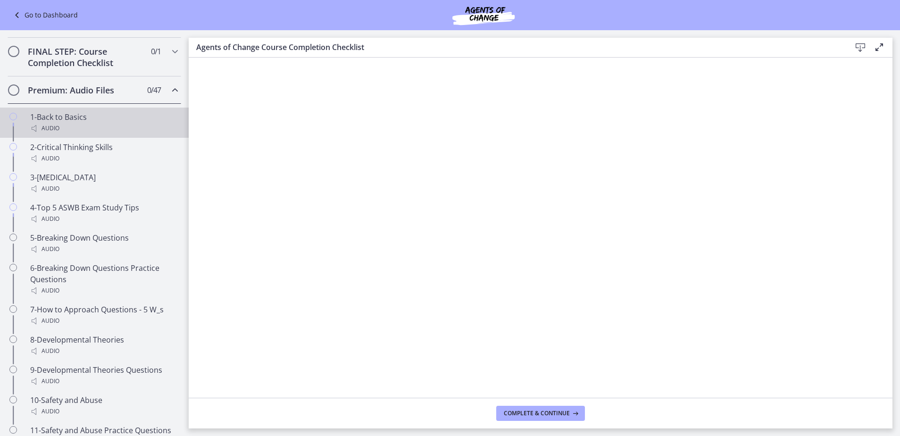
click at [86, 131] on div "1-Back to Basics Audio" at bounding box center [103, 122] width 147 height 23
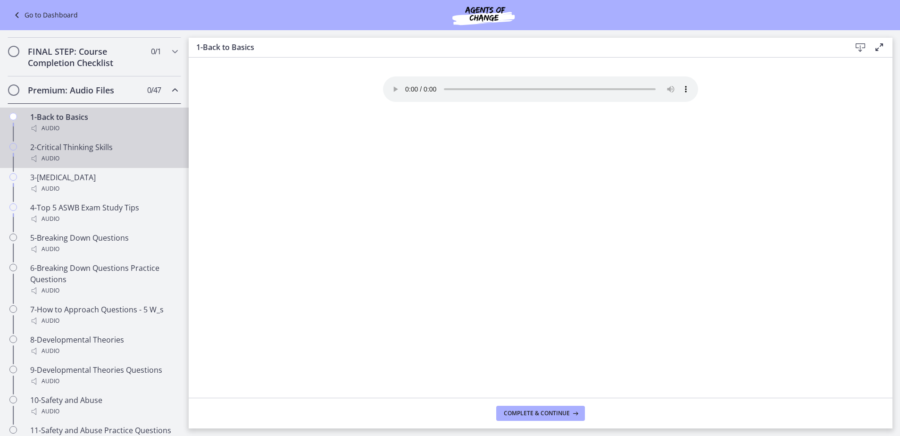
click at [87, 164] on div "Audio" at bounding box center [103, 158] width 147 height 11
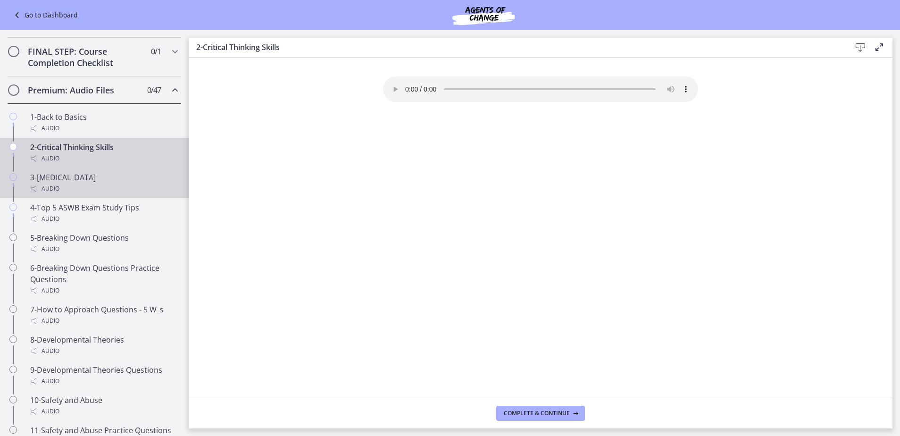
click at [89, 192] on div "3-Test Anxiety Audio" at bounding box center [103, 183] width 147 height 23
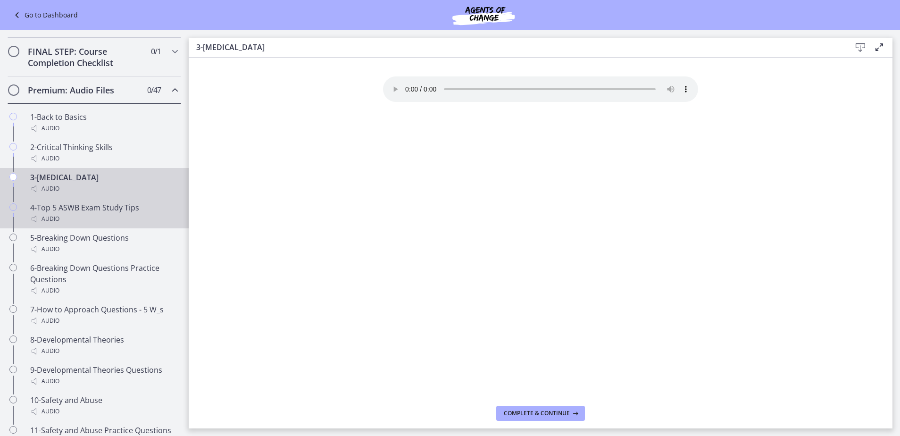
click at [93, 225] on div "Audio" at bounding box center [103, 218] width 147 height 11
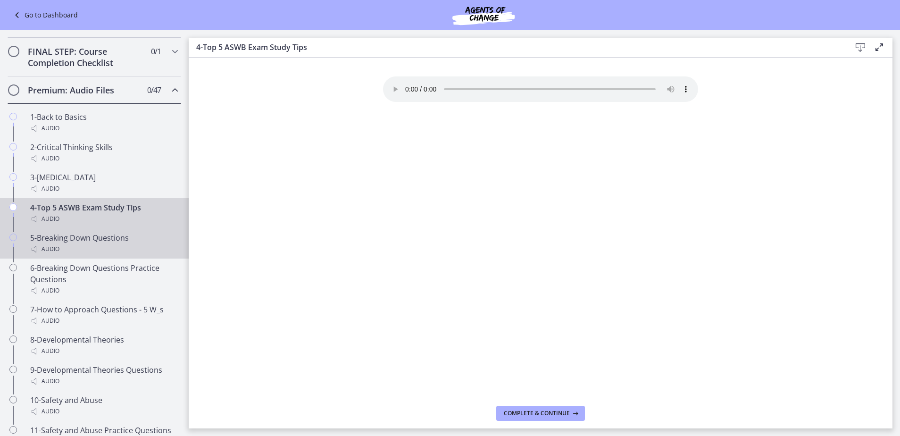
click at [98, 255] on div "Audio" at bounding box center [103, 249] width 147 height 11
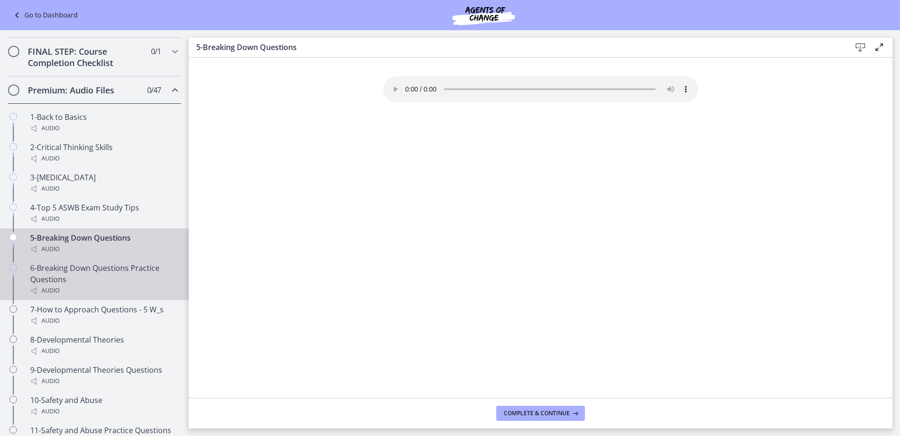
click at [98, 282] on div "6-Breaking Down Questions Practice Questions Audio" at bounding box center [103, 279] width 147 height 34
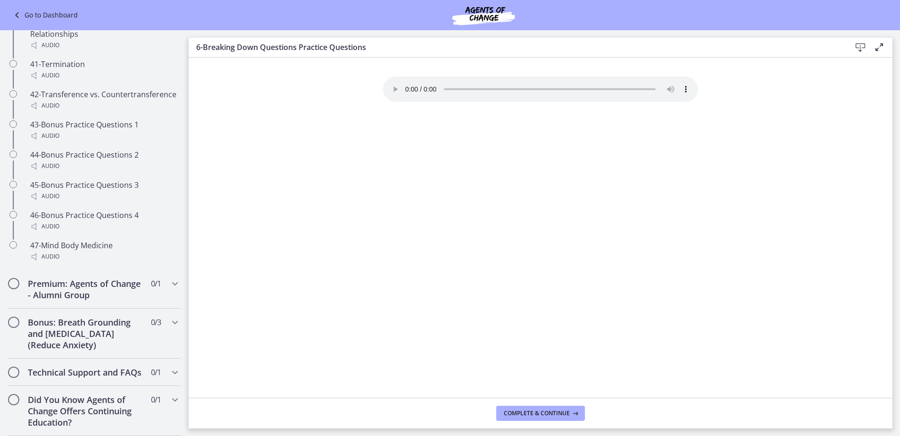
scroll to position [1840, 0]
click at [82, 278] on h2 "Premium: Agents of Change - Alumni Group" at bounding box center [85, 289] width 115 height 23
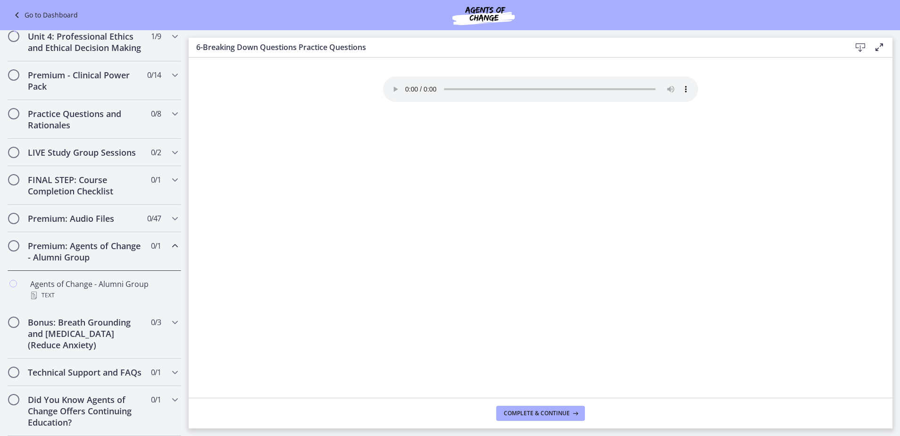
scroll to position [405, 0]
click at [106, 278] on div "Agents of Change - Alumni Group Text" at bounding box center [103, 289] width 147 height 23
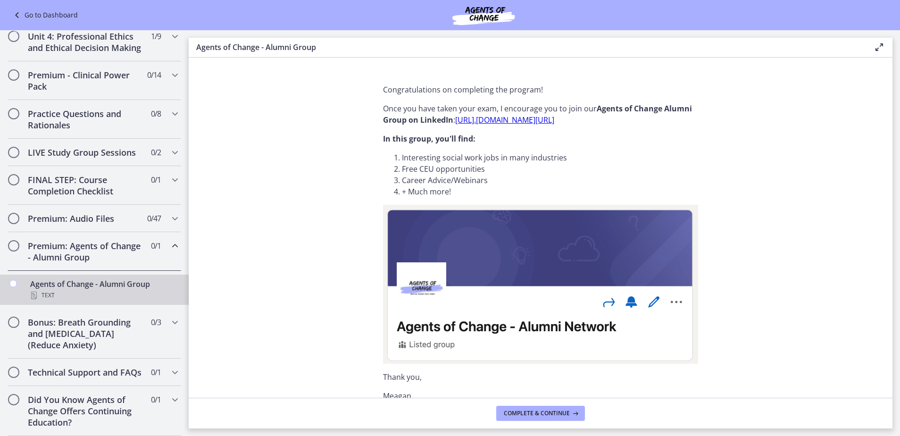
scroll to position [49, 0]
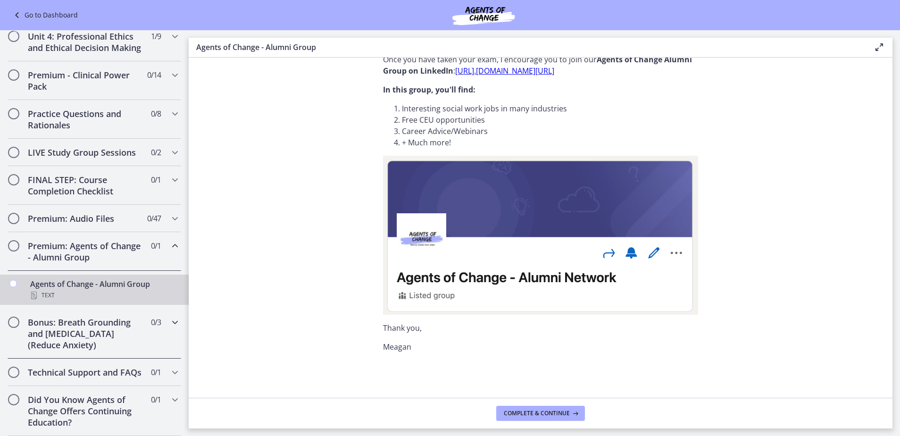
click at [37, 321] on h2 "Bonus: Breath Grounding and Guided Imagery (Reduce Anxiety)" at bounding box center [85, 334] width 115 height 34
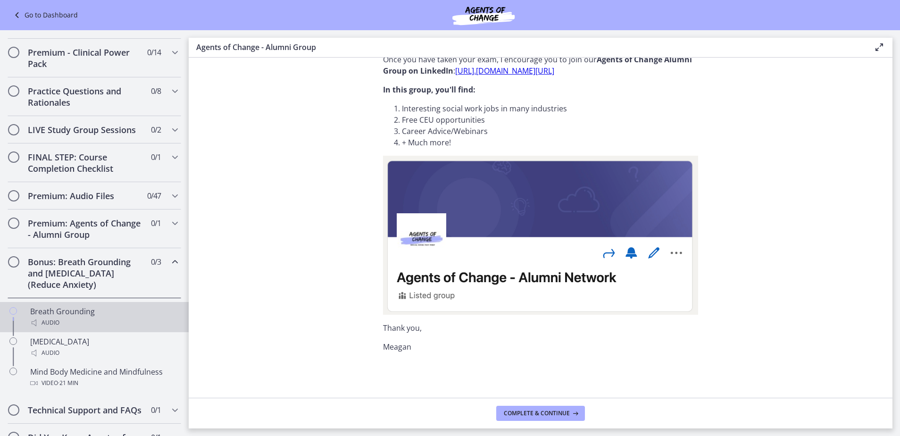
click at [97, 321] on div "Breath Grounding Audio" at bounding box center [103, 317] width 147 height 23
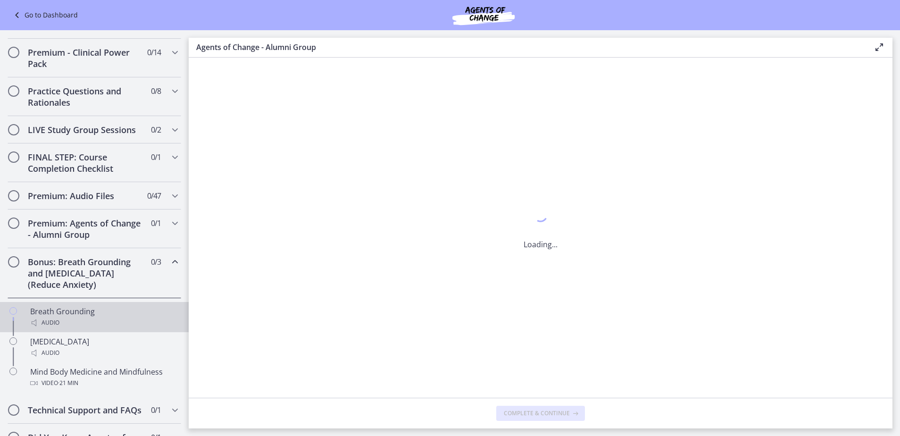
scroll to position [0, 0]
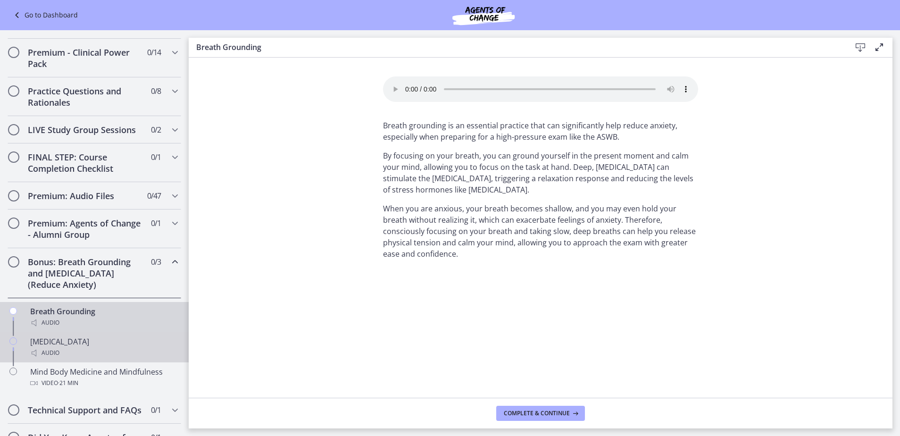
click at [57, 357] on div "Guided Imagery Audio" at bounding box center [103, 347] width 147 height 23
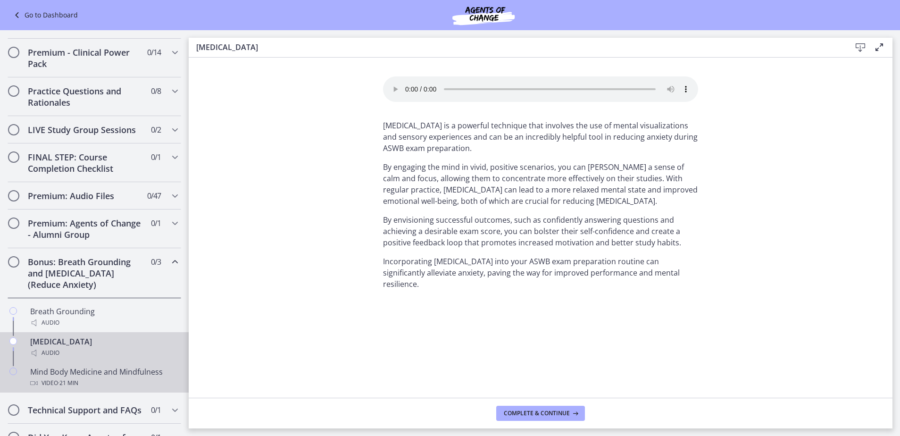
click at [99, 385] on div "Mind Body Medicine and Mindfulness Video · 21 min" at bounding box center [103, 377] width 147 height 23
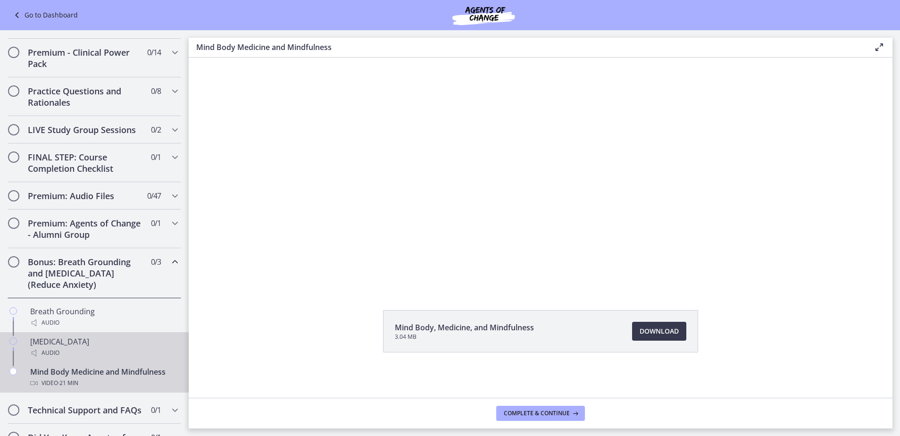
scroll to position [466, 0]
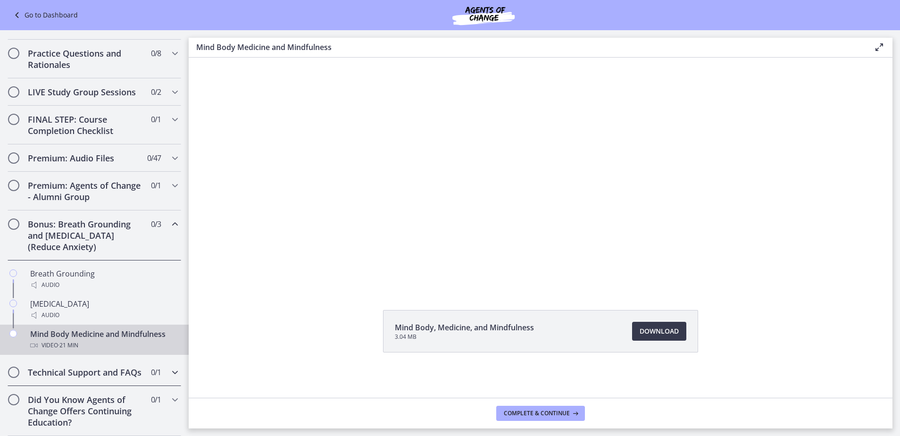
click at [80, 367] on h2 "Technical Support and FAQs" at bounding box center [85, 372] width 115 height 11
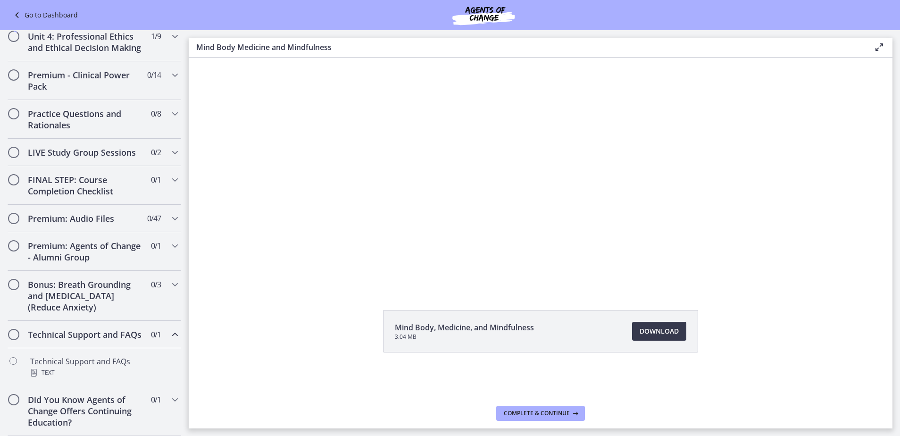
scroll to position [405, 0]
click at [656, 329] on span "Download Opens in a new window" at bounding box center [659, 331] width 39 height 11
click at [97, 412] on h2 "Did You Know Agents of Change Offers Continuing Education?" at bounding box center [85, 411] width 115 height 34
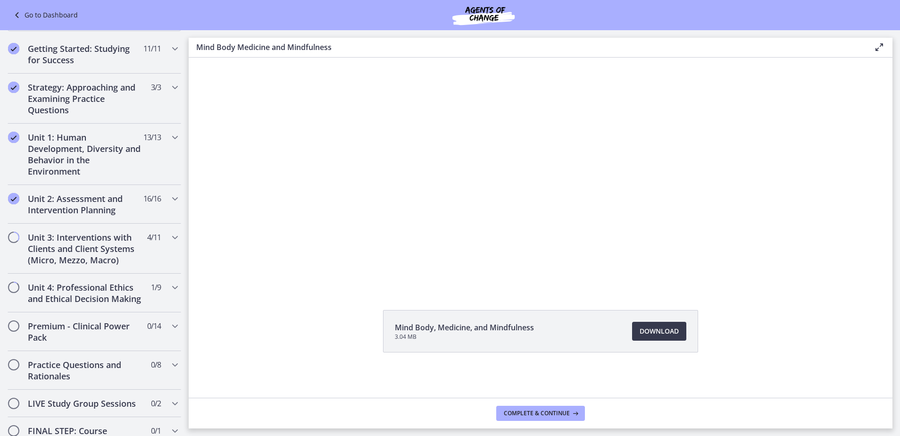
scroll to position [0, 0]
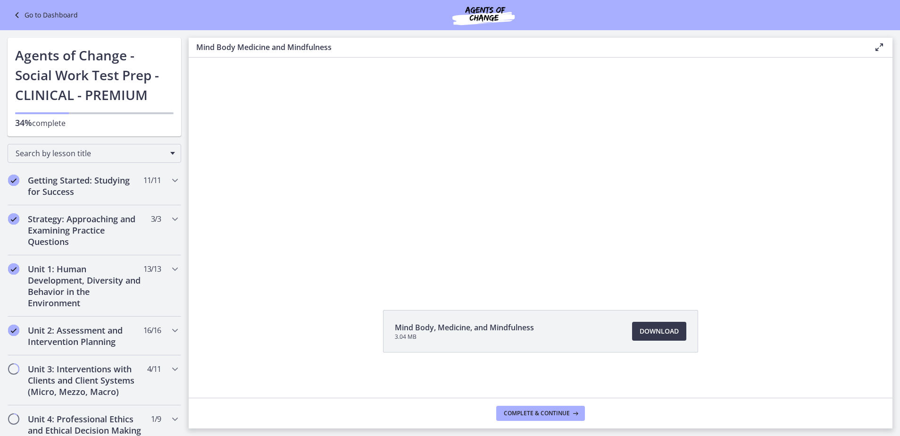
click at [56, 16] on link "Go to Dashboard" at bounding box center [44, 14] width 67 height 11
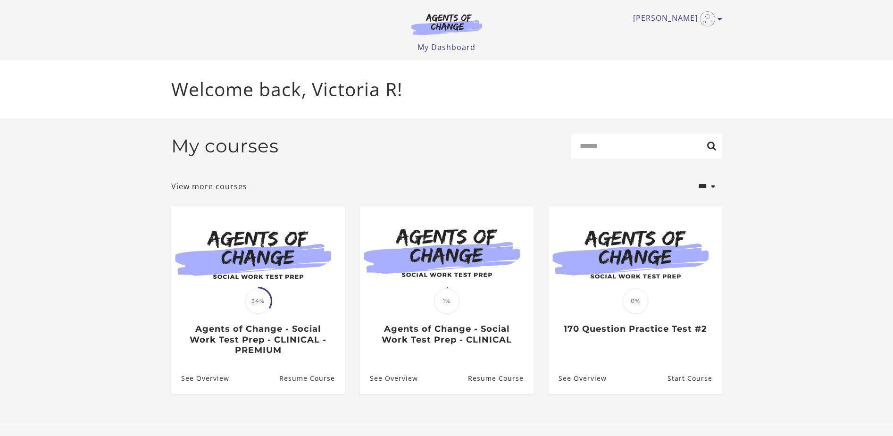
click at [547, 348] on li "Translation missing: en.liquid.partials.dashboard_course_card.progress_descript…" at bounding box center [635, 308] width 189 height 202
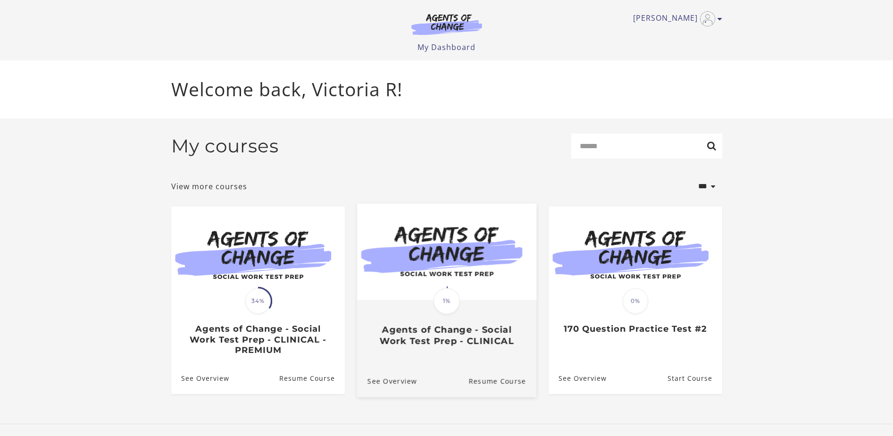
click at [510, 340] on h3 "Agents of Change - Social Work Test Prep - CLINICAL" at bounding box center [446, 335] width 159 height 22
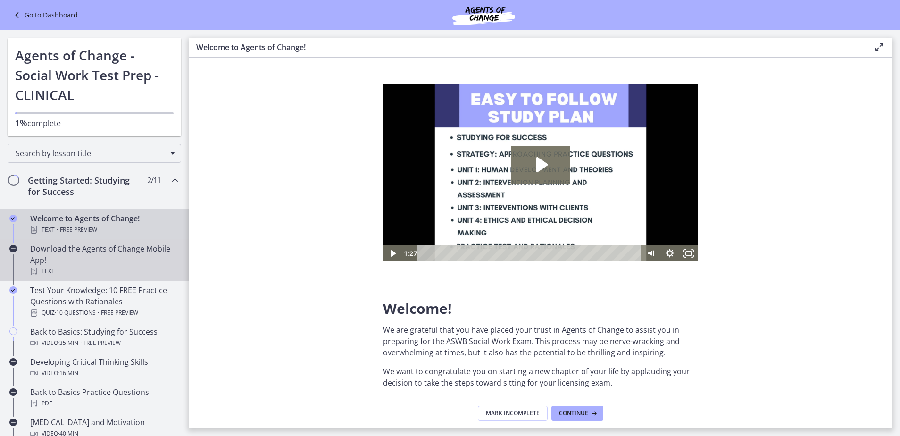
click at [109, 261] on div "Download the Agents of Change Mobile App! Text" at bounding box center [103, 260] width 147 height 34
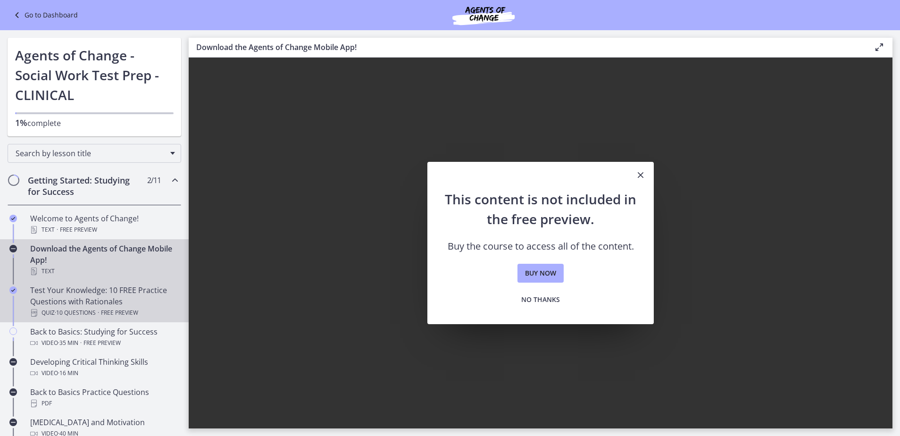
click at [88, 301] on div "Test Your Knowledge: 10 FREE Practice Questions with Rationales Quiz · 10 Quest…" at bounding box center [103, 302] width 147 height 34
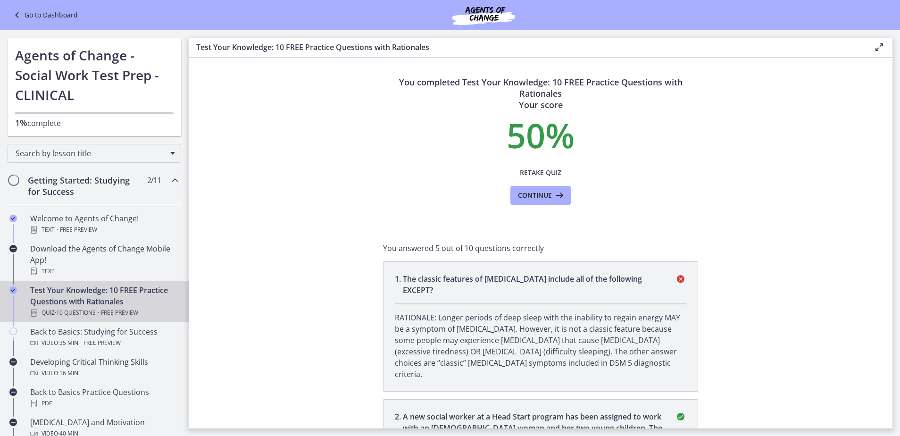
scroll to position [283, 0]
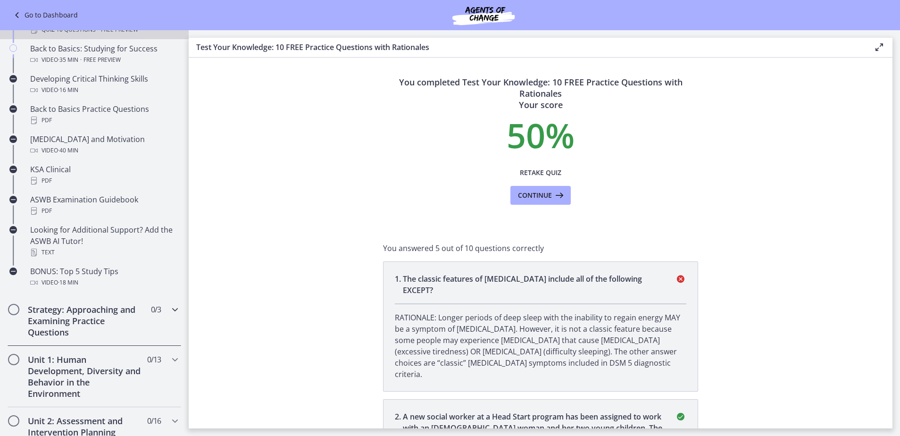
click at [88, 318] on h2 "Strategy: Approaching and Examining Practice Questions" at bounding box center [85, 321] width 115 height 34
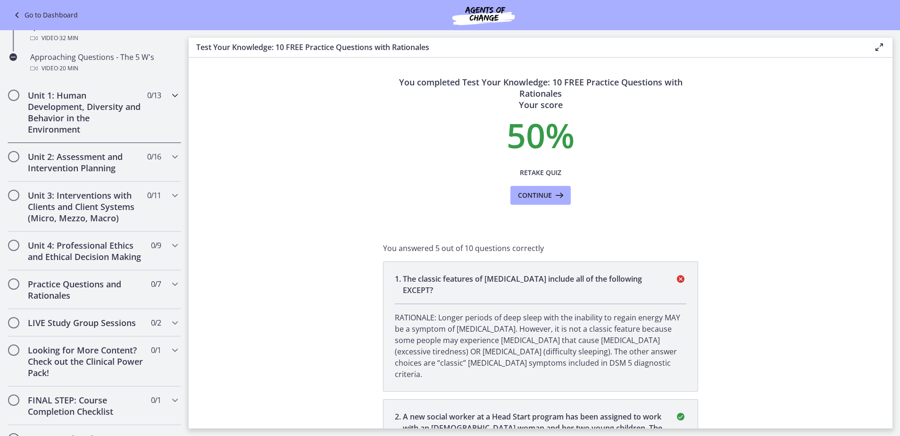
click at [107, 108] on h2 "Unit 1: Human Development, Diversity and Behavior in the Environment" at bounding box center [85, 112] width 115 height 45
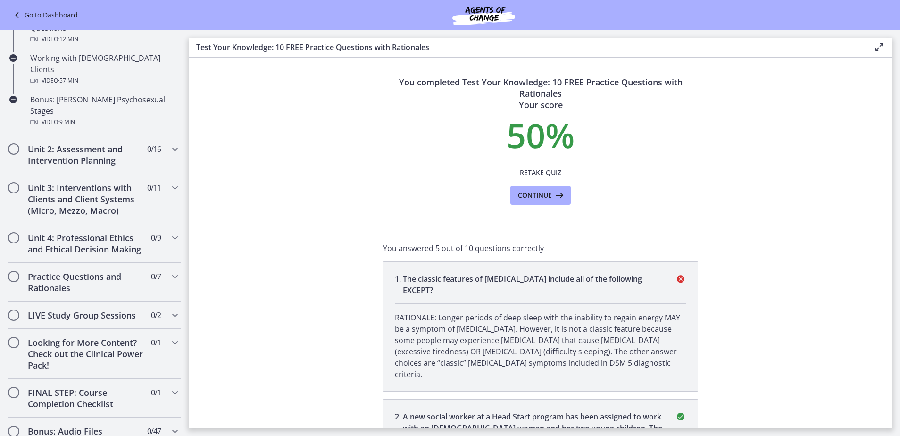
scroll to position [797, 0]
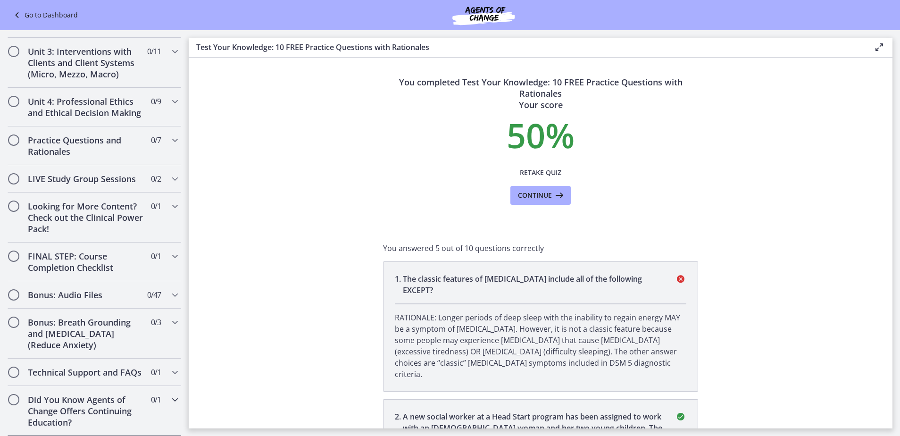
click at [89, 410] on h2 "Did You Know Agents of Change Offers Continuing Education?" at bounding box center [85, 411] width 115 height 34
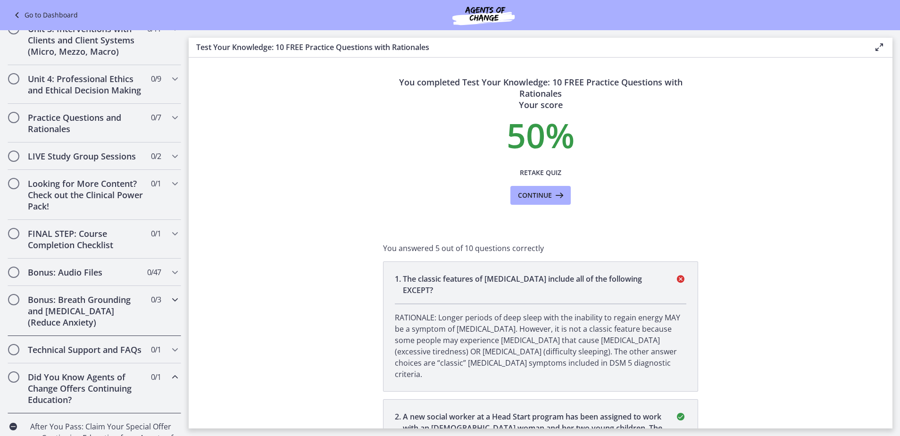
scroll to position [401, 0]
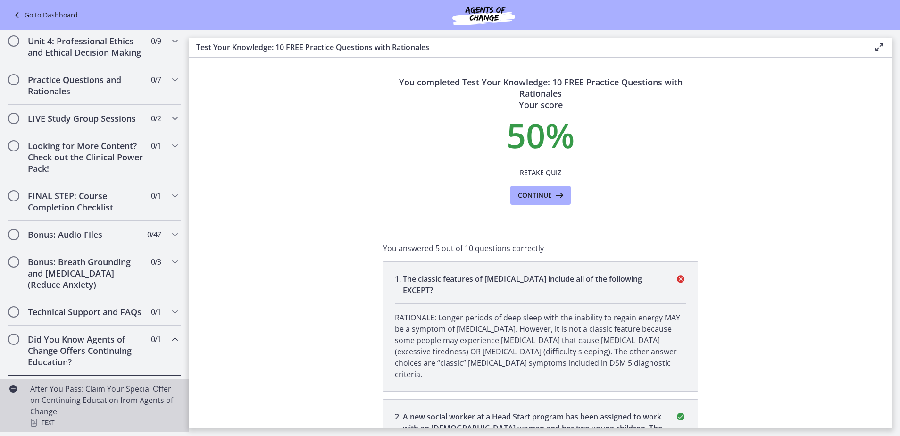
click at [82, 397] on div "After You Pass: Claim Your Special Offer on Continuing Education from Agents of…" at bounding box center [103, 405] width 147 height 45
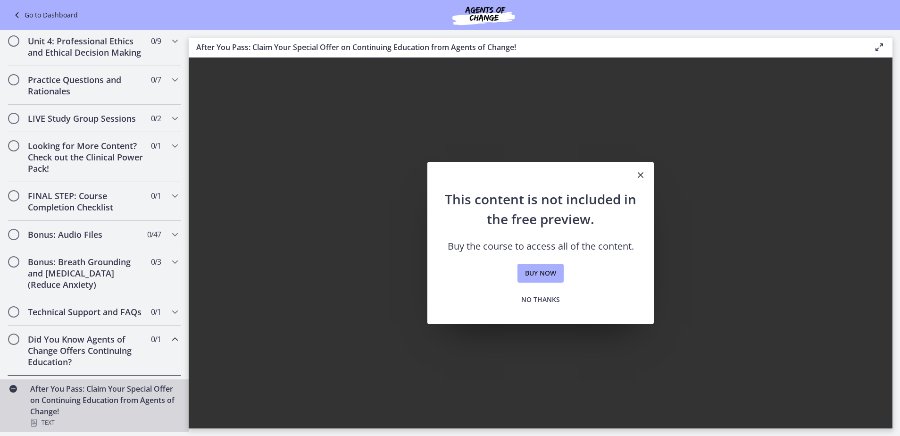
click at [84, 342] on h2 "Did You Know Agents of Change Offers Continuing Education?" at bounding box center [85, 351] width 115 height 34
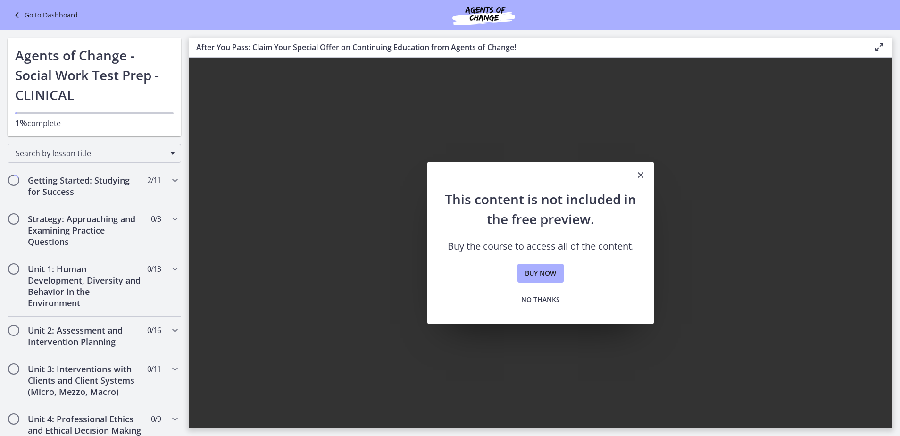
click at [41, 16] on link "Go to Dashboard" at bounding box center [44, 14] width 67 height 11
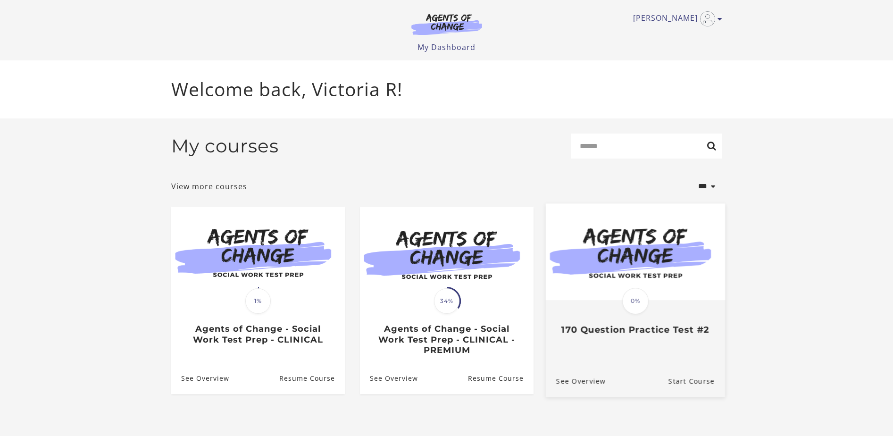
click at [655, 312] on div "Translation missing: en.liquid.partials.dashboard_course_card.progress_descript…" at bounding box center [635, 318] width 179 height 34
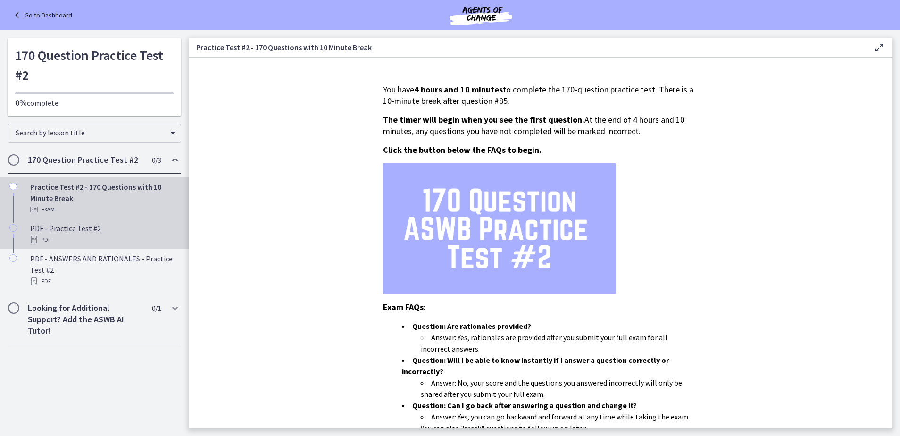
click at [88, 237] on div "PDF" at bounding box center [103, 239] width 147 height 11
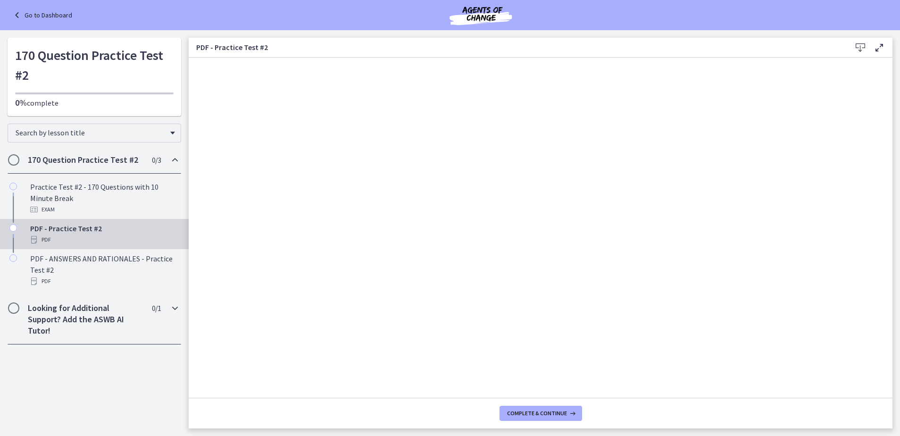
click at [99, 314] on h2 "Looking for Additional Support? Add the ASWB AI Tutor!" at bounding box center [85, 320] width 115 height 34
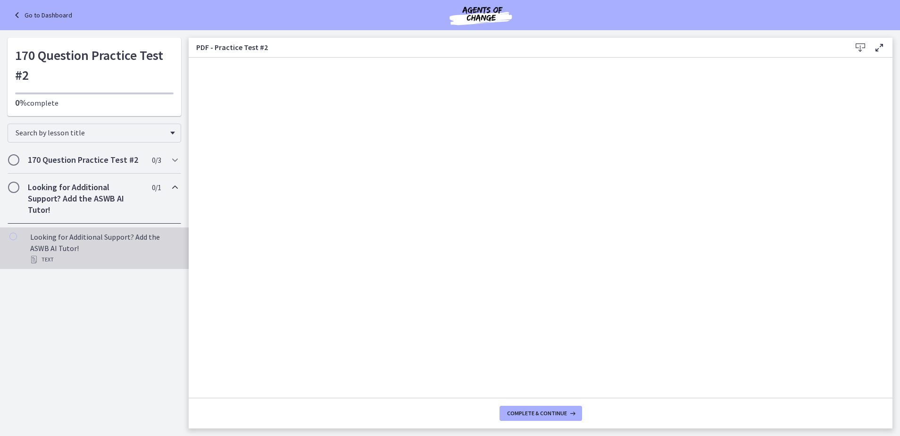
click at [98, 249] on div "Looking for Additional Support? Add the ASWB AI Tutor! Text" at bounding box center [103, 248] width 147 height 34
